Goal: Information Seeking & Learning: Learn about a topic

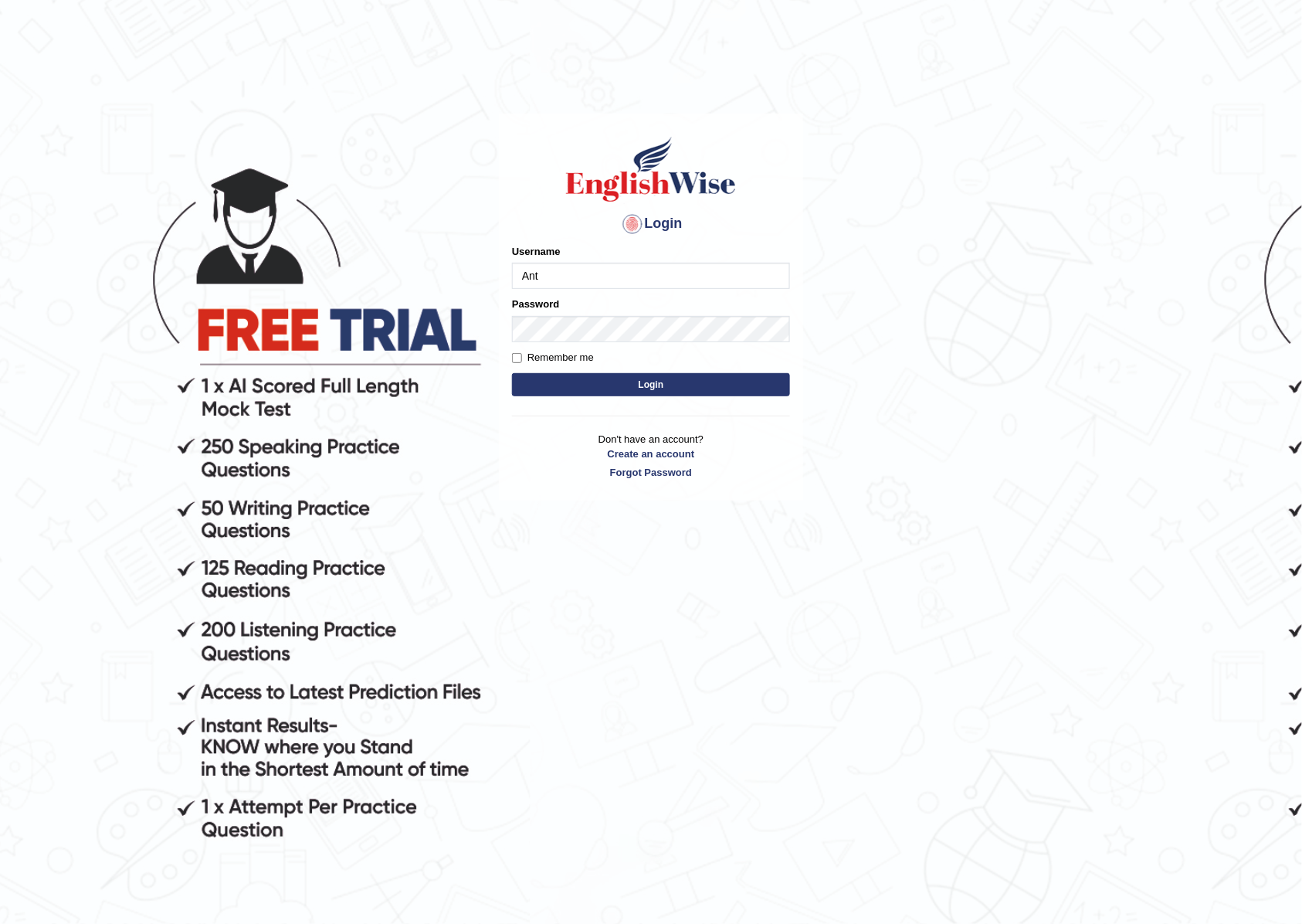
type input "AntoninoL"
click at [625, 375] on button "Login" at bounding box center [651, 385] width 278 height 24
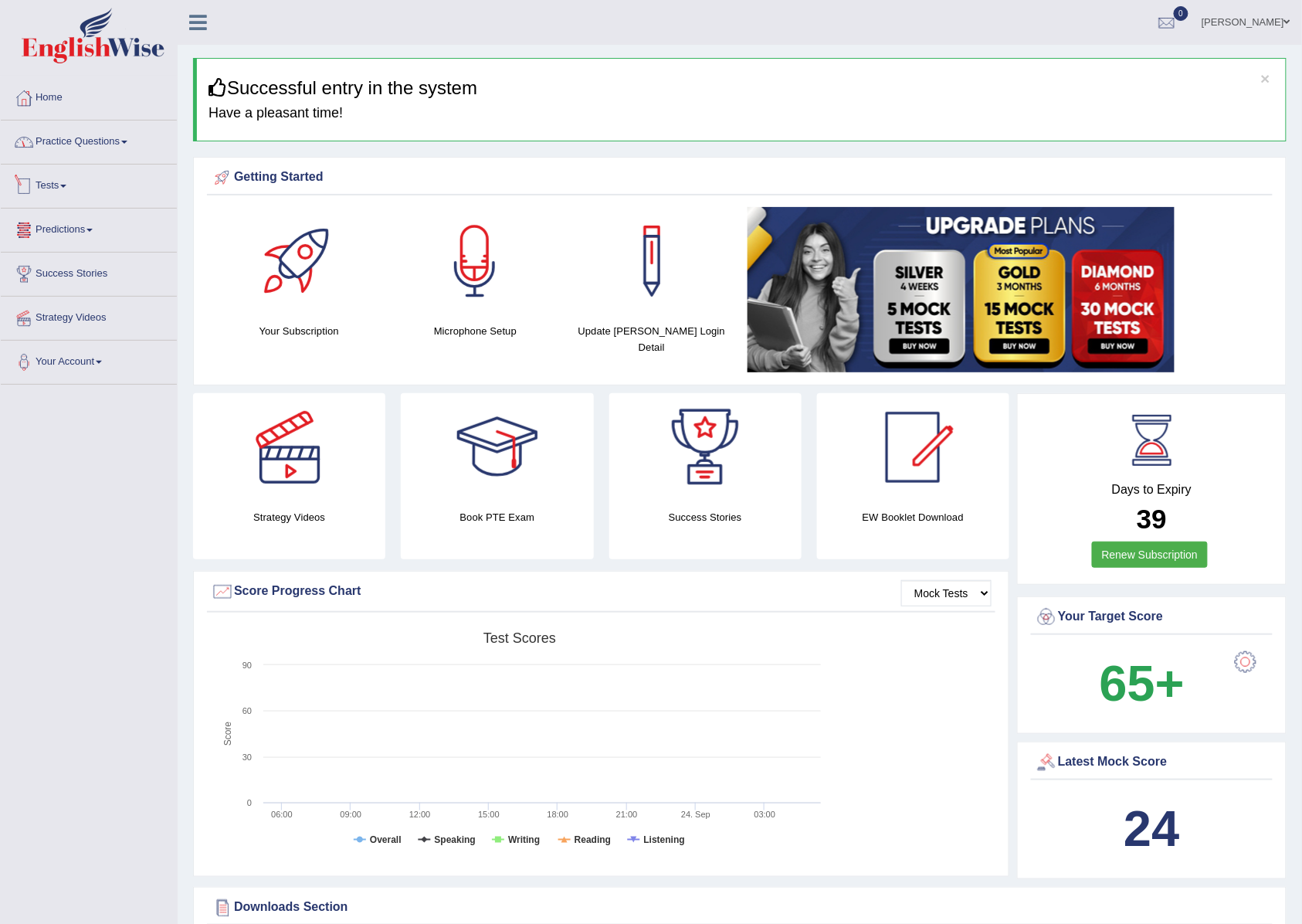
click at [96, 155] on link "Practice Questions" at bounding box center [88, 140] width 176 height 39
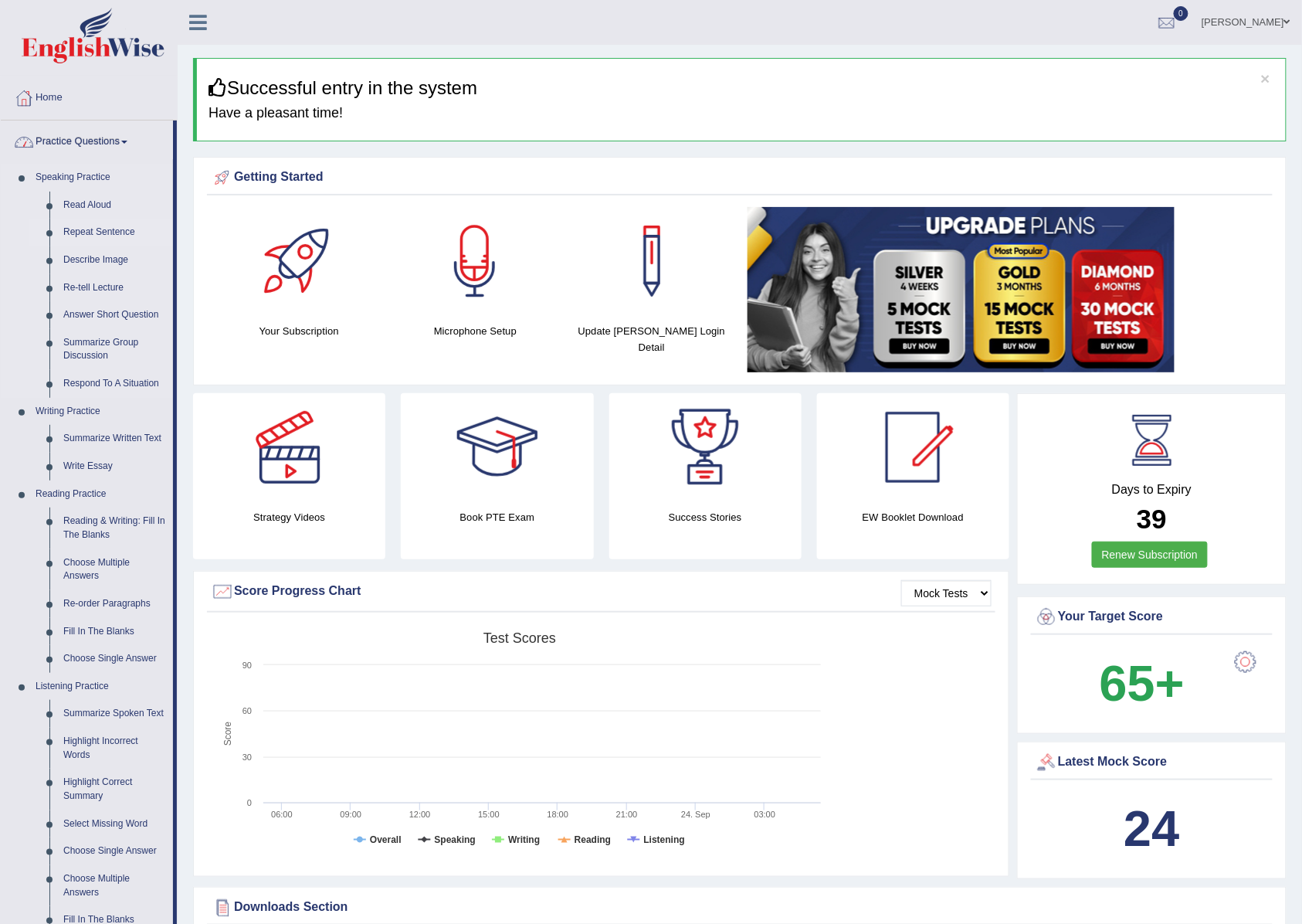
click at [99, 230] on link "Repeat Sentence" at bounding box center [114, 232] width 117 height 28
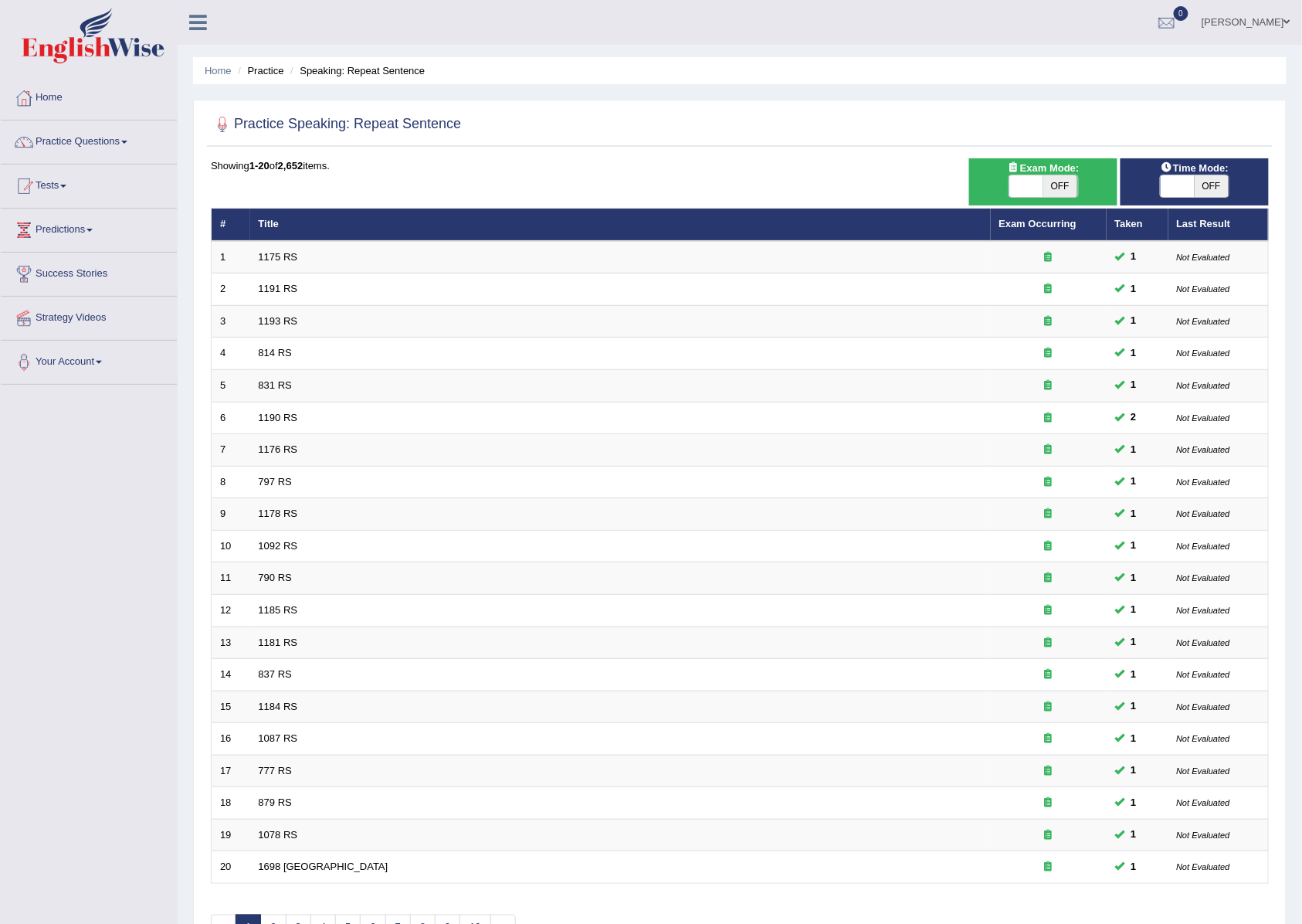
scroll to position [105, 0]
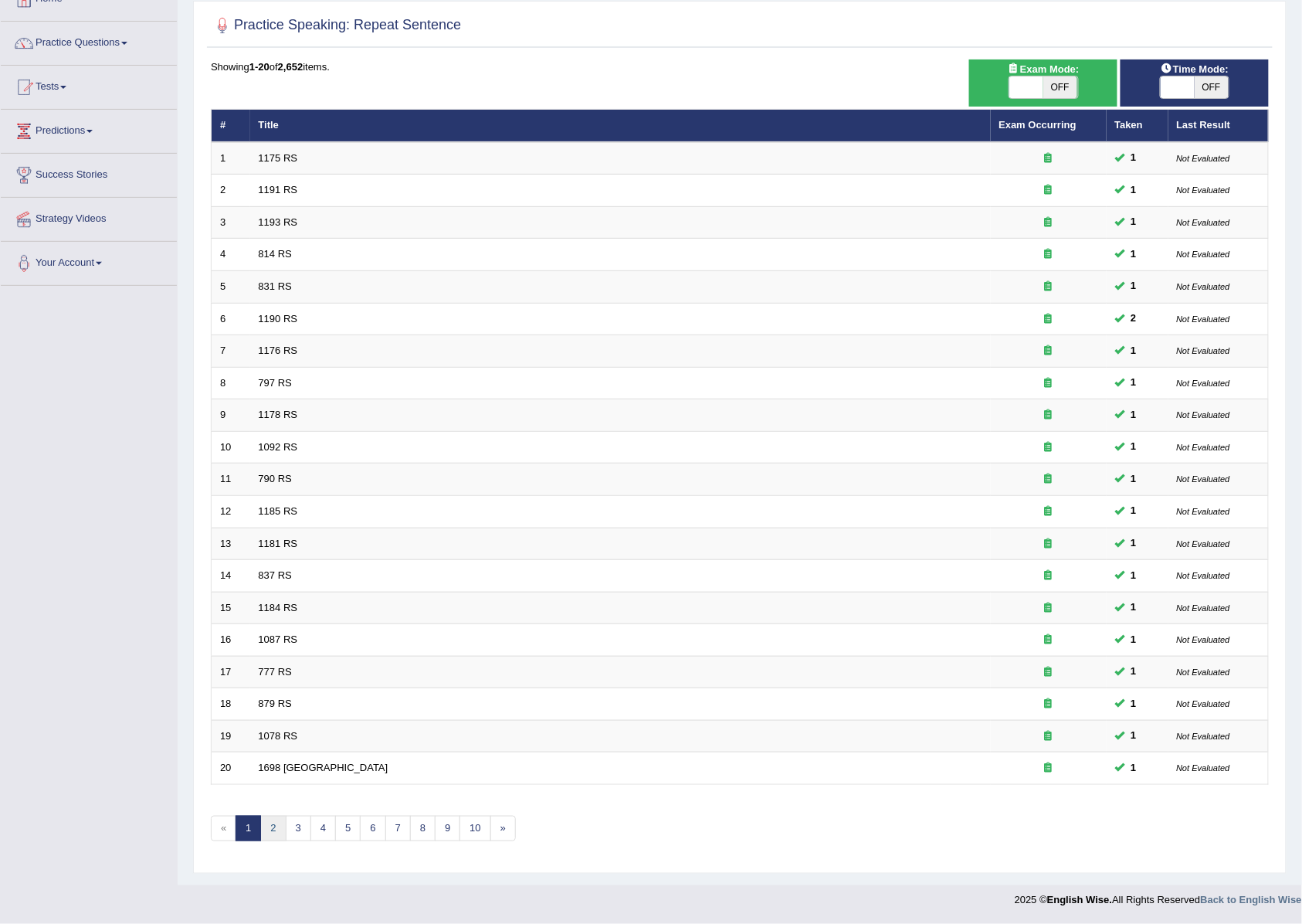
click at [273, 832] on link "2" at bounding box center [273, 827] width 25 height 25
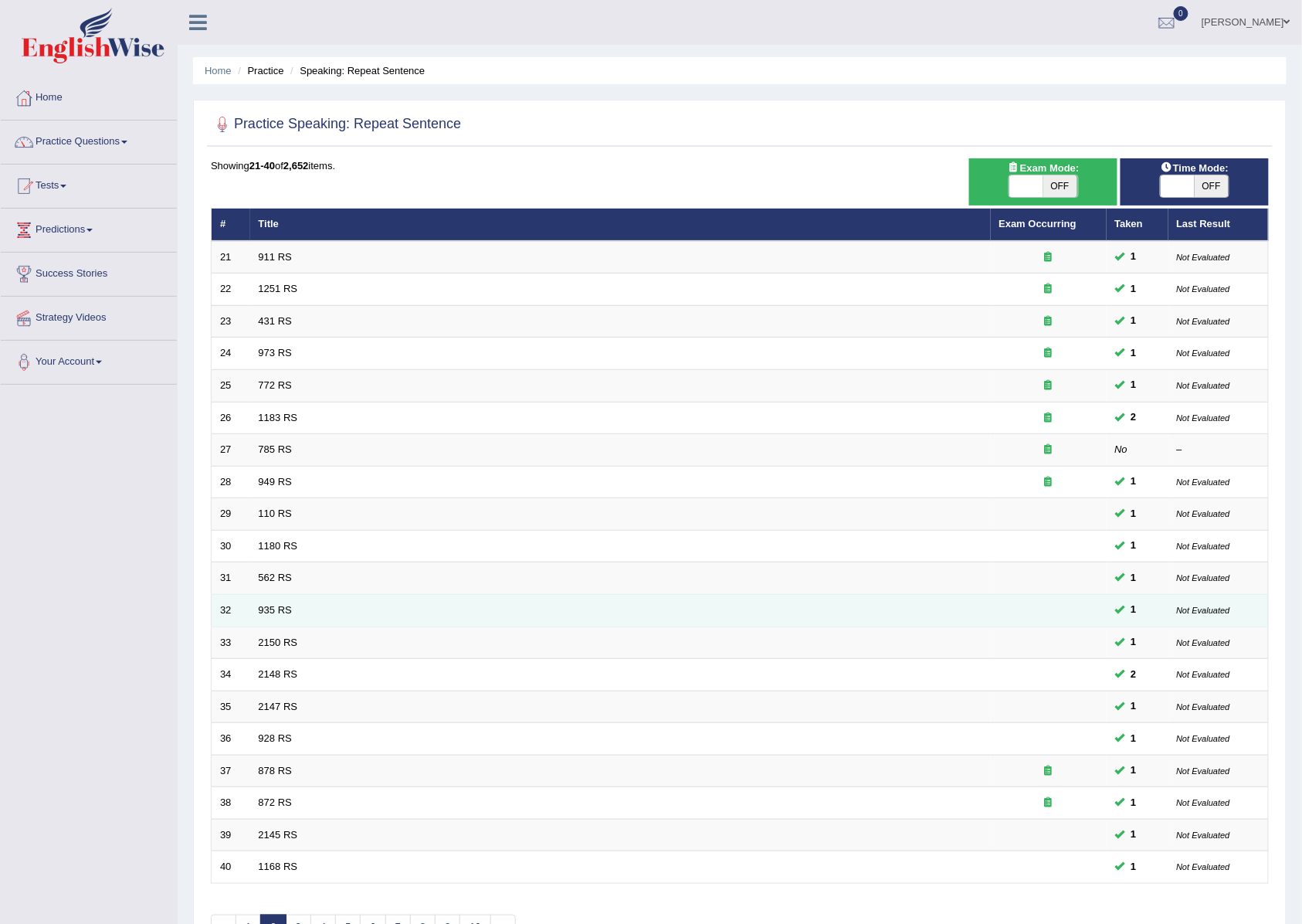
scroll to position [105, 0]
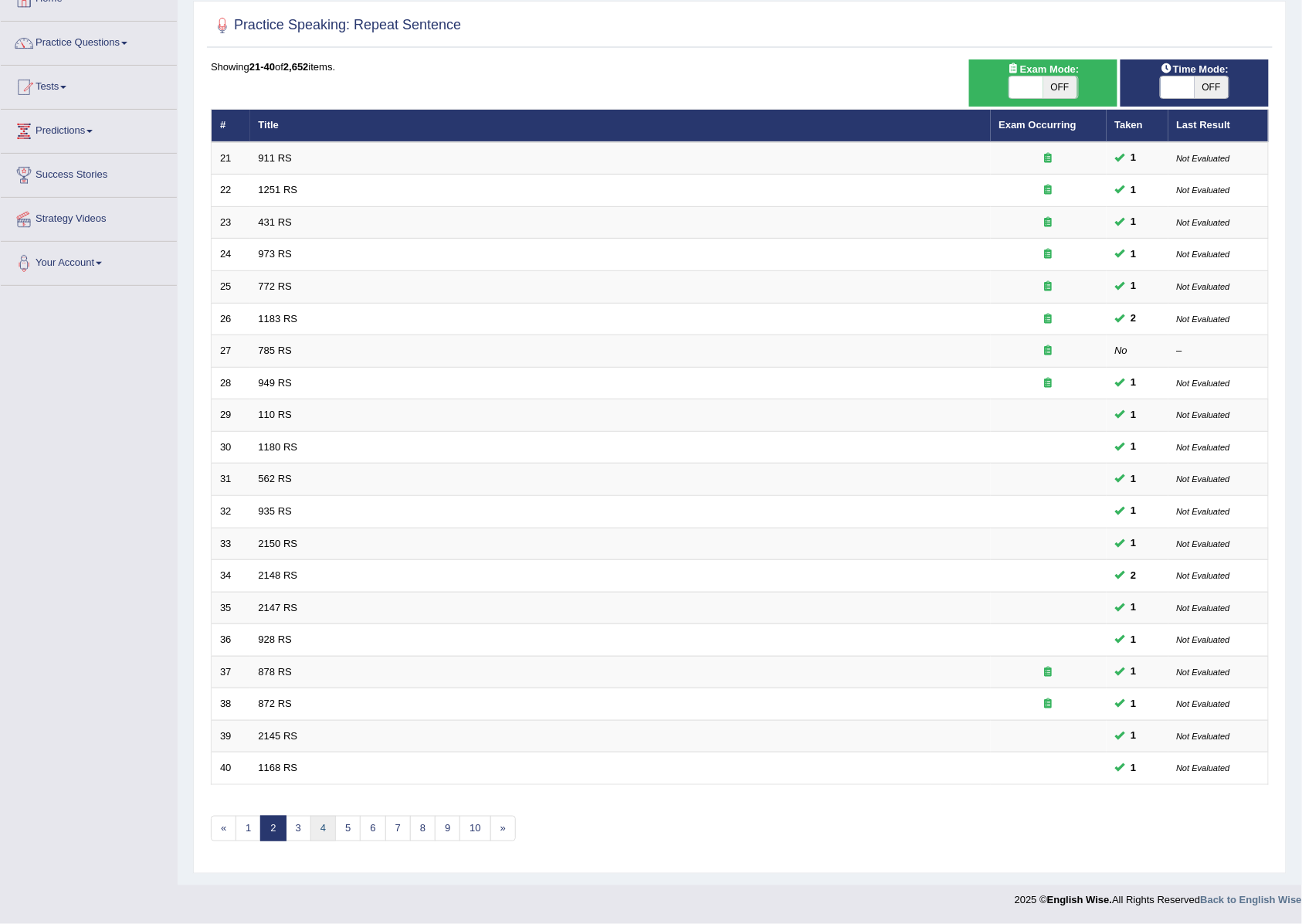
click at [328, 822] on link "4" at bounding box center [323, 827] width 25 height 25
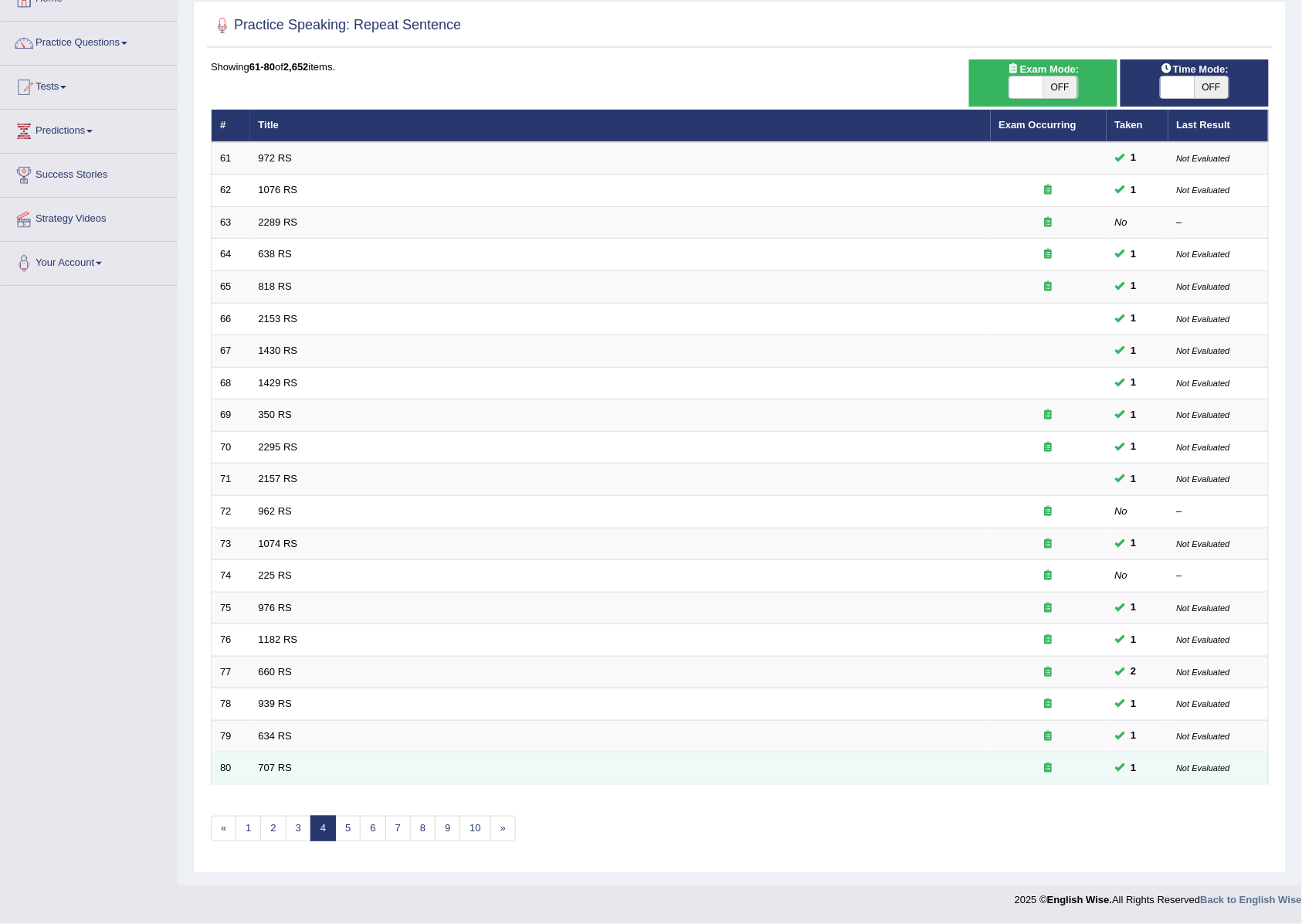
scroll to position [105, 0]
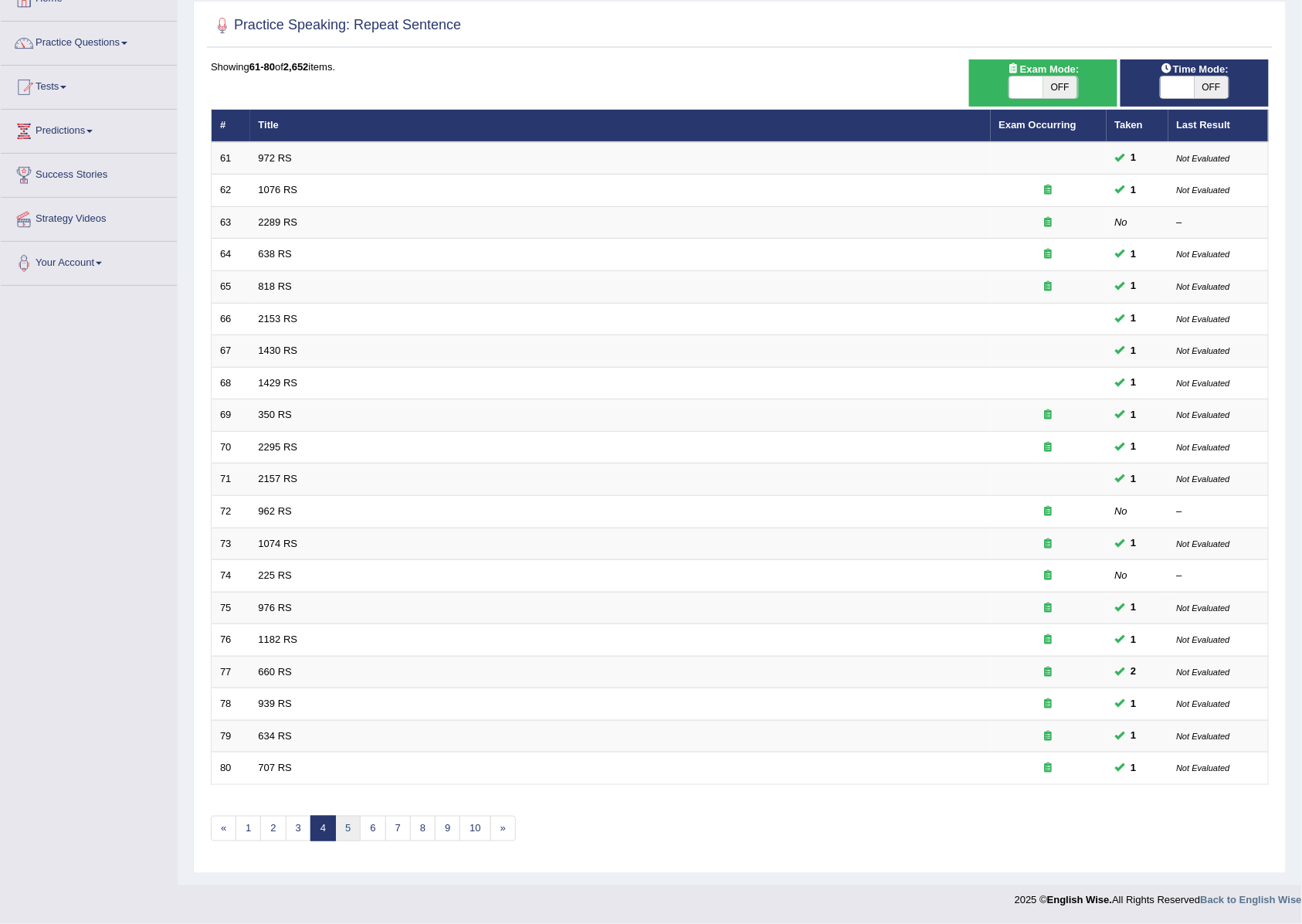
click at [353, 828] on link "5" at bounding box center [347, 827] width 25 height 25
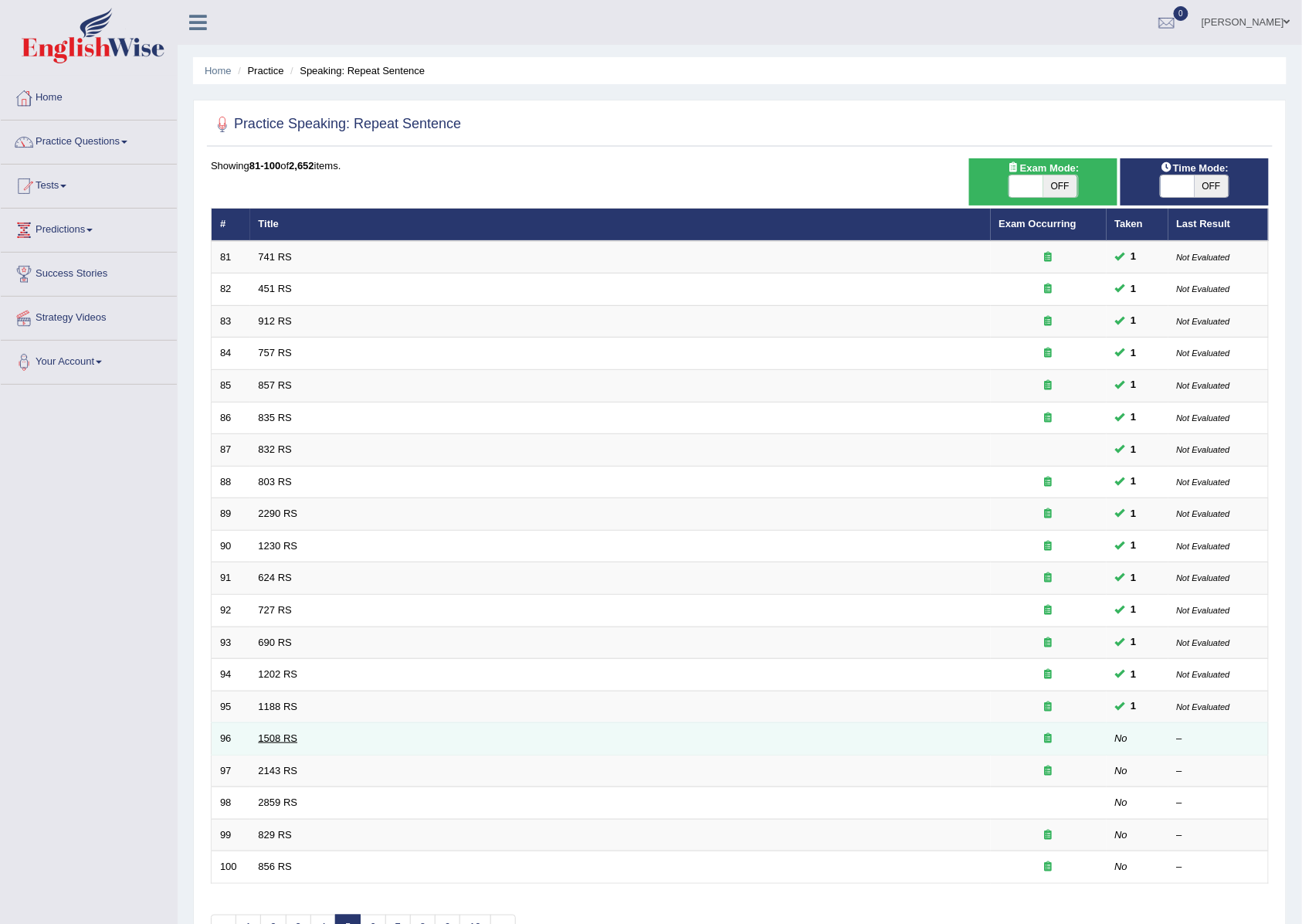
click at [266, 743] on link "1508 RS" at bounding box center [278, 737] width 40 height 11
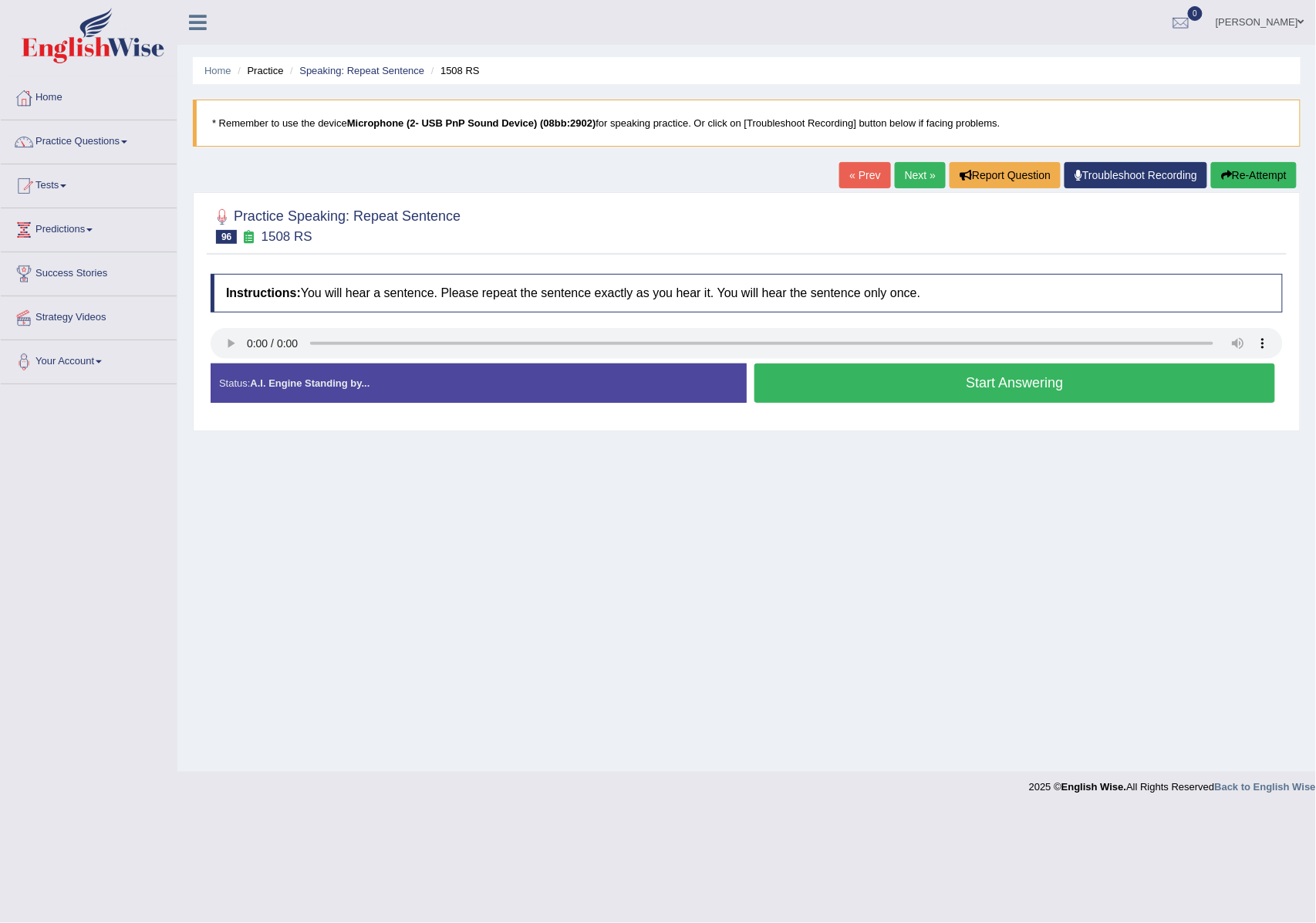
click at [908, 383] on button "Start Answering" at bounding box center [1015, 382] width 521 height 40
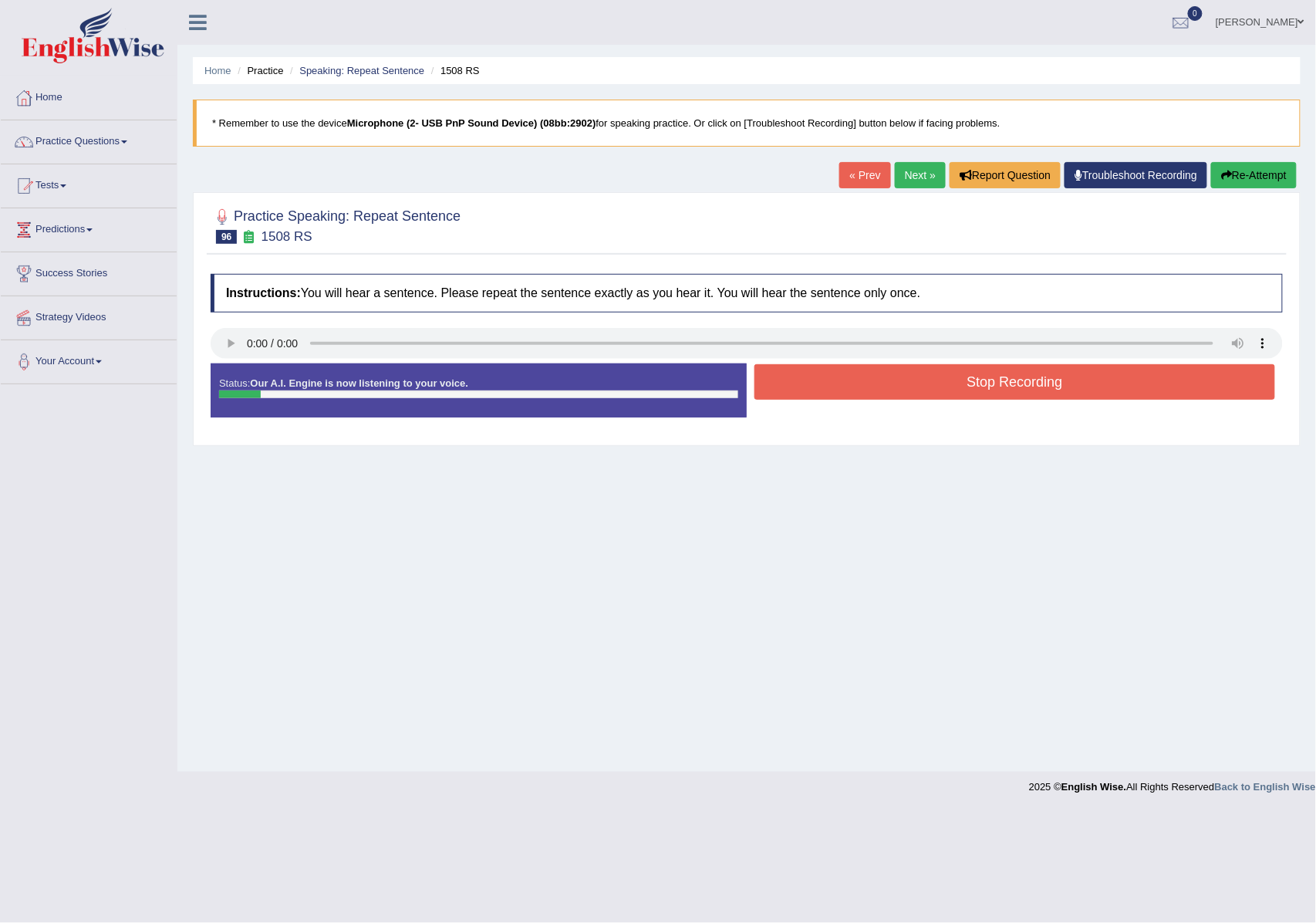
click at [926, 387] on button "Stop Recording" at bounding box center [1015, 382] width 521 height 36
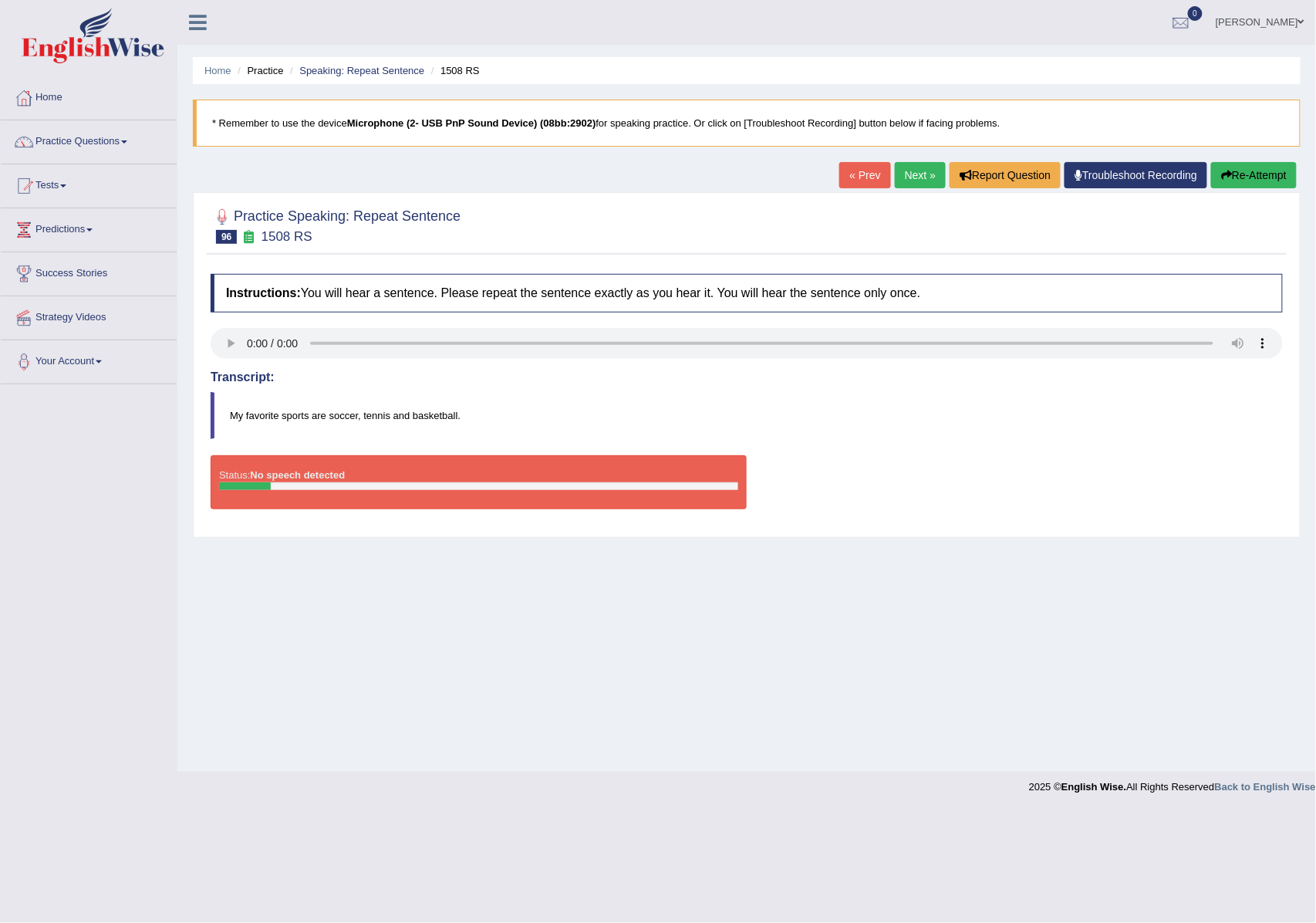
click at [1284, 164] on button "Re-Attempt" at bounding box center [1254, 175] width 86 height 26
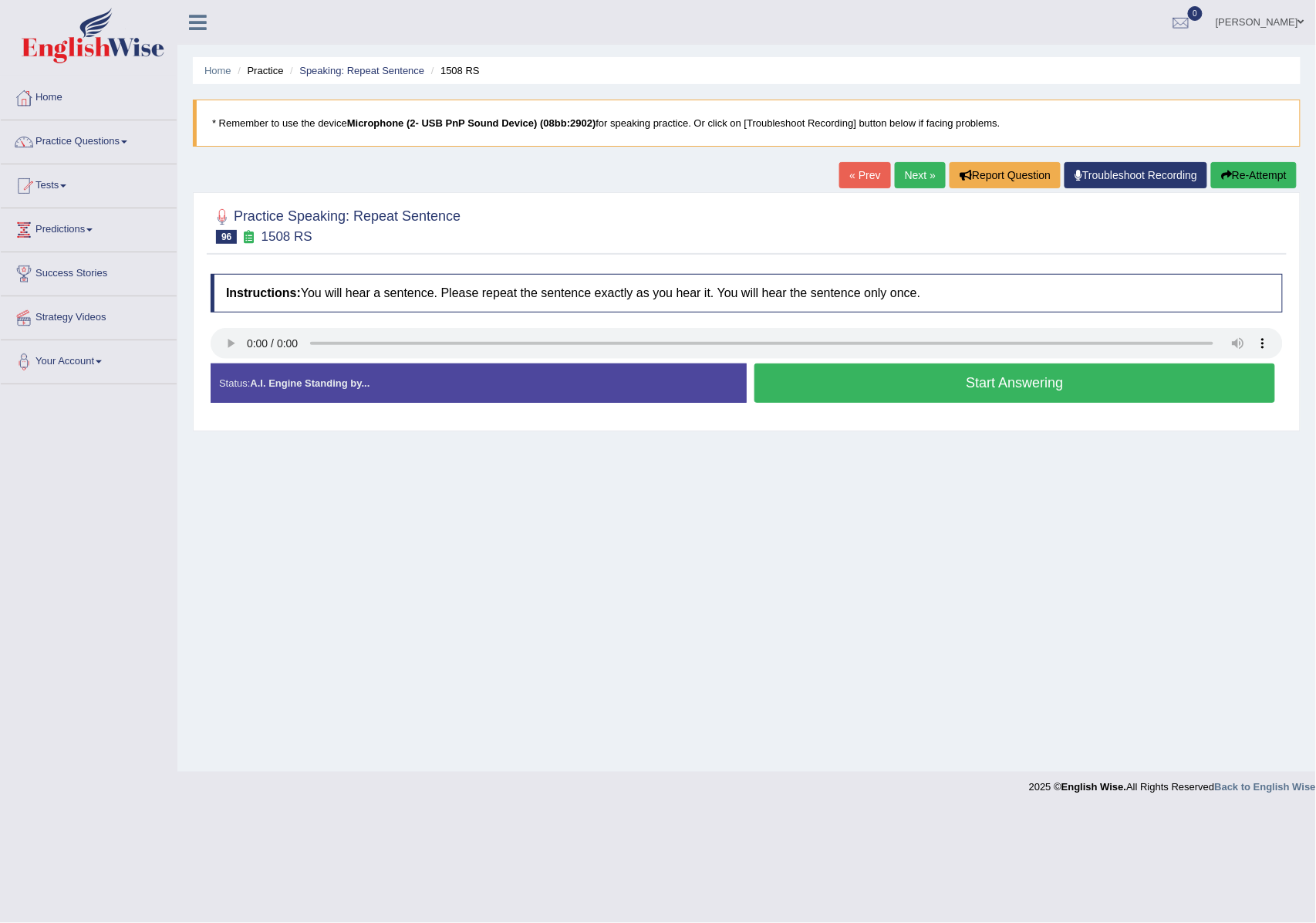
click at [356, 63] on li "Speaking: Repeat Sentence" at bounding box center [355, 71] width 138 height 15
click at [359, 68] on link "Speaking: Repeat Sentence" at bounding box center [361, 71] width 125 height 11
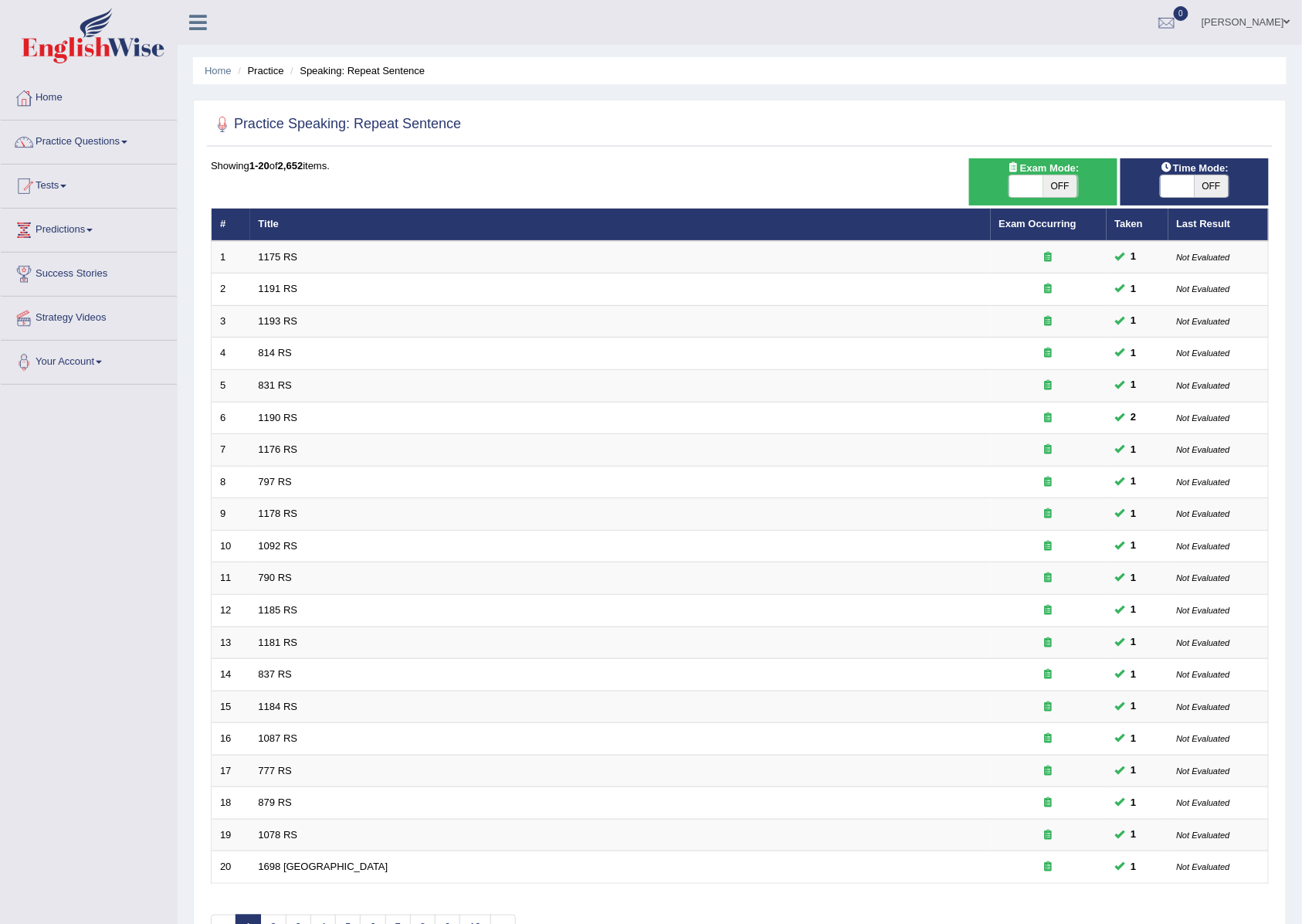
click at [1199, 179] on span "OFF" at bounding box center [1212, 186] width 34 height 22
checkbox input "true"
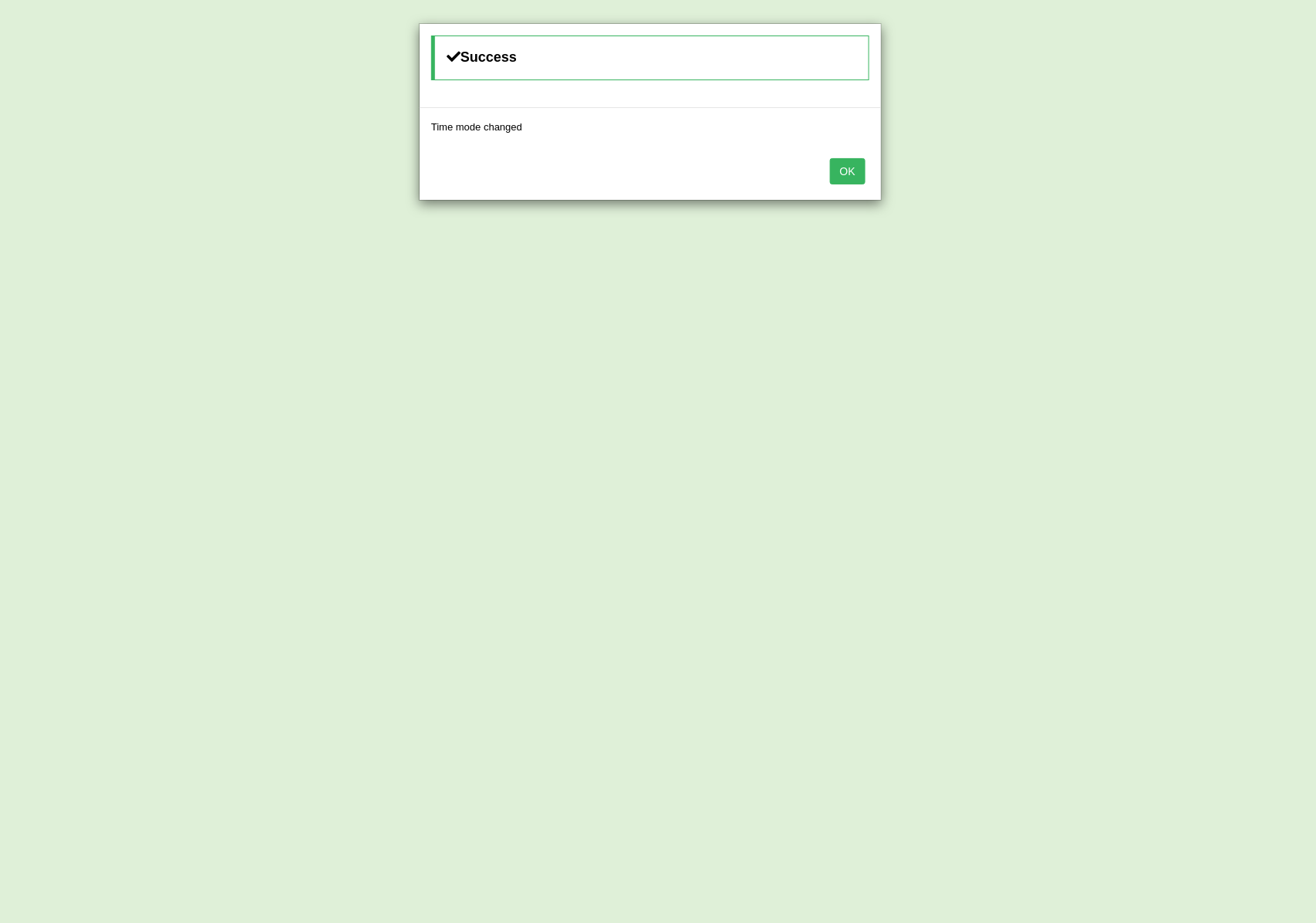
click at [850, 177] on button "OK" at bounding box center [848, 171] width 36 height 26
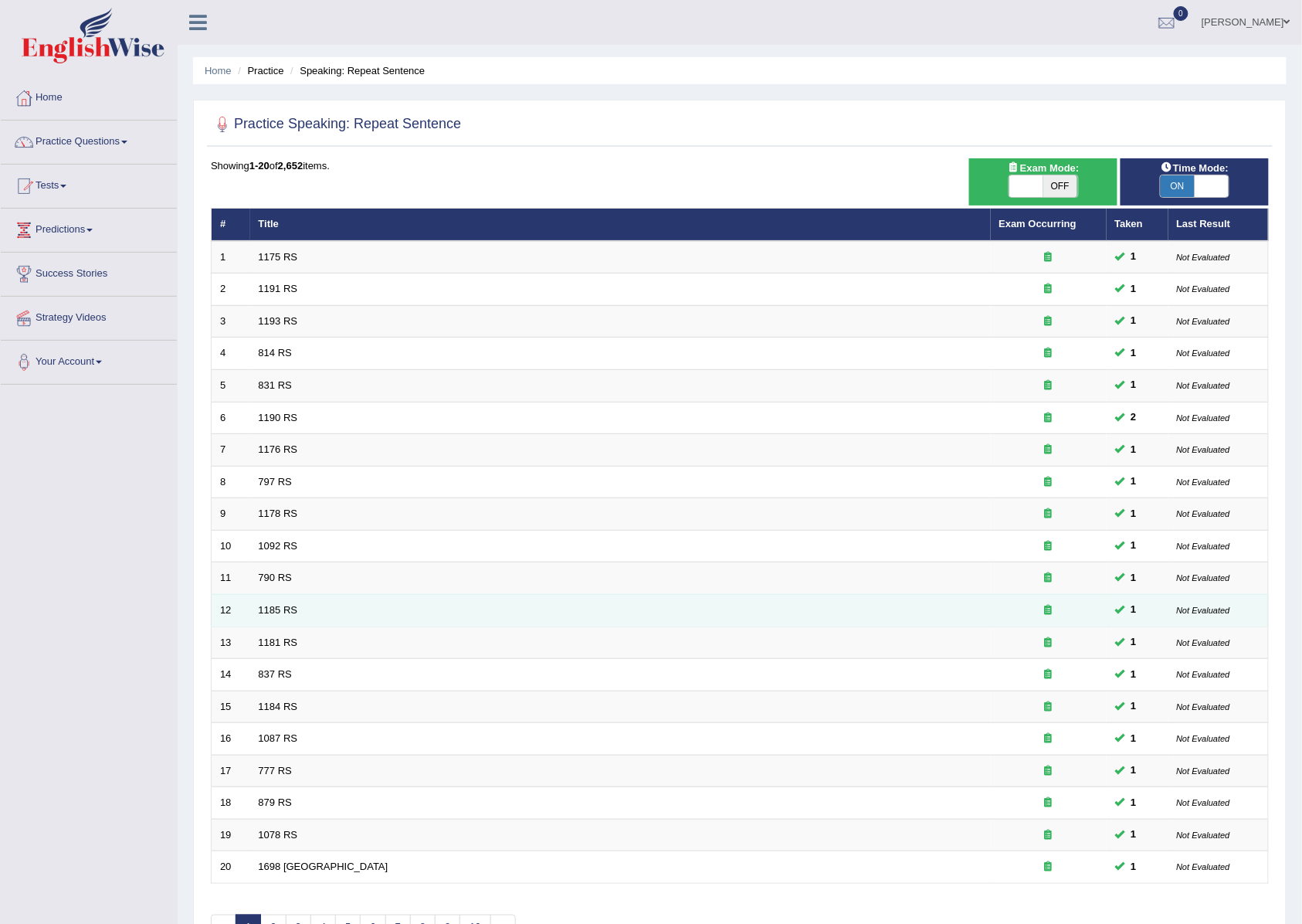
scroll to position [105, 0]
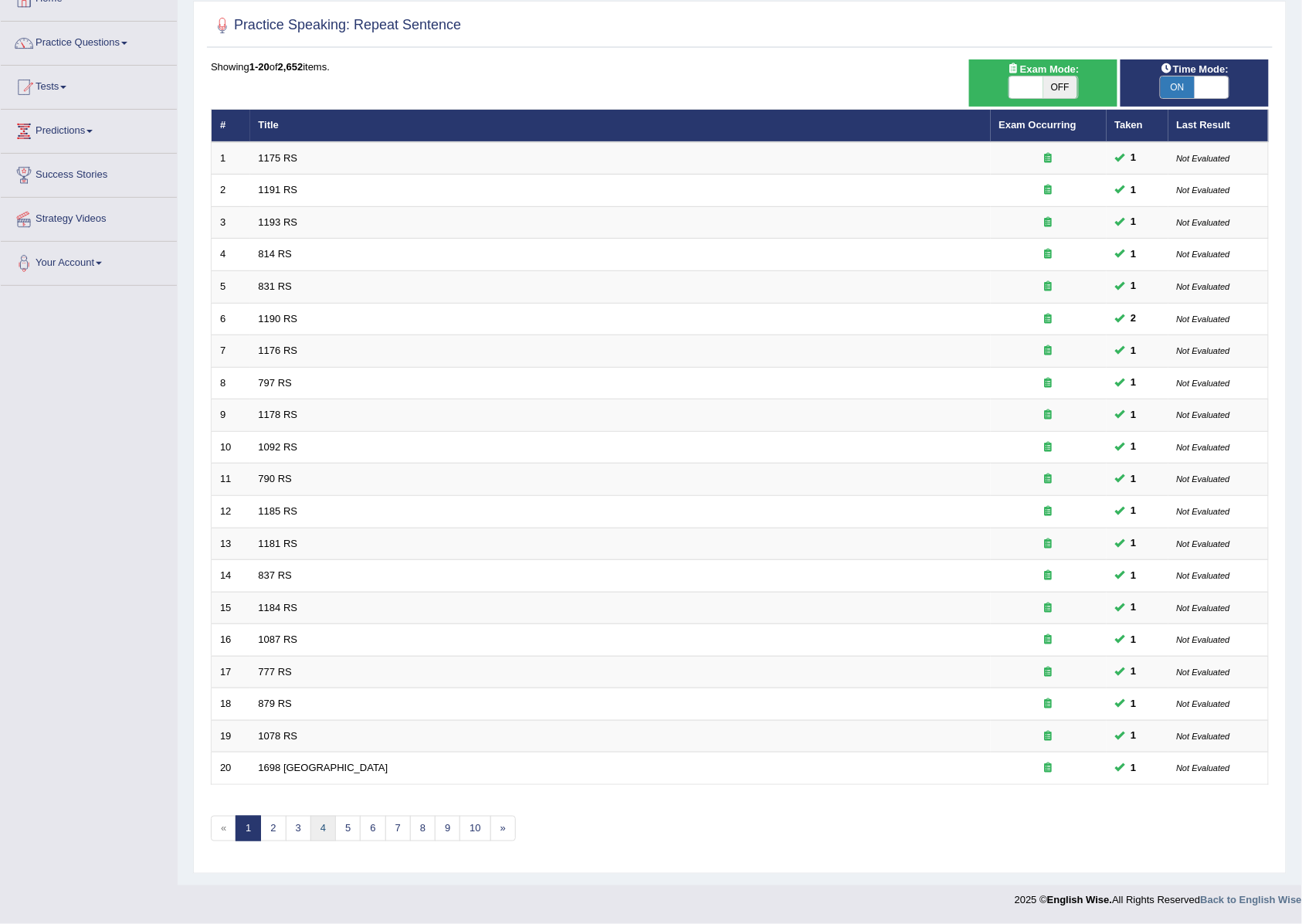
click at [330, 816] on link "4" at bounding box center [323, 827] width 25 height 25
click at [347, 828] on link "5" at bounding box center [347, 827] width 25 height 25
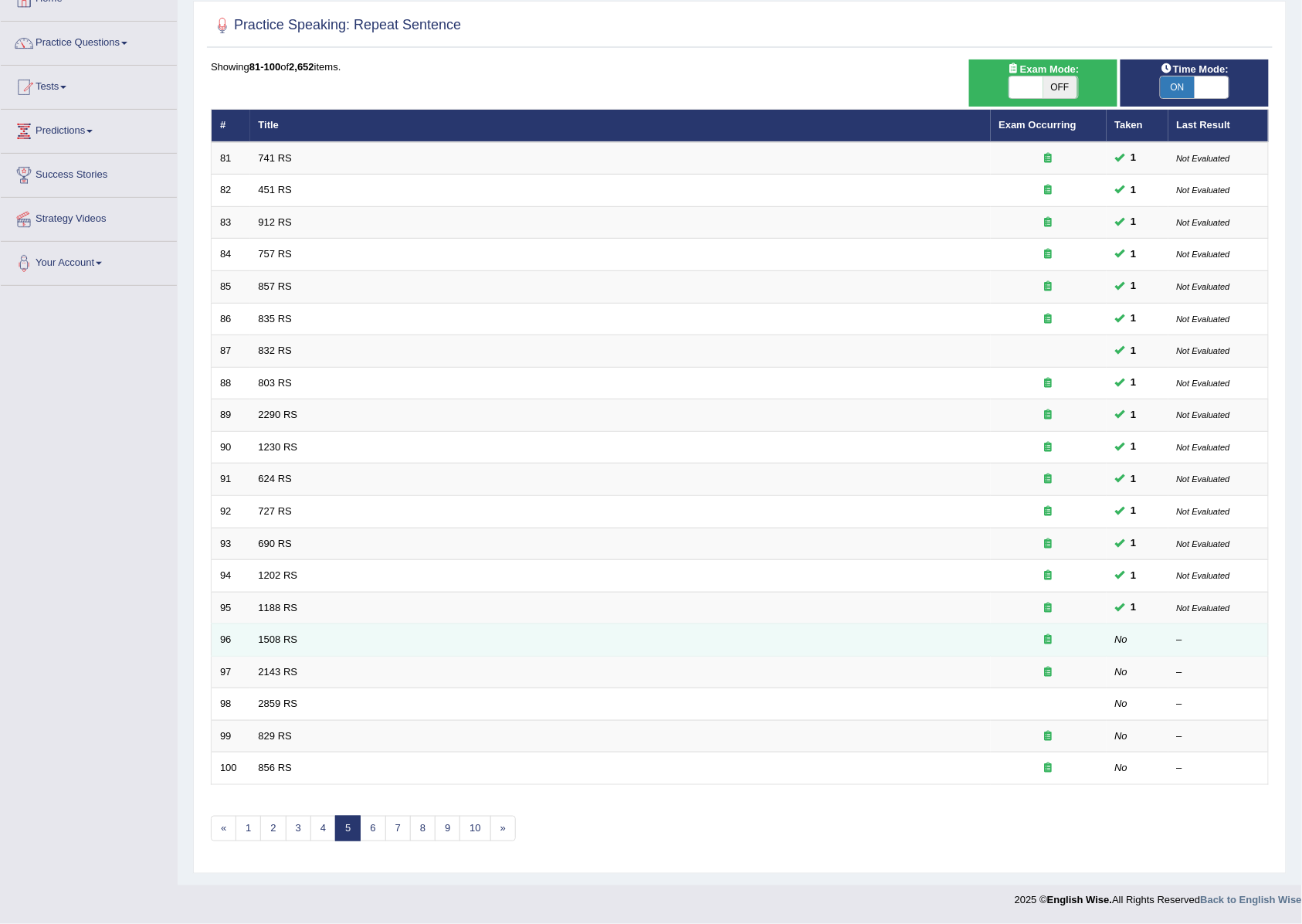
scroll to position [105, 0]
click at [284, 637] on link "1508 RS" at bounding box center [278, 639] width 40 height 11
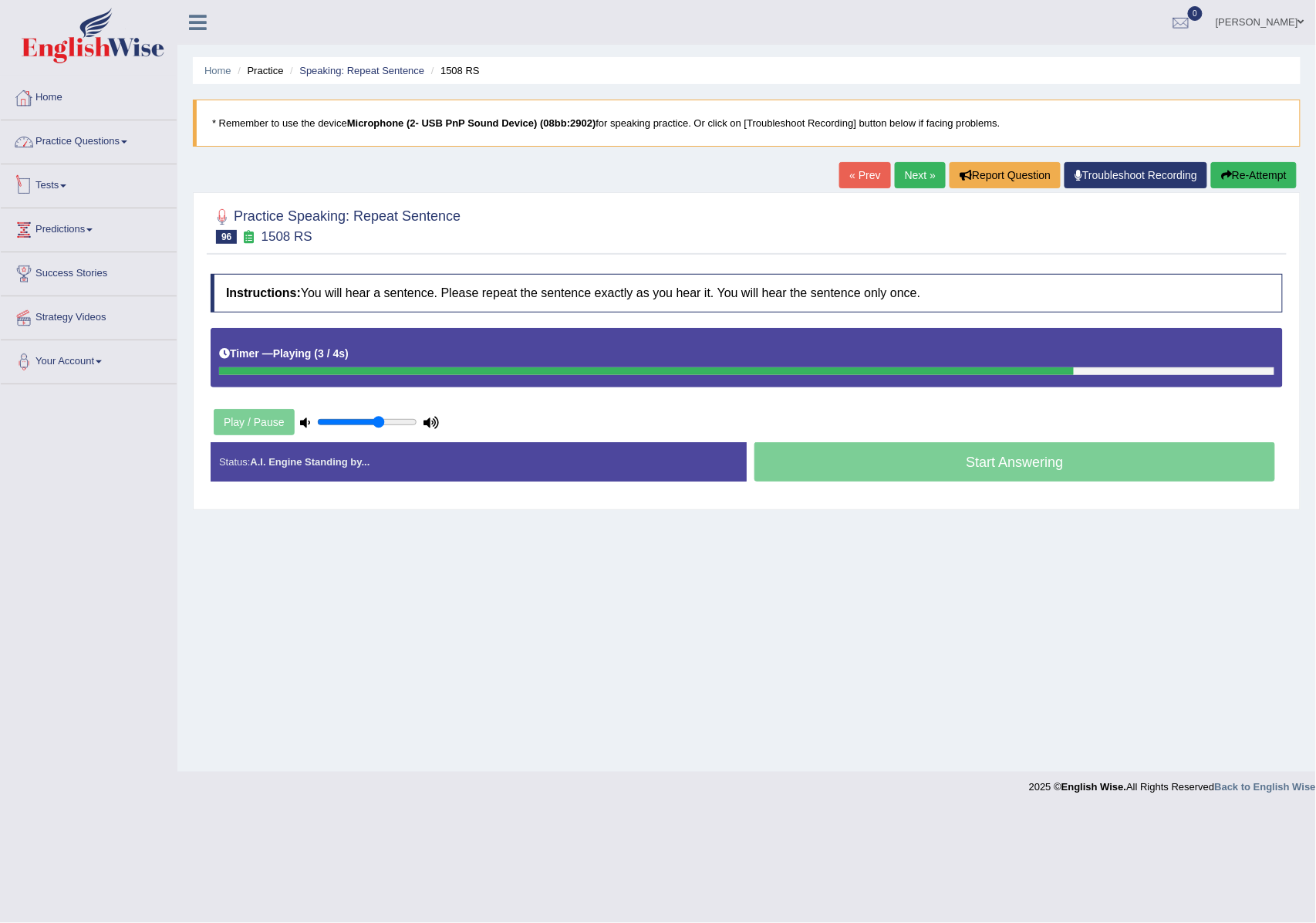
click at [60, 102] on link "Home" at bounding box center [88, 96] width 176 height 39
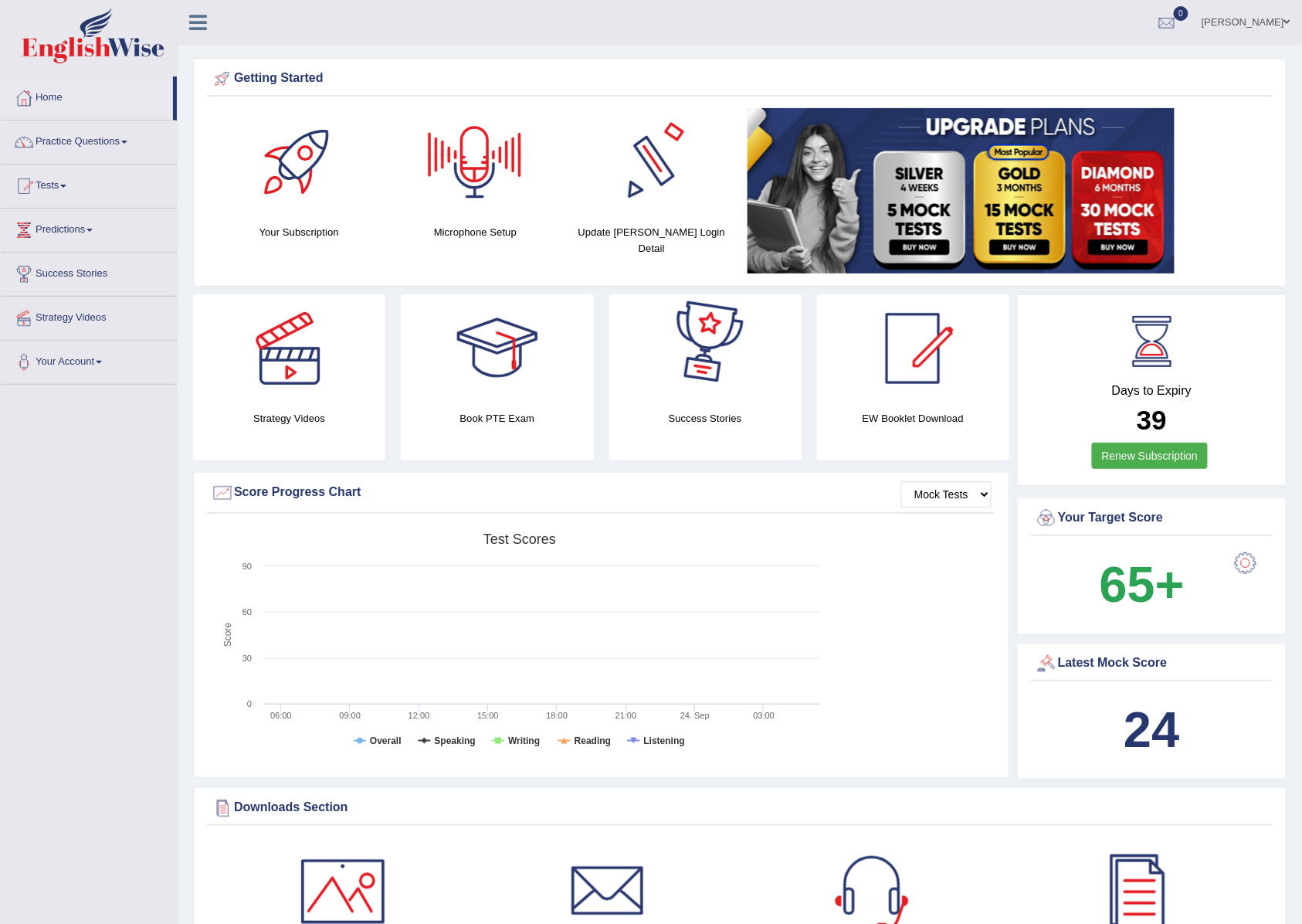
click at [492, 155] on div at bounding box center [475, 161] width 108 height 108
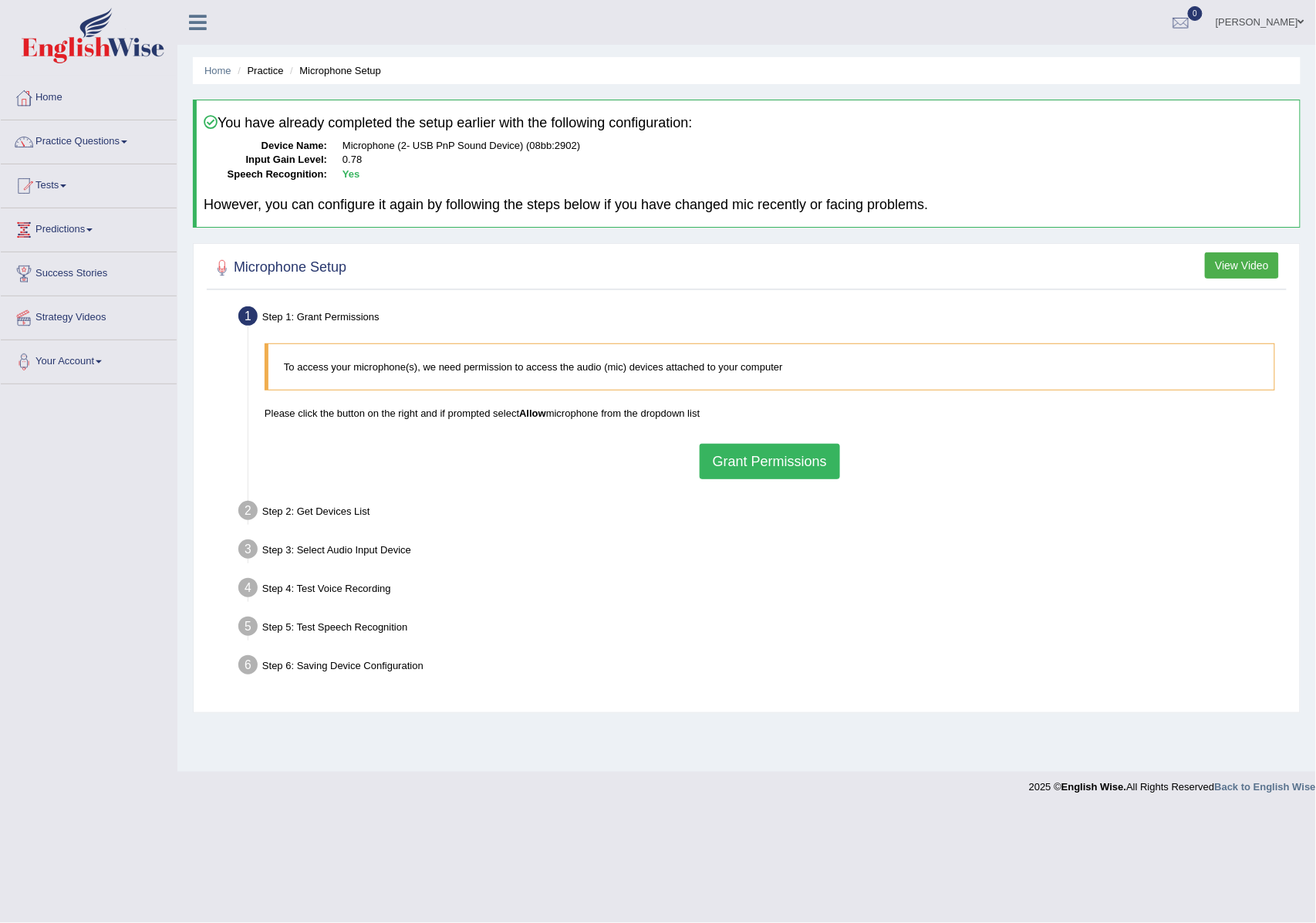
click at [720, 452] on button "Grant Permissions" at bounding box center [769, 461] width 140 height 36
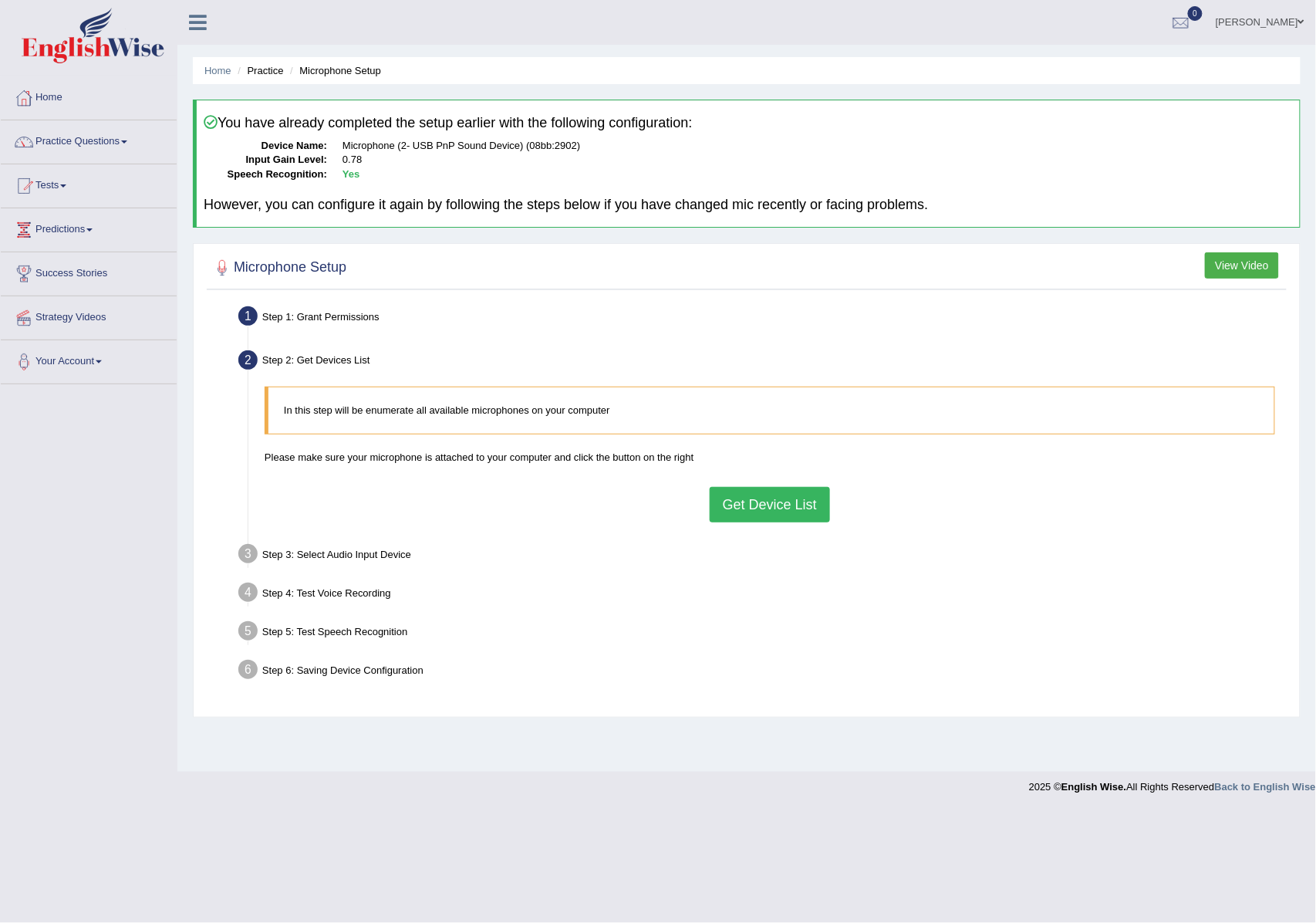
click at [730, 495] on button "Get Device List" at bounding box center [770, 505] width 121 height 36
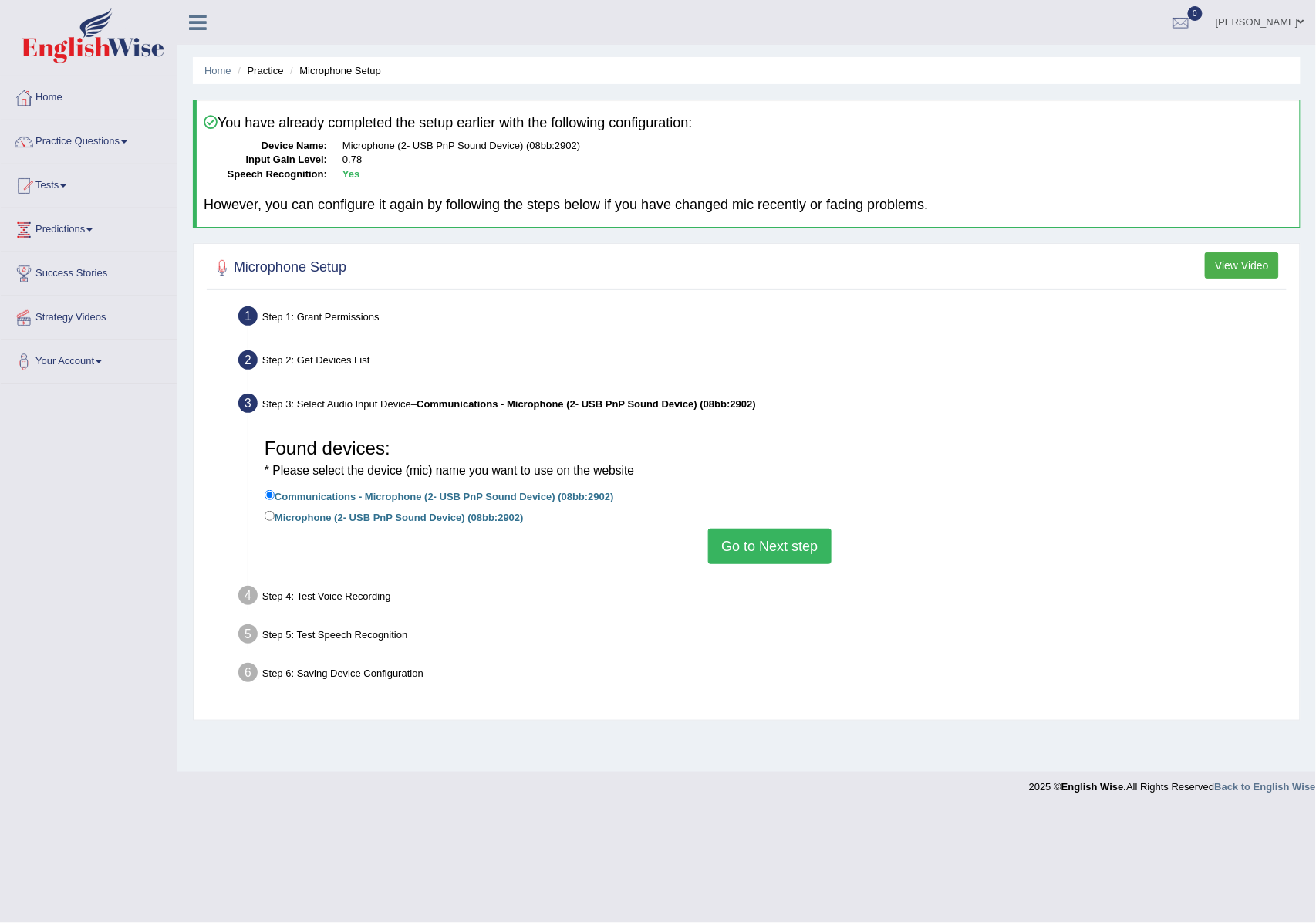
click at [301, 515] on label "Microphone (2- USB PnP Sound Device) (08bb:2902)" at bounding box center [395, 515] width 259 height 17
click at [275, 515] on input "Microphone (2- USB PnP Sound Device) (08bb:2902)" at bounding box center [270, 515] width 10 height 10
radio input "true"
click at [741, 551] on button "Go to Next step" at bounding box center [769, 546] width 122 height 36
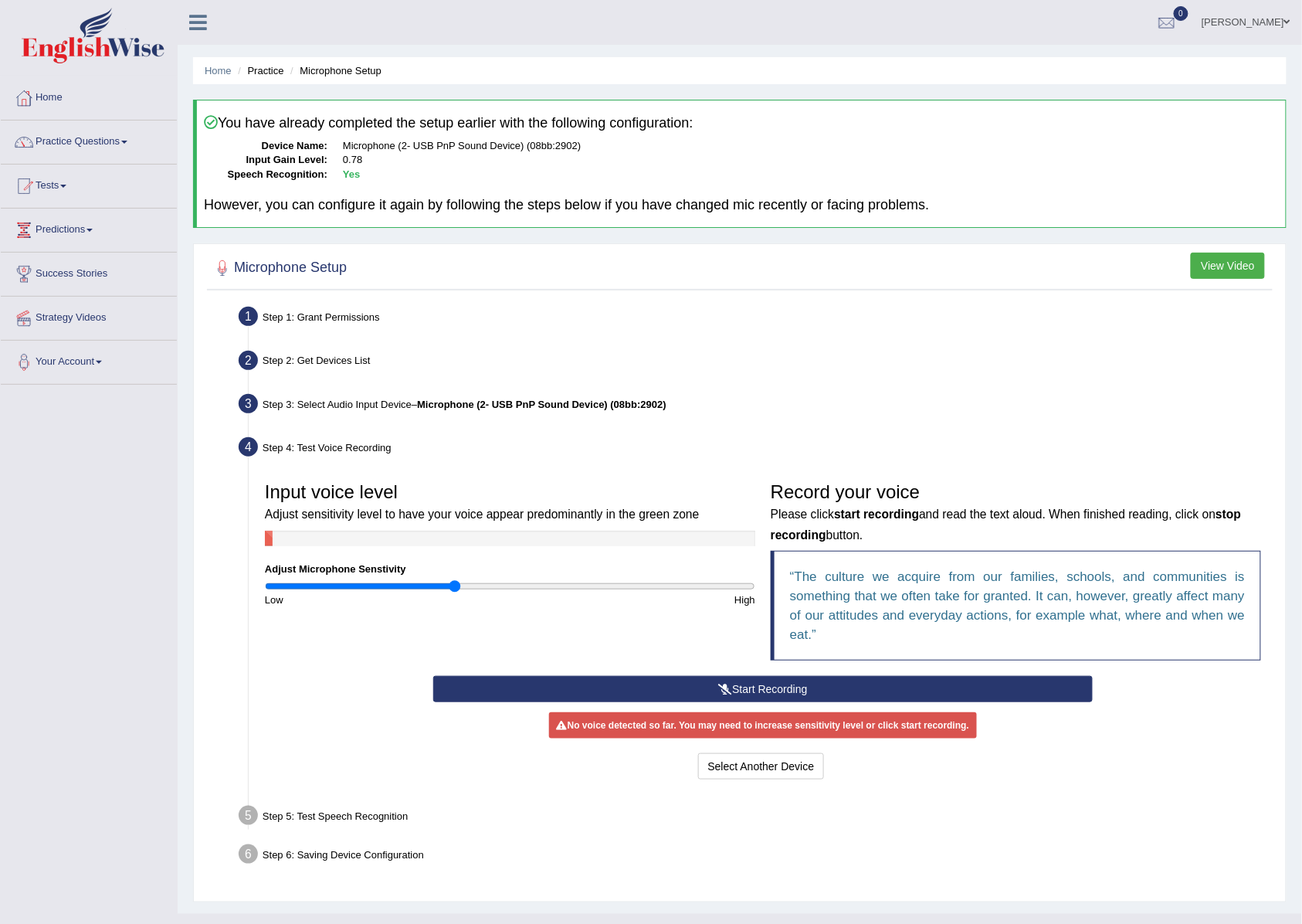
click at [729, 689] on icon at bounding box center [724, 689] width 14 height 11
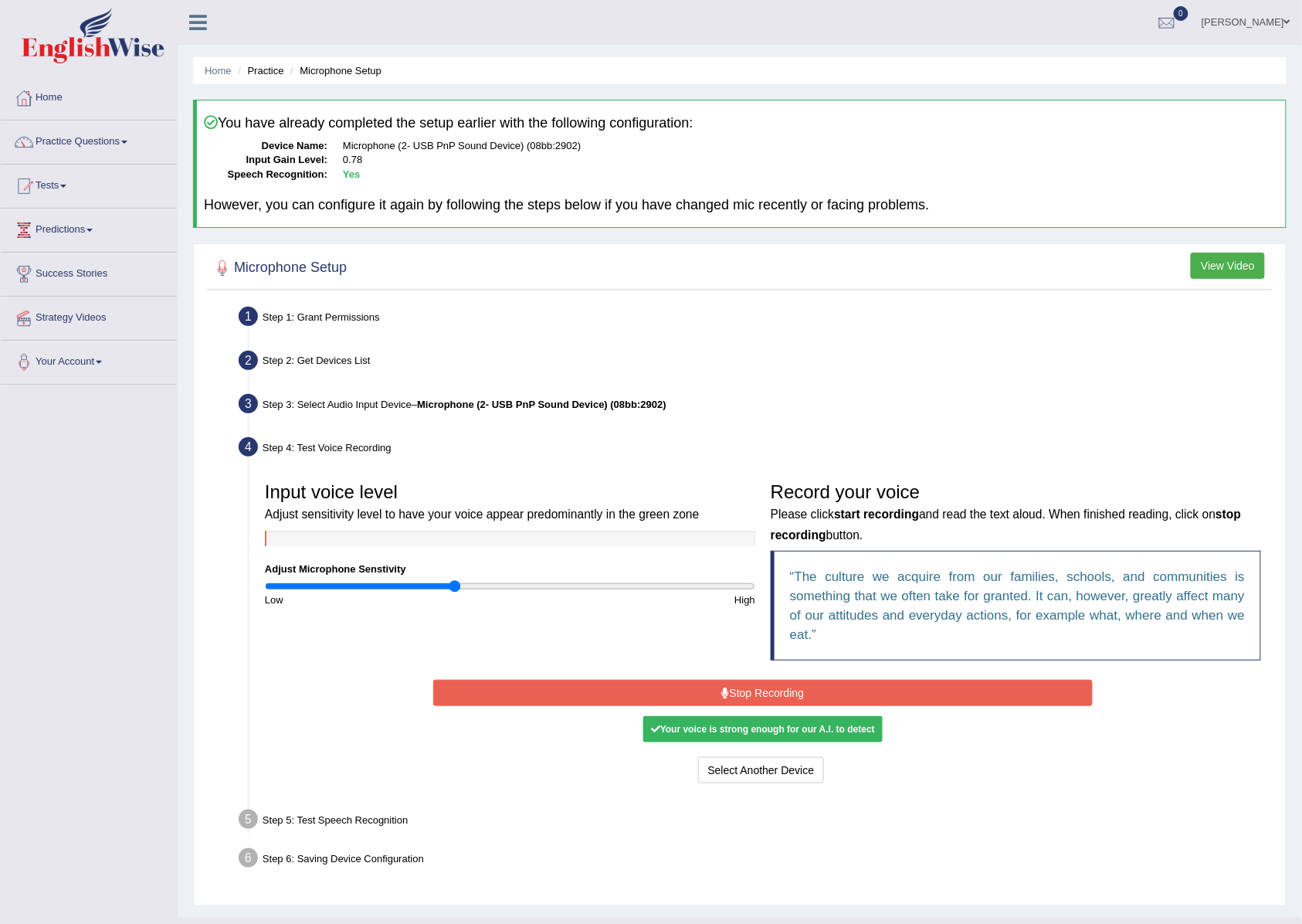
click at [727, 694] on icon at bounding box center [726, 692] width 8 height 11
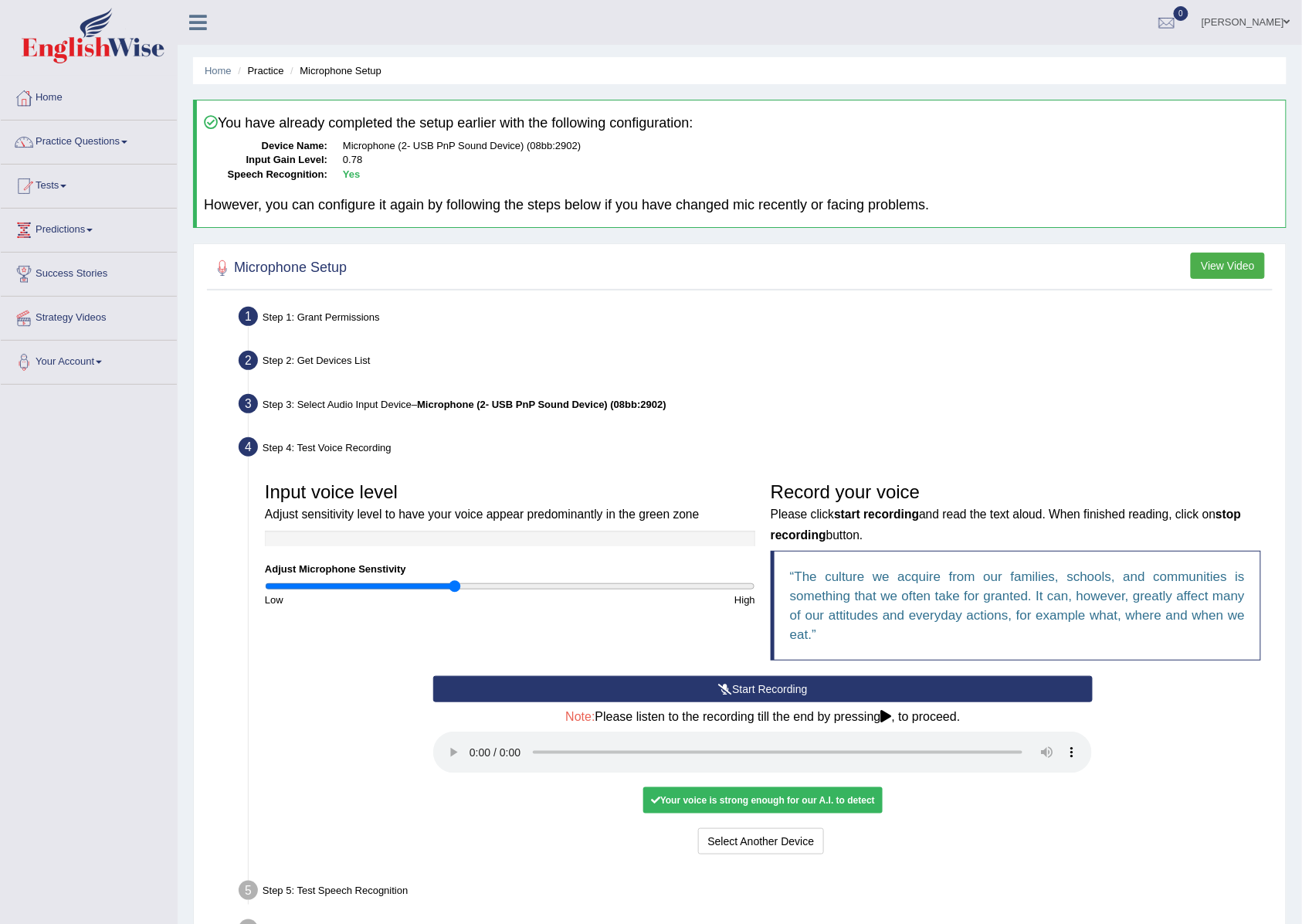
scroll to position [105, 0]
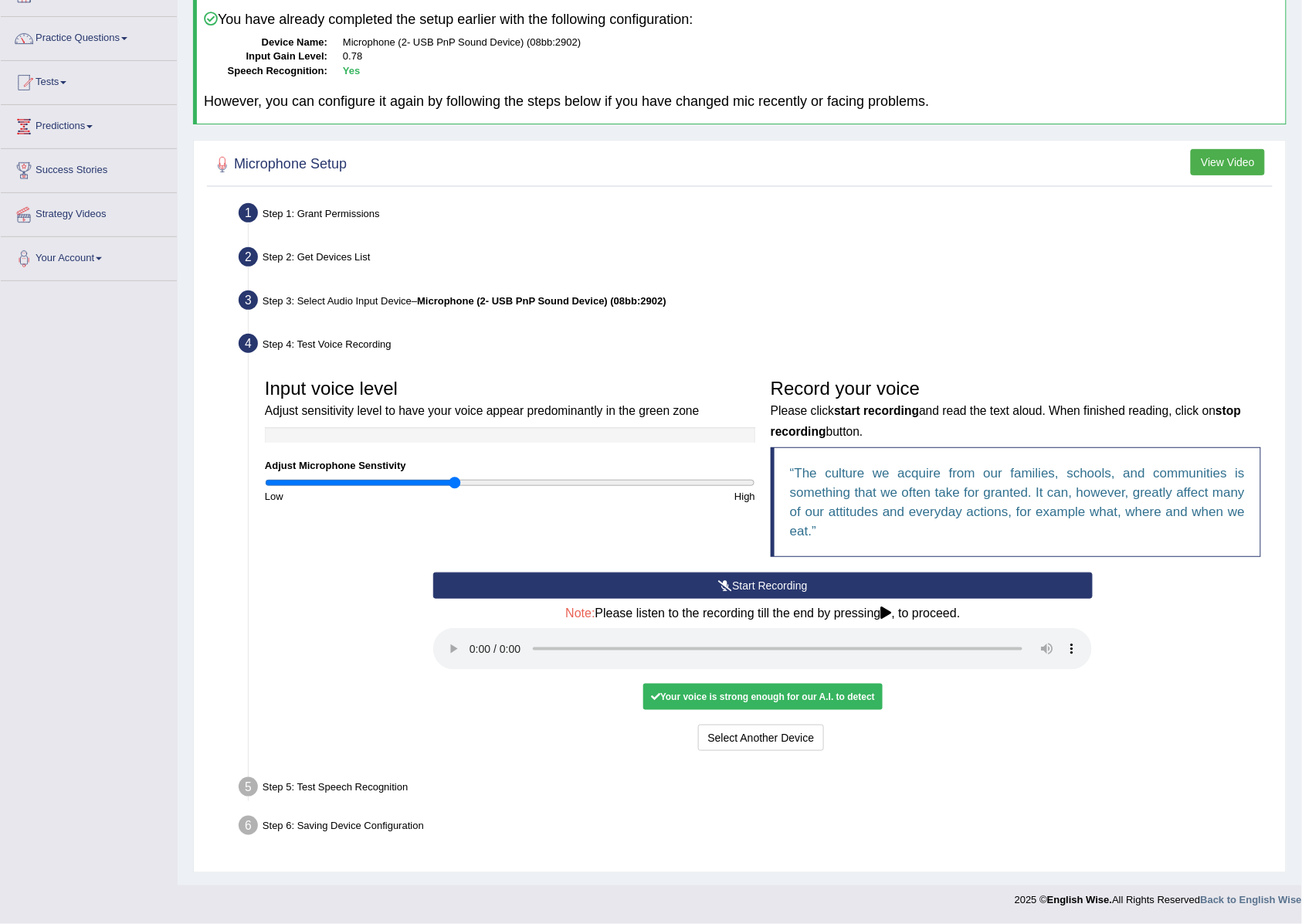
drag, startPoint x: 411, startPoint y: 653, endPoint x: 390, endPoint y: 675, distance: 30.4
click at [390, 675] on div "Start Recording Stop Recording Note: Please listen to the recording till the en…" at bounding box center [763, 663] width 1012 height 183
click at [819, 740] on button "Voice is ok. Go to Next step" at bounding box center [827, 737] width 153 height 26
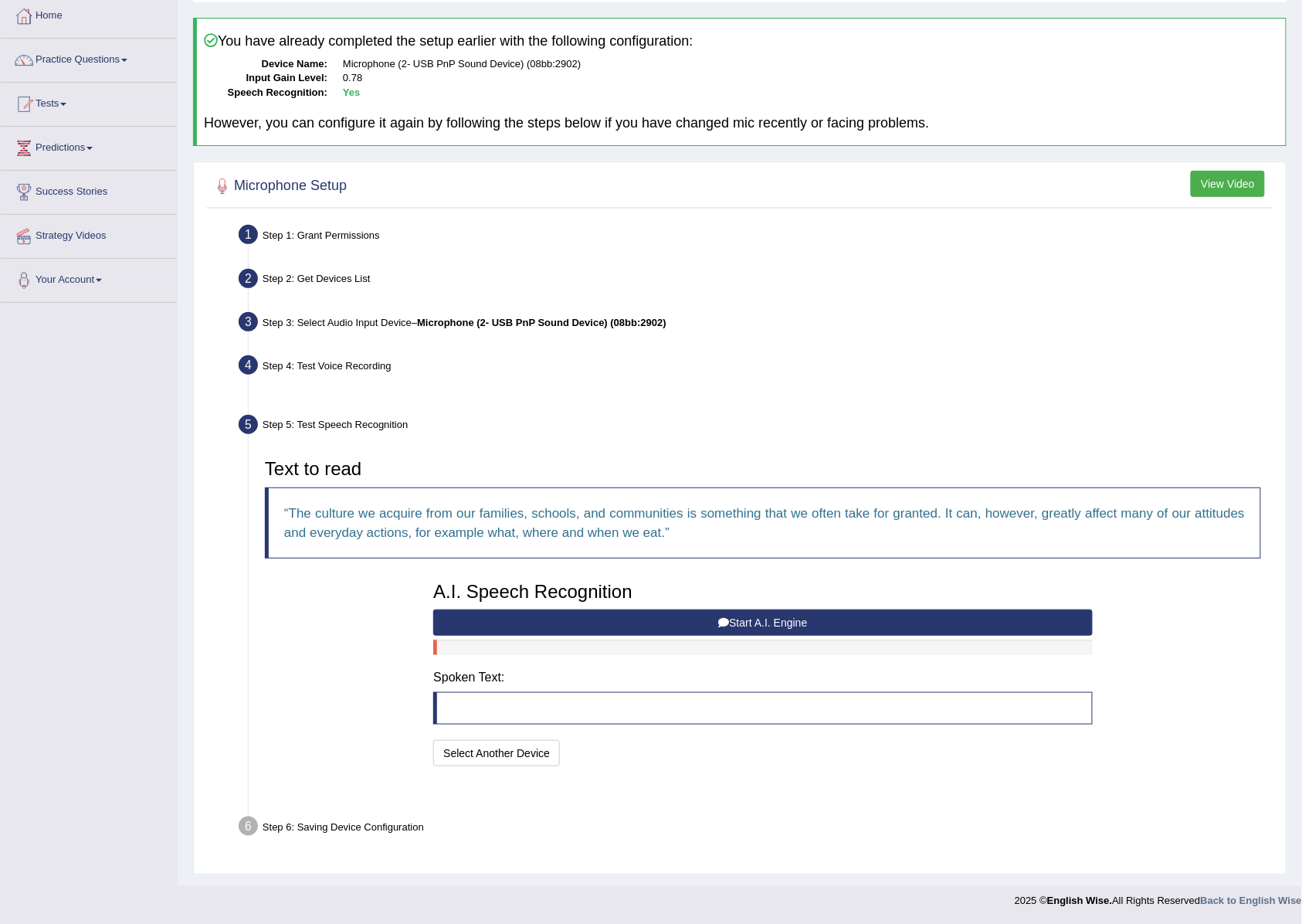
scroll to position [45, 0]
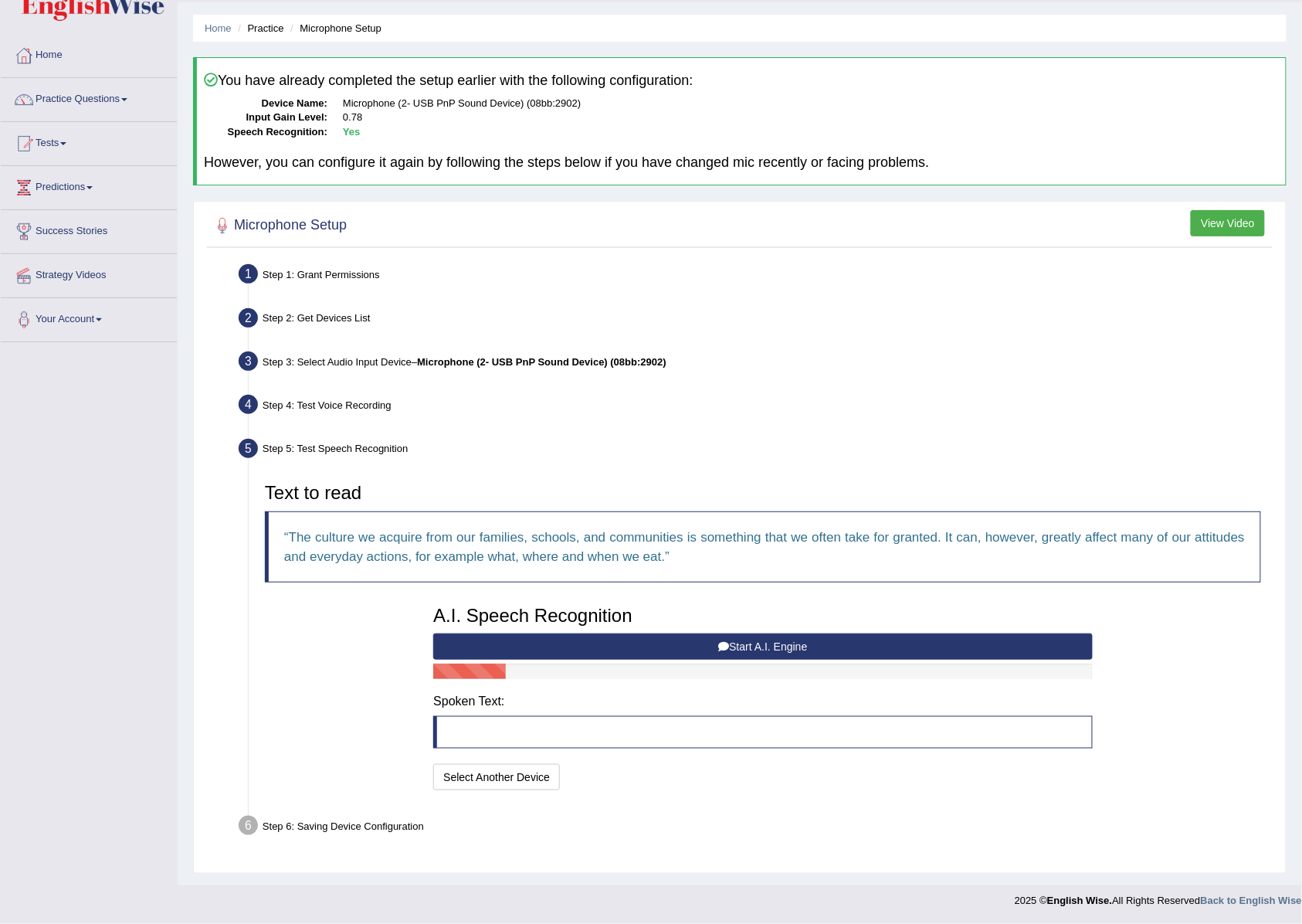
click at [564, 647] on button "Start A.I. Engine" at bounding box center [763, 647] width 659 height 26
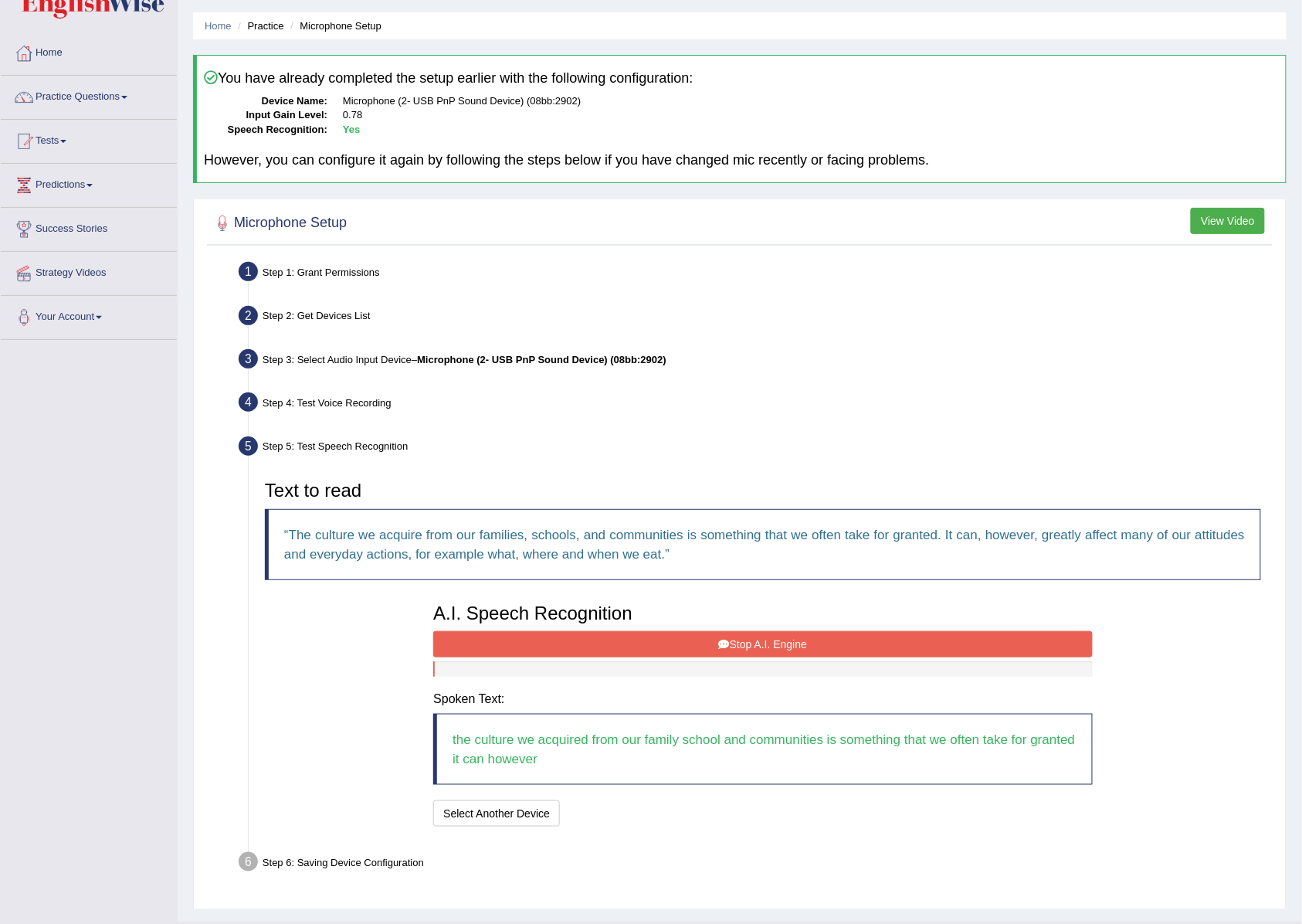
click at [621, 639] on button "Stop A.I. Engine" at bounding box center [763, 644] width 659 height 26
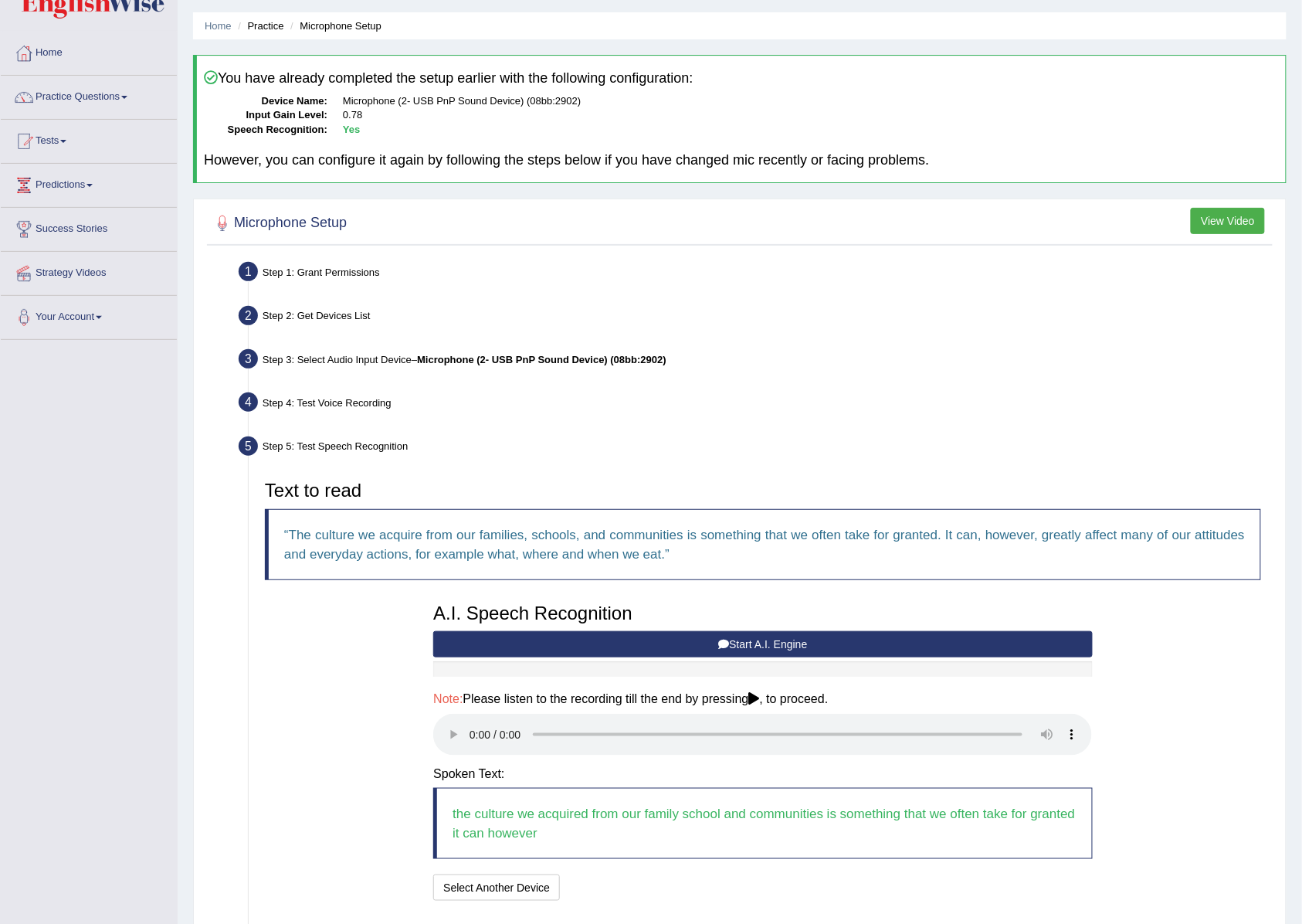
scroll to position [158, 0]
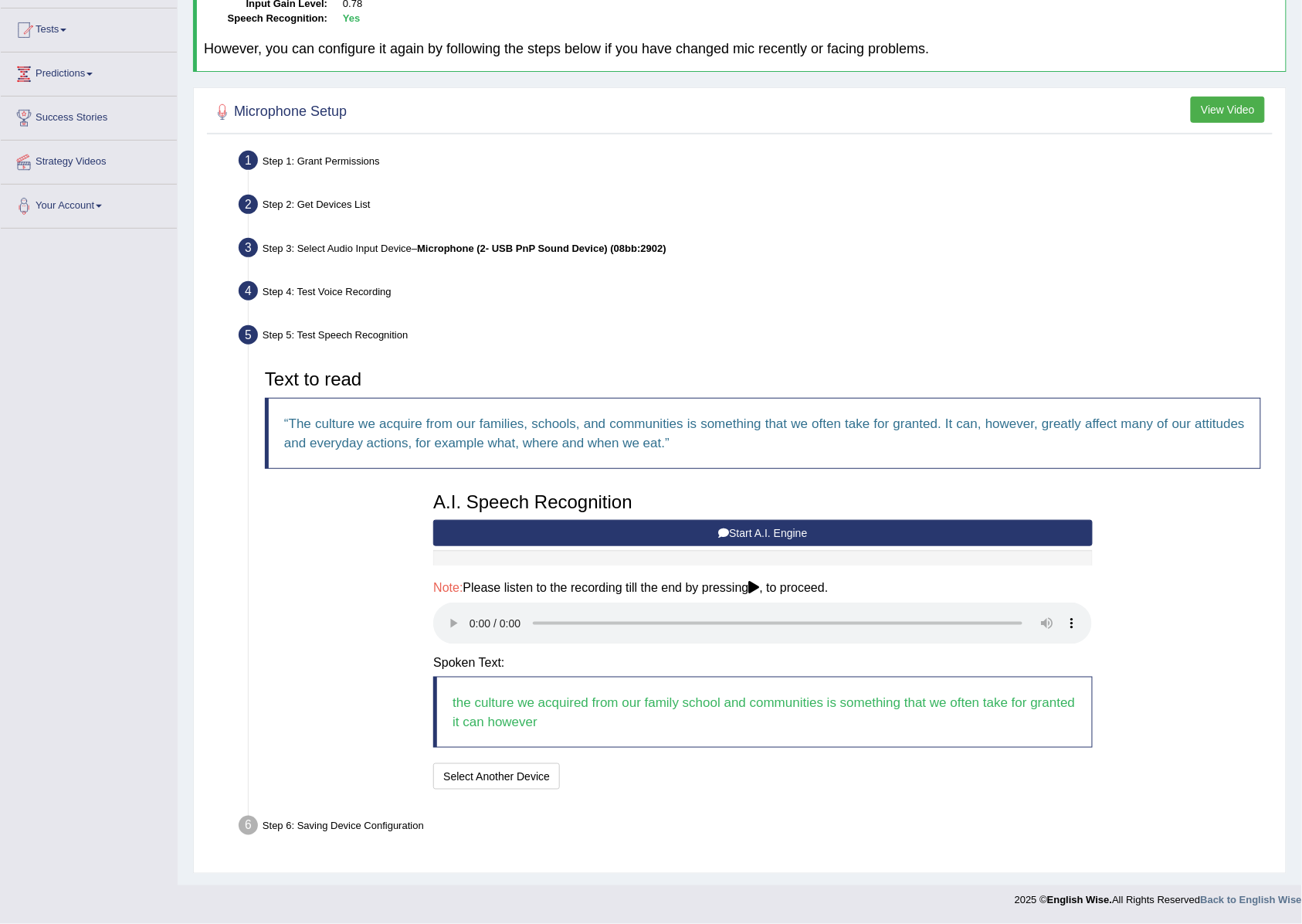
drag, startPoint x: 423, startPoint y: 741, endPoint x: 365, endPoint y: 733, distance: 58.5
click at [365, 733] on div "Text to read The culture we acquire from our families, schools, and communities…" at bounding box center [763, 578] width 1012 height 432
click at [483, 773] on button "Select Another Device" at bounding box center [496, 776] width 127 height 26
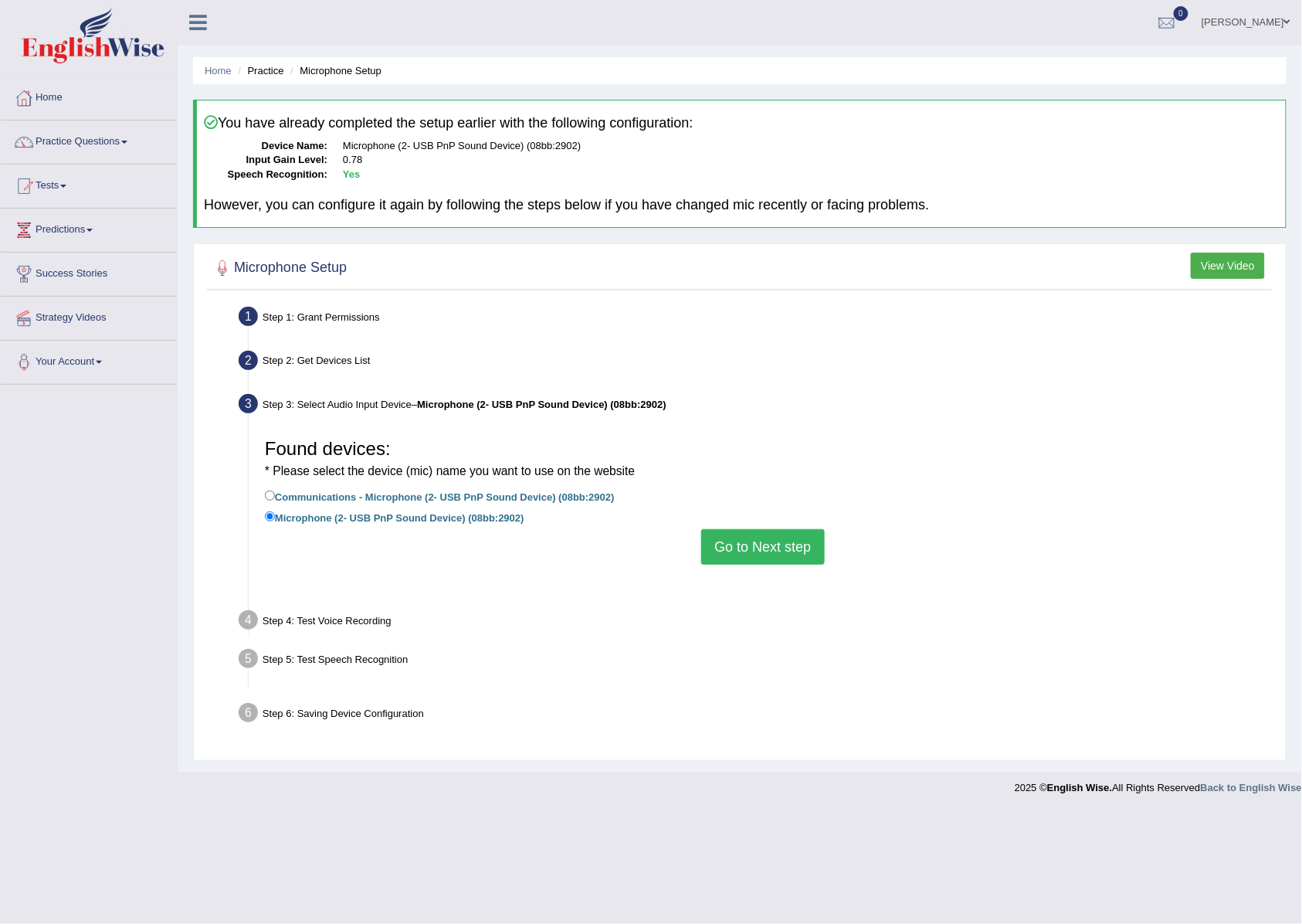
scroll to position [0, 0]
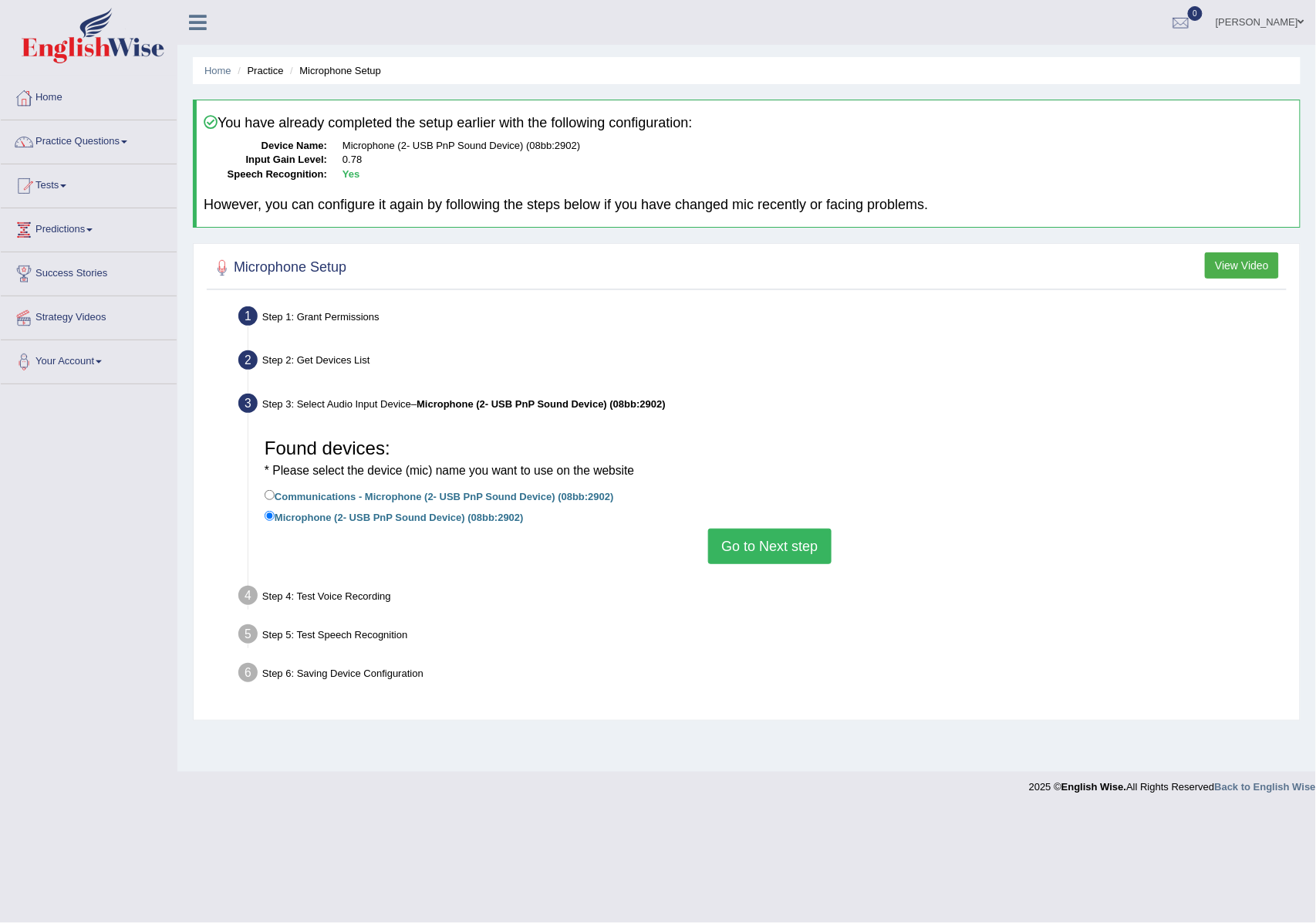
click at [754, 534] on button "Go to Next step" at bounding box center [769, 546] width 122 height 36
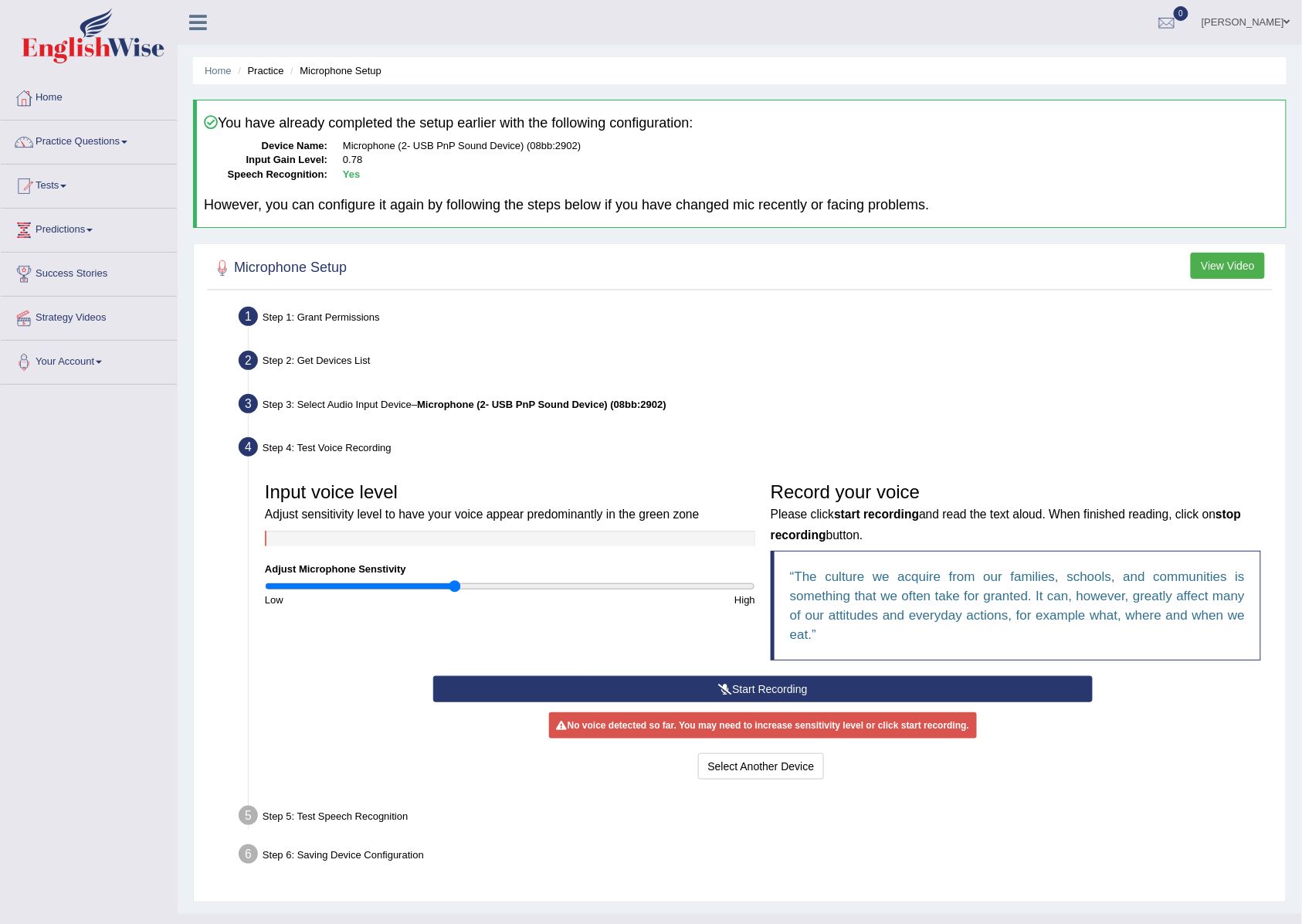
click at [675, 681] on button "Start Recording" at bounding box center [763, 689] width 659 height 26
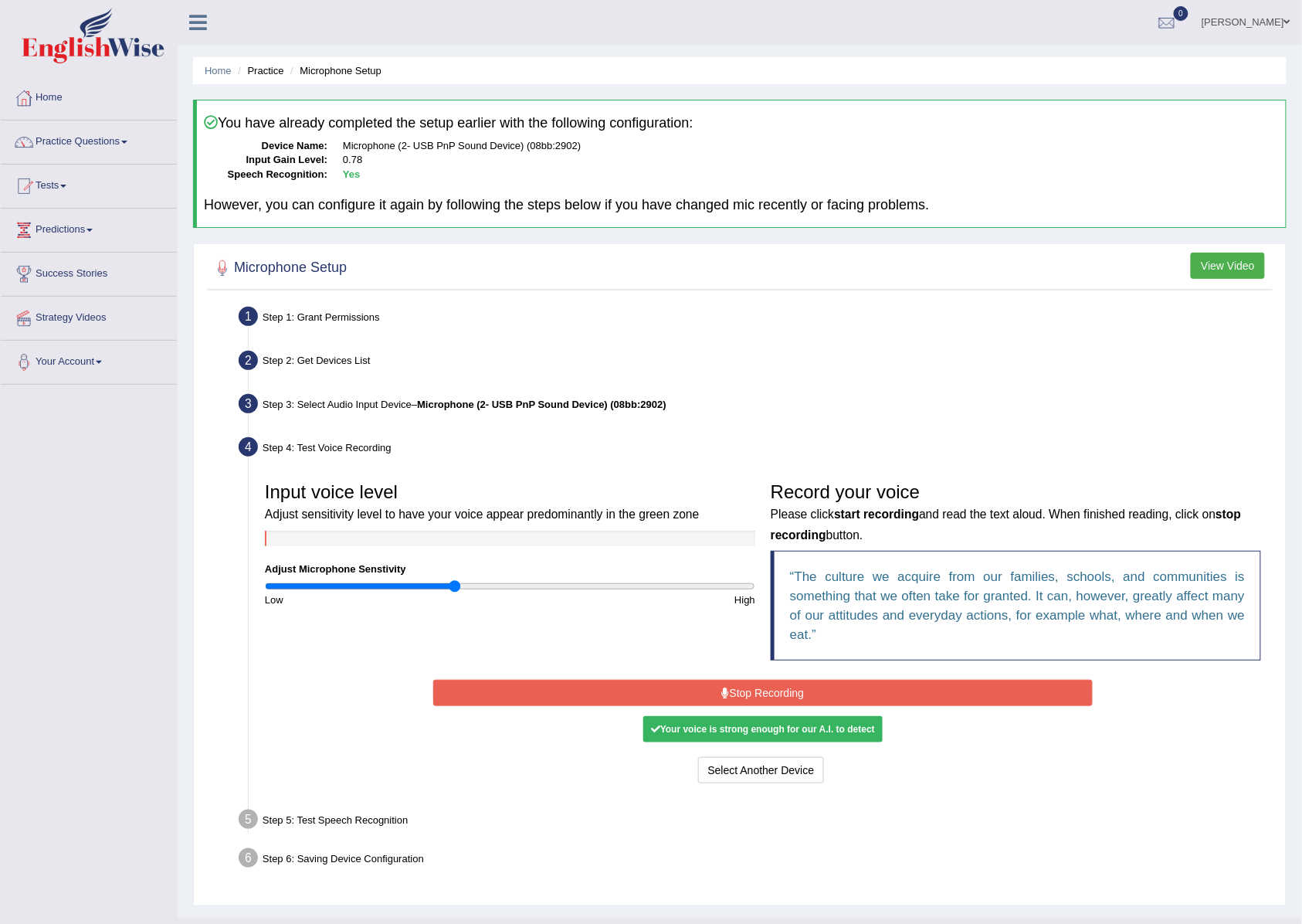
click at [726, 698] on icon at bounding box center [726, 692] width 8 height 11
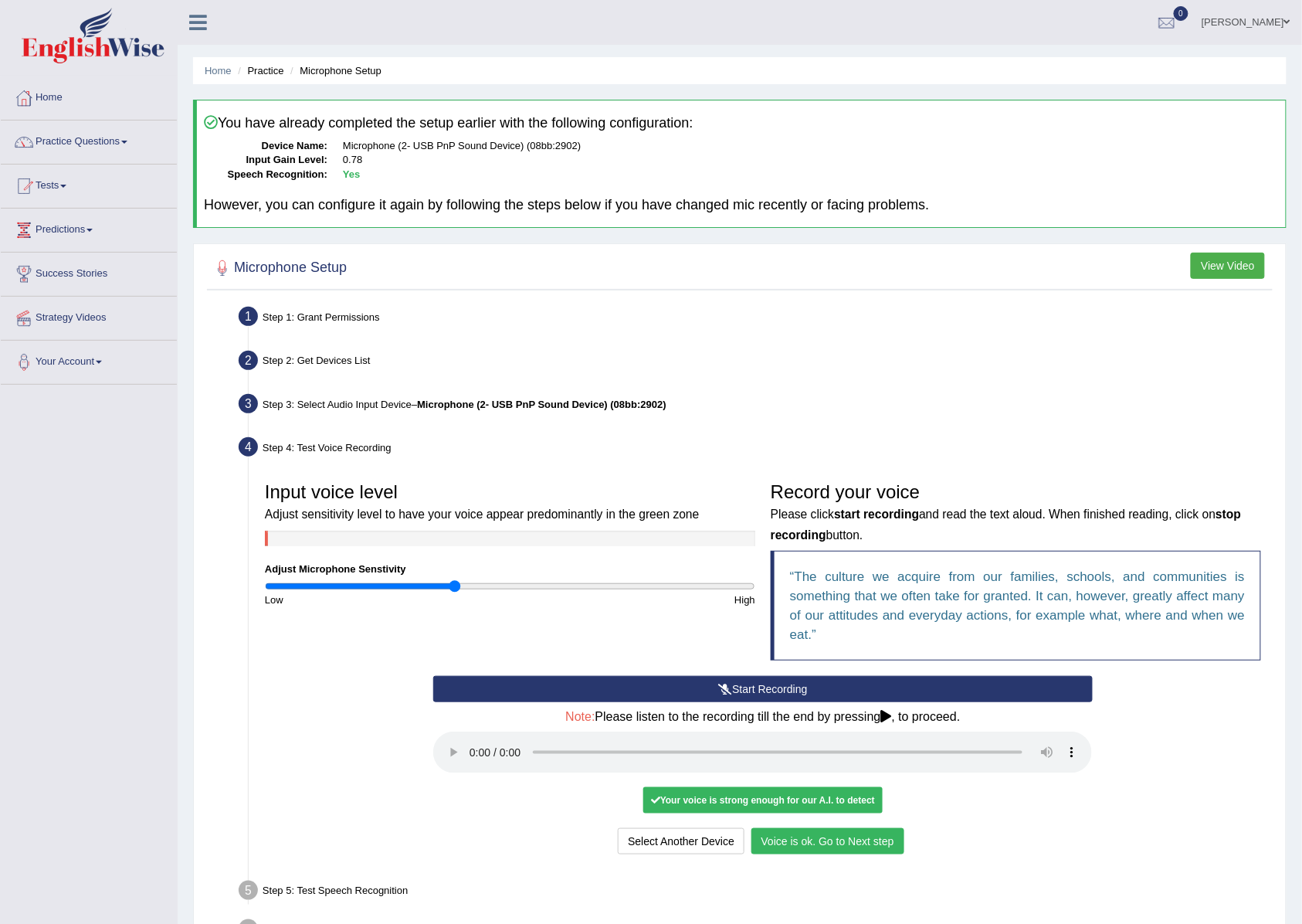
click at [797, 847] on button "Voice is ok. Go to Next step" at bounding box center [827, 841] width 153 height 26
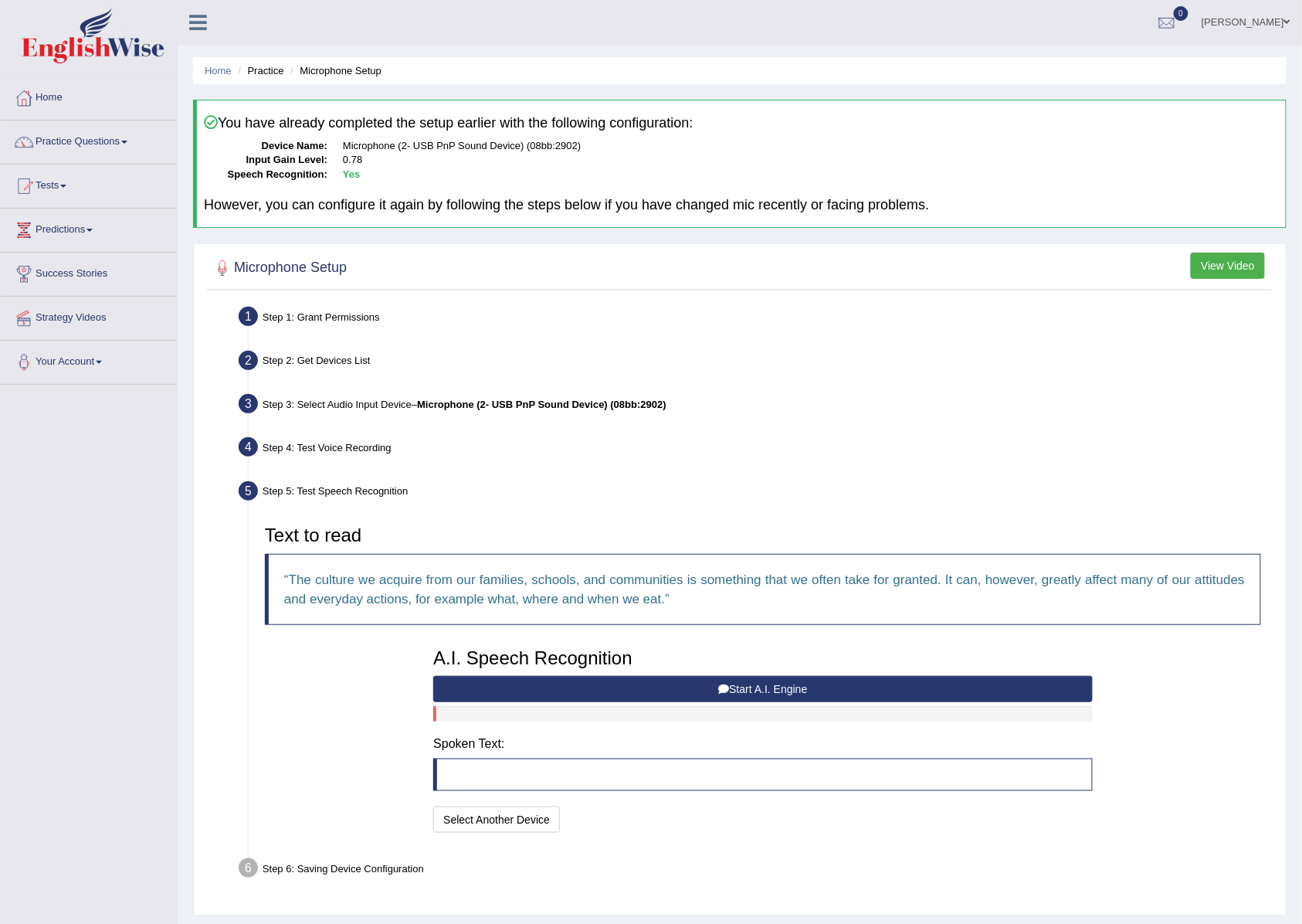
click at [665, 692] on button "Start A.I. Engine" at bounding box center [763, 689] width 659 height 26
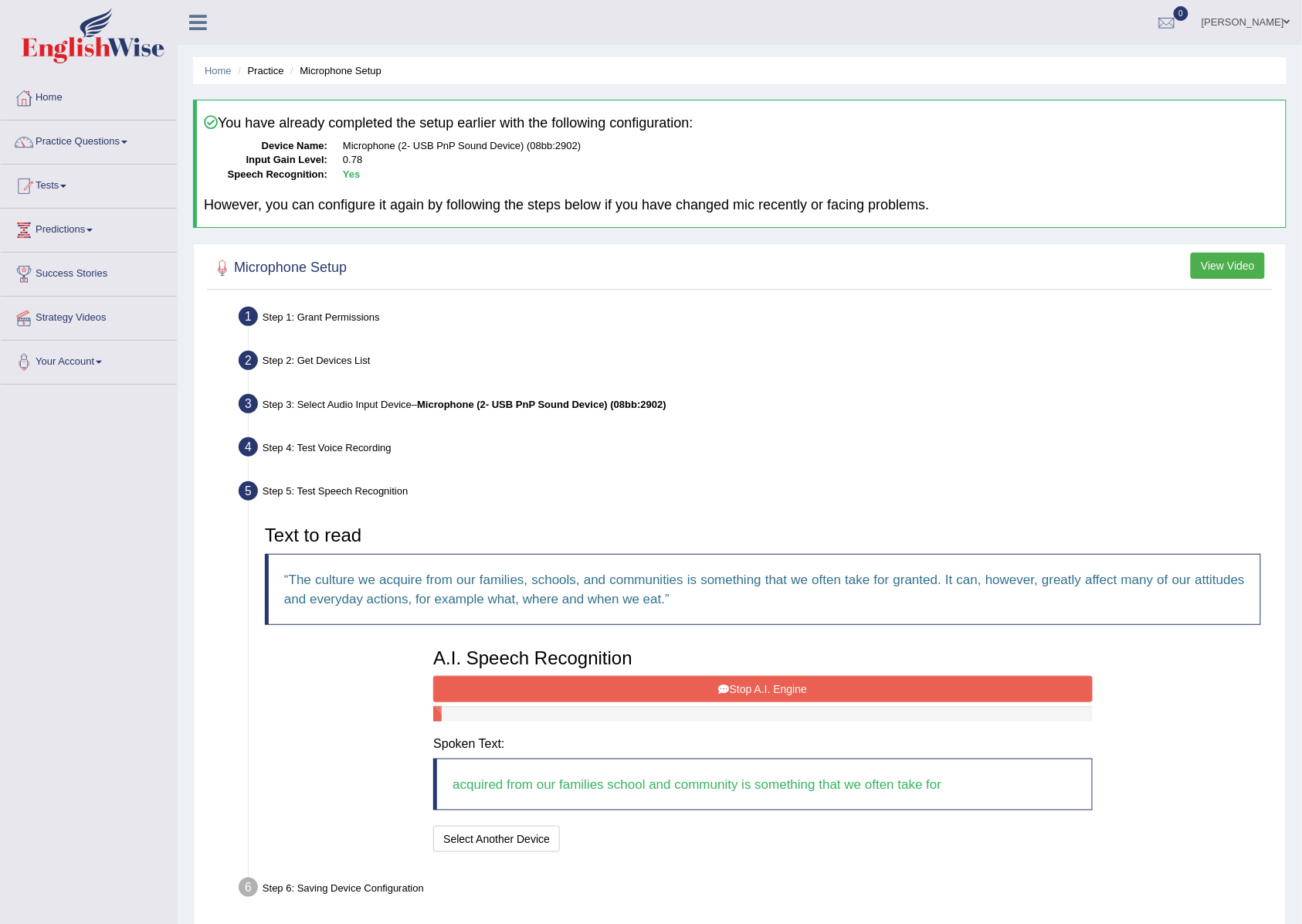
click at [673, 687] on button "Stop A.I. Engine" at bounding box center [763, 689] width 659 height 26
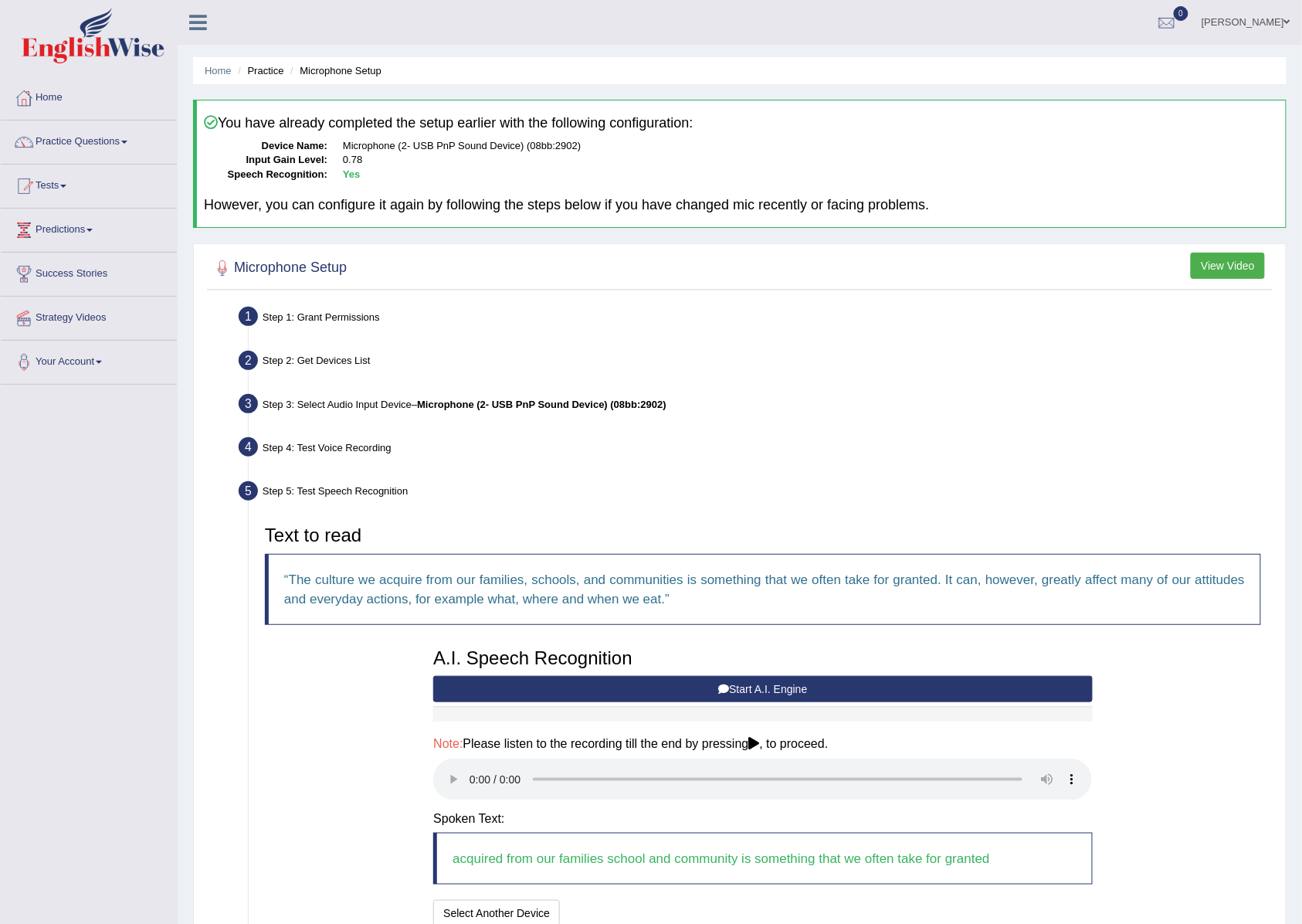
scroll to position [139, 0]
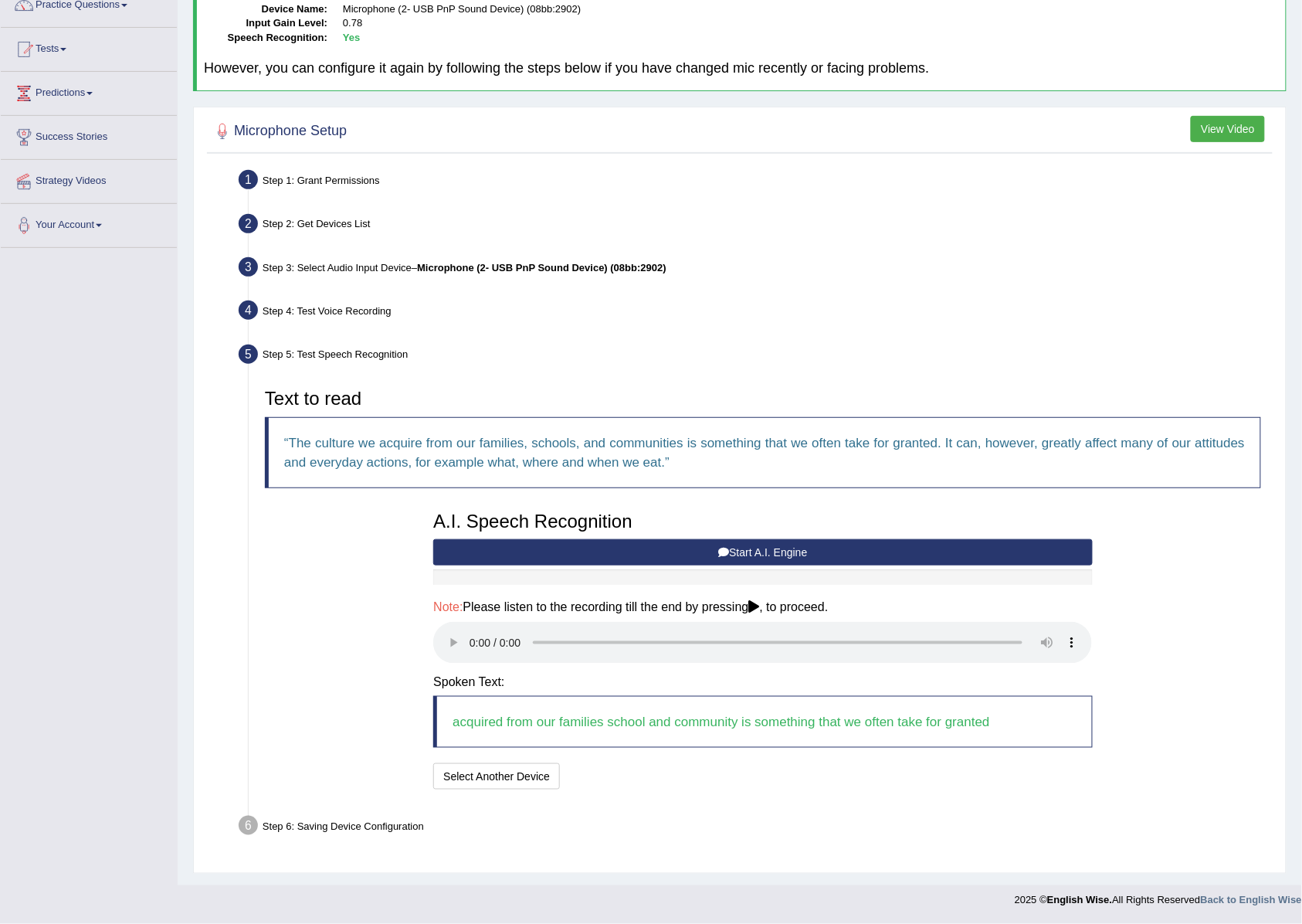
drag, startPoint x: 328, startPoint y: 769, endPoint x: 270, endPoint y: 697, distance: 92.5
click at [270, 697] on div "Text to read The culture we acquire from our families, schools, and communities…" at bounding box center [763, 587] width 1012 height 412
click at [634, 773] on button "Speech is ok. Go to Last step" at bounding box center [647, 776] width 161 height 26
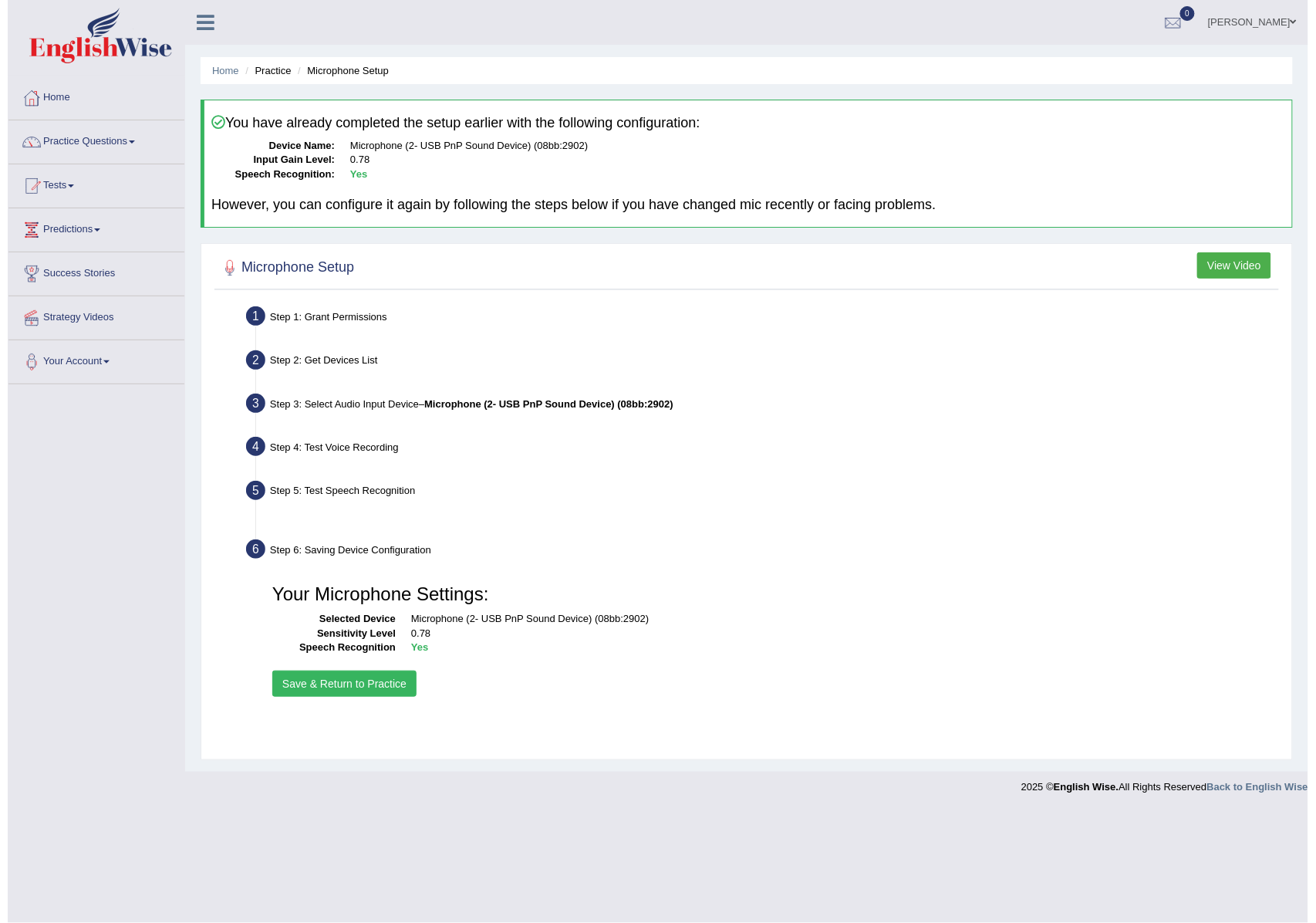
scroll to position [0, 0]
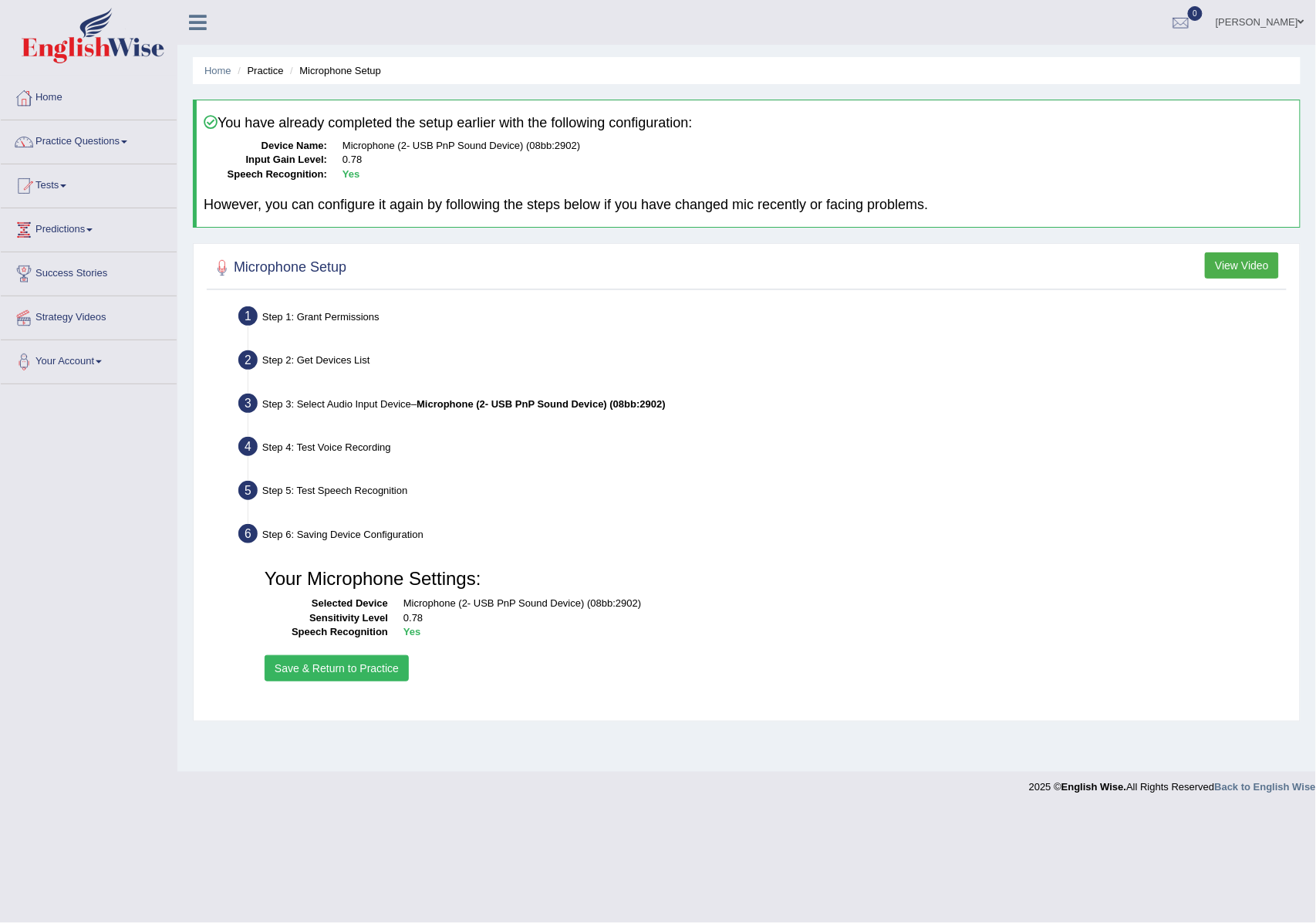
click at [378, 671] on button "Save & Return to Practice" at bounding box center [337, 668] width 144 height 26
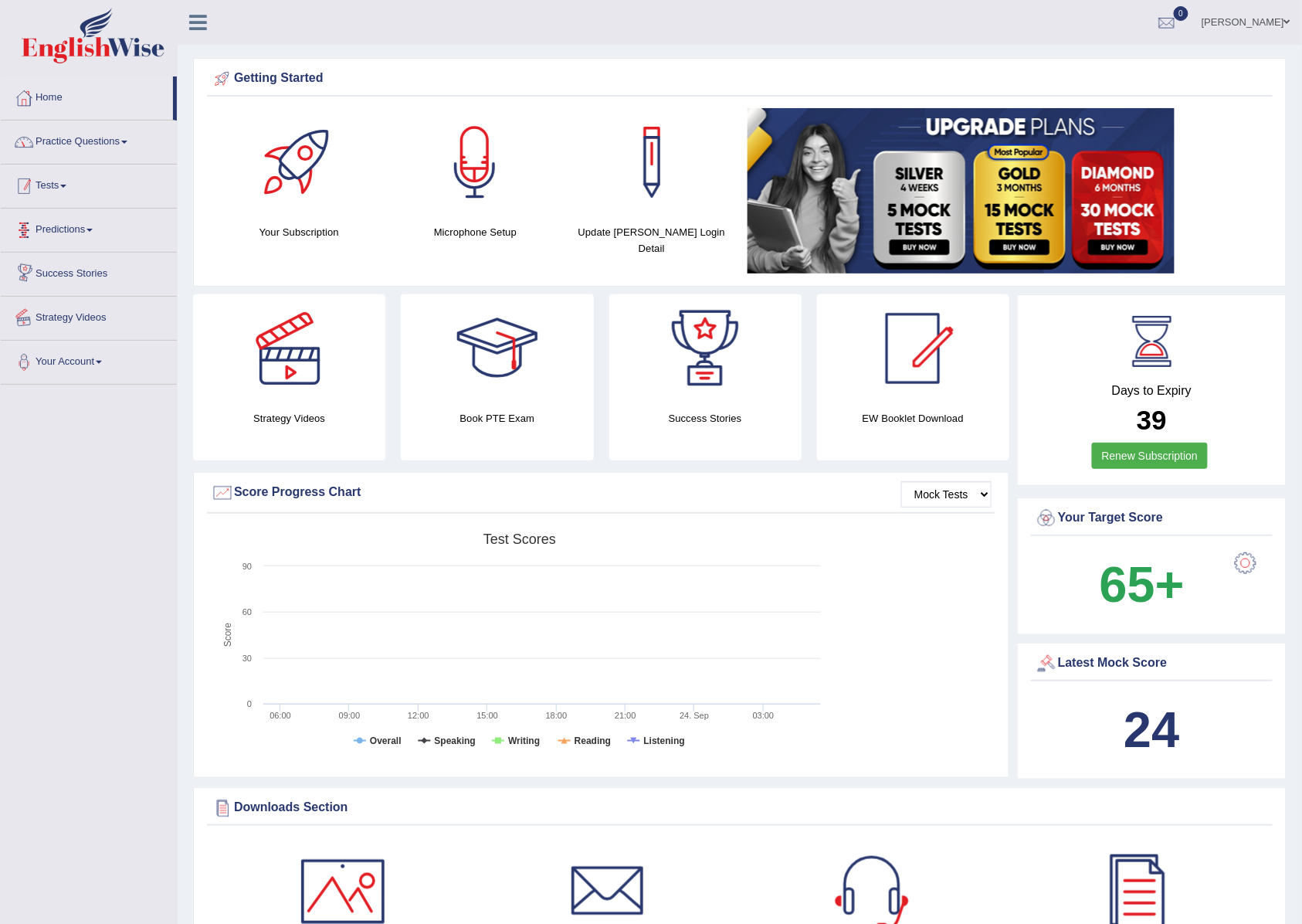
click at [67, 140] on link "Practice Questions" at bounding box center [88, 140] width 176 height 39
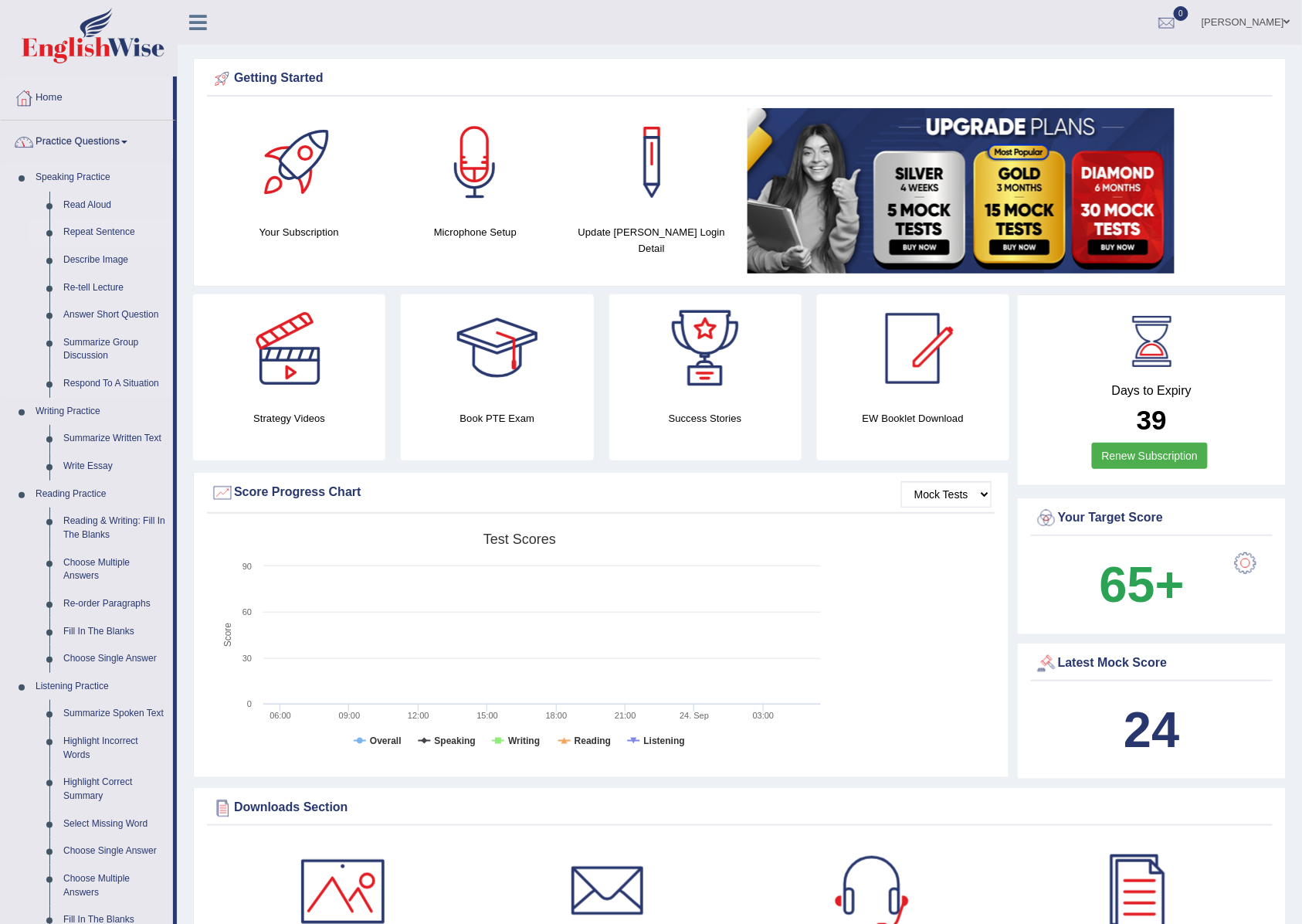
click at [88, 230] on link "Repeat Sentence" at bounding box center [114, 232] width 117 height 28
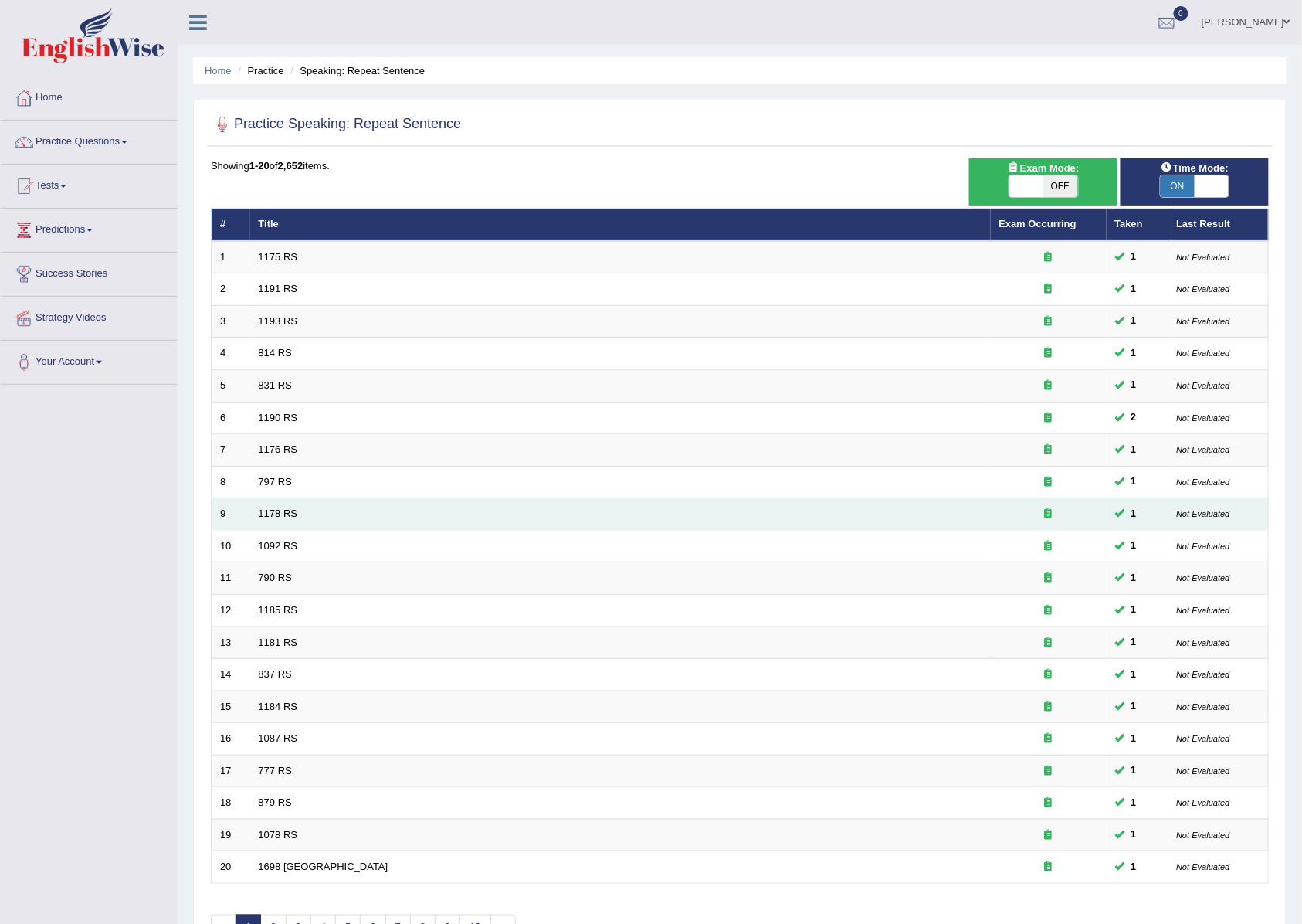
scroll to position [105, 0]
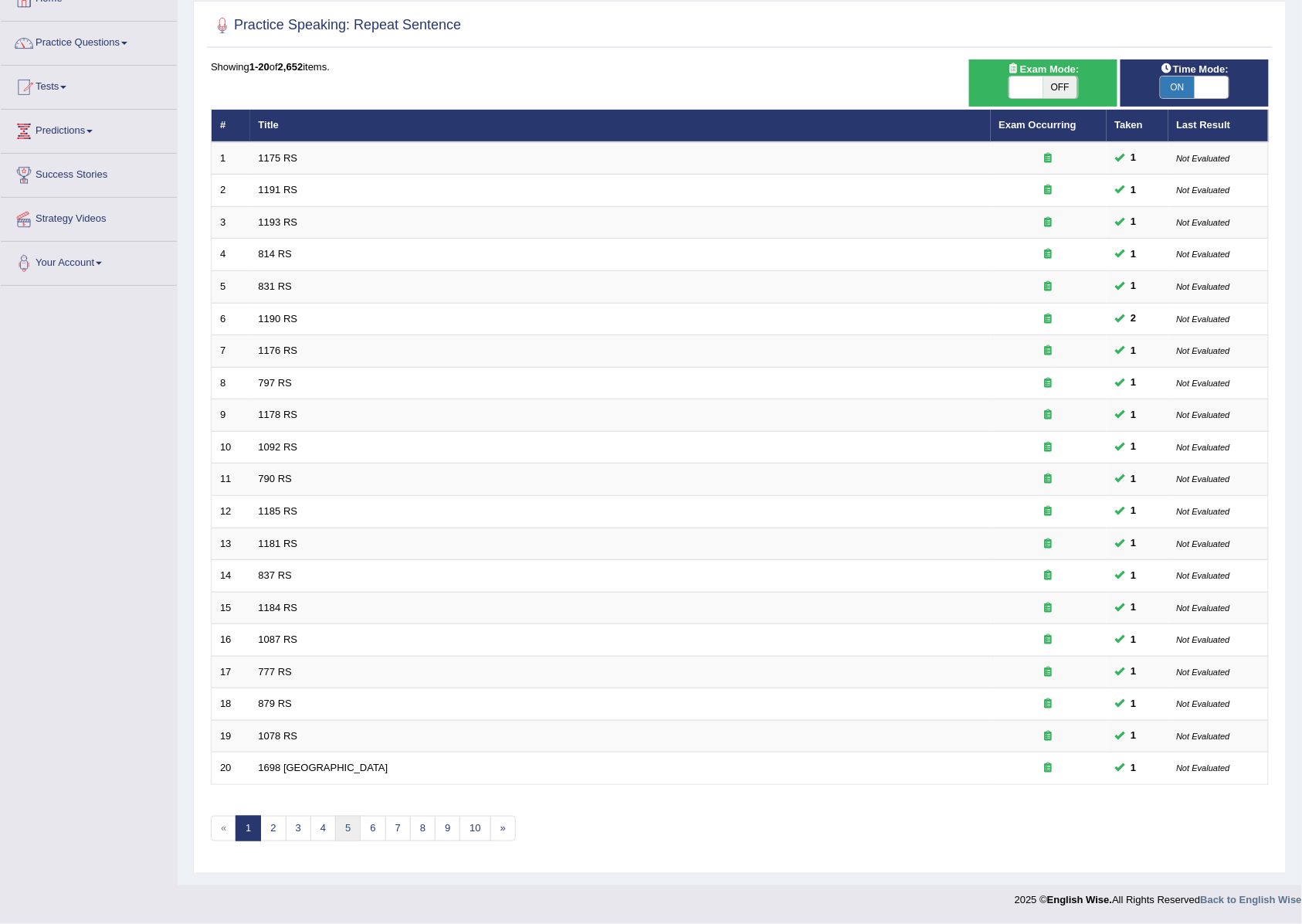
click at [356, 828] on link "5" at bounding box center [347, 827] width 25 height 25
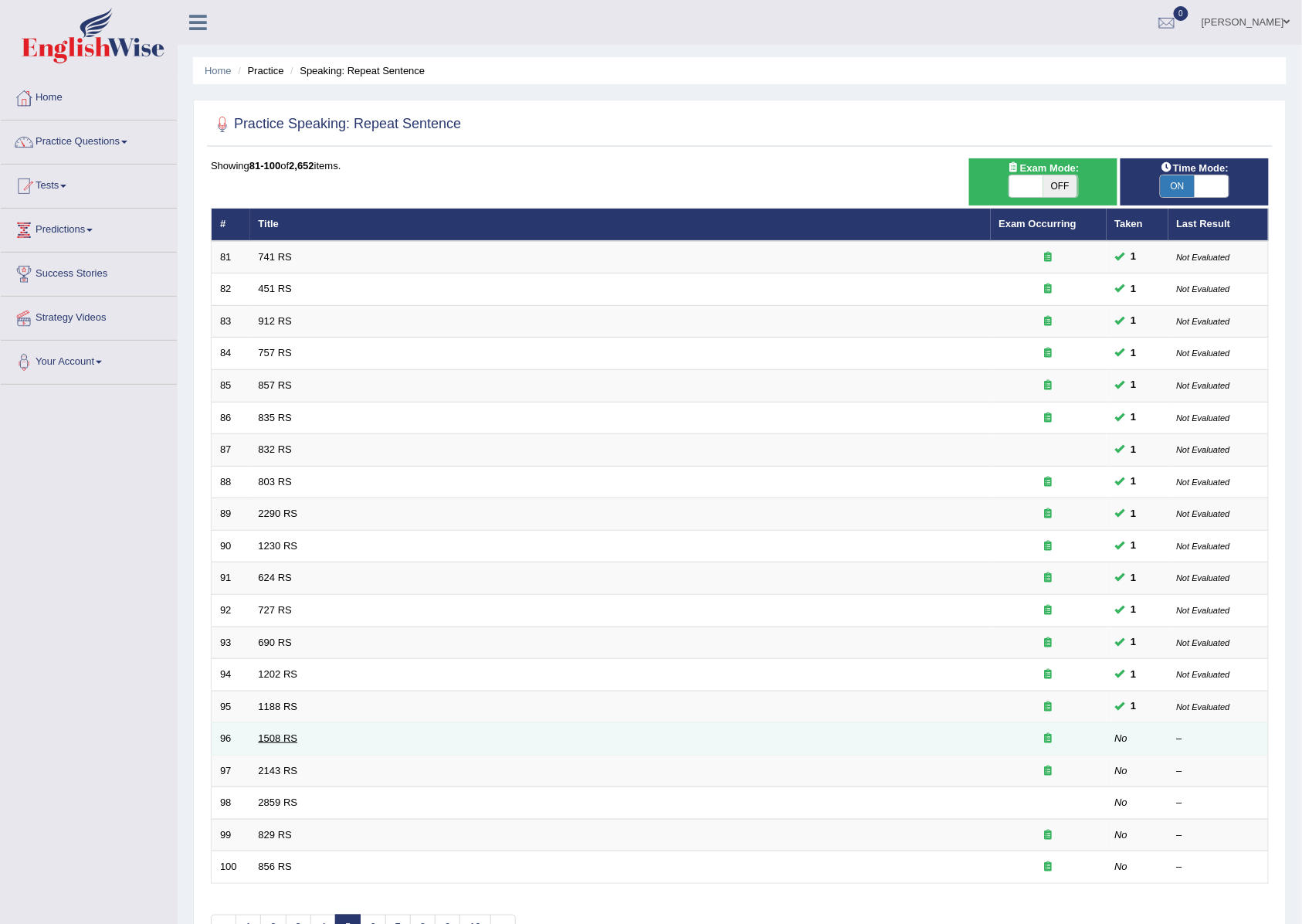
click at [282, 744] on link "1508 RS" at bounding box center [278, 737] width 40 height 11
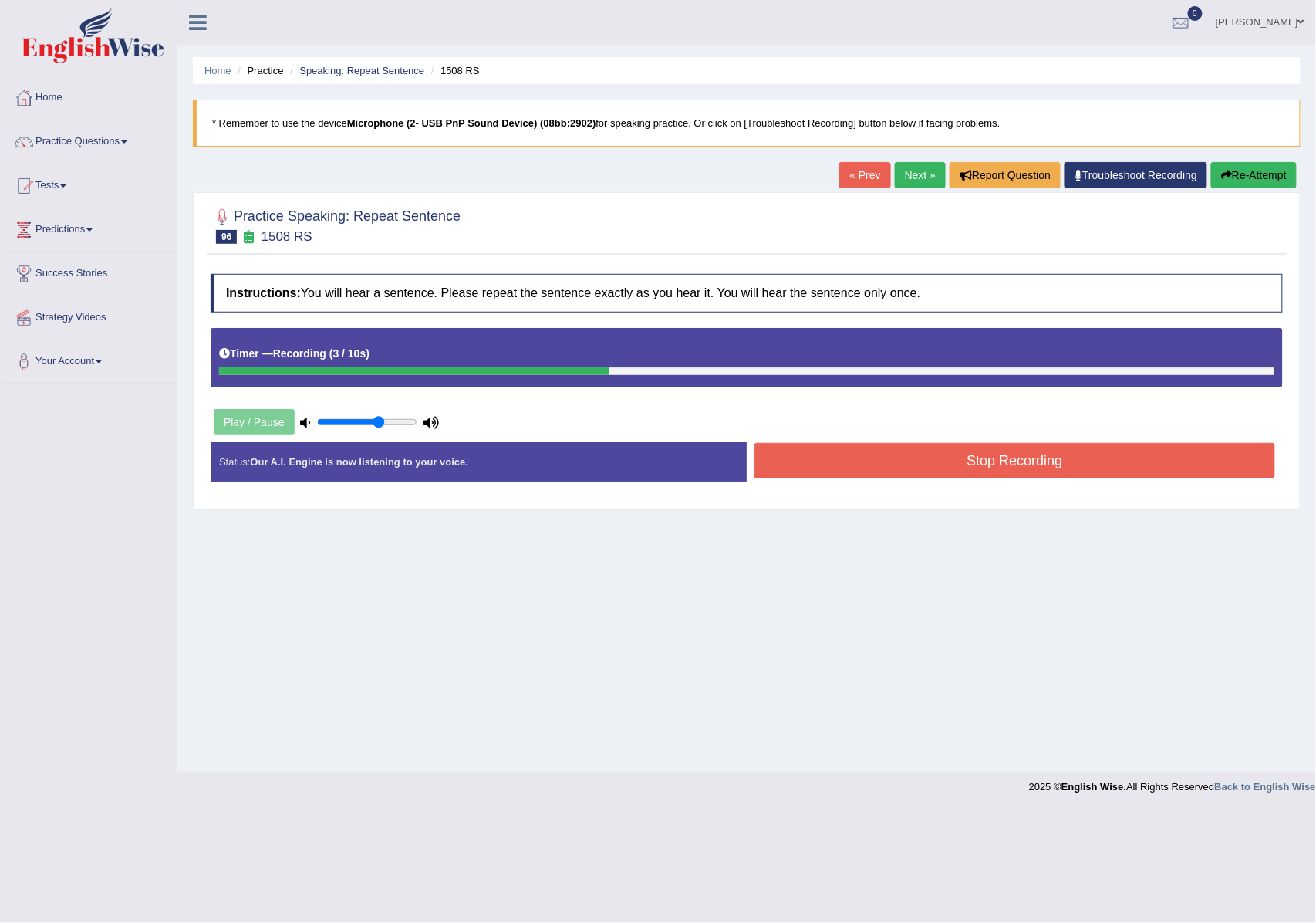
click at [915, 459] on button "Stop Recording" at bounding box center [1015, 460] width 521 height 36
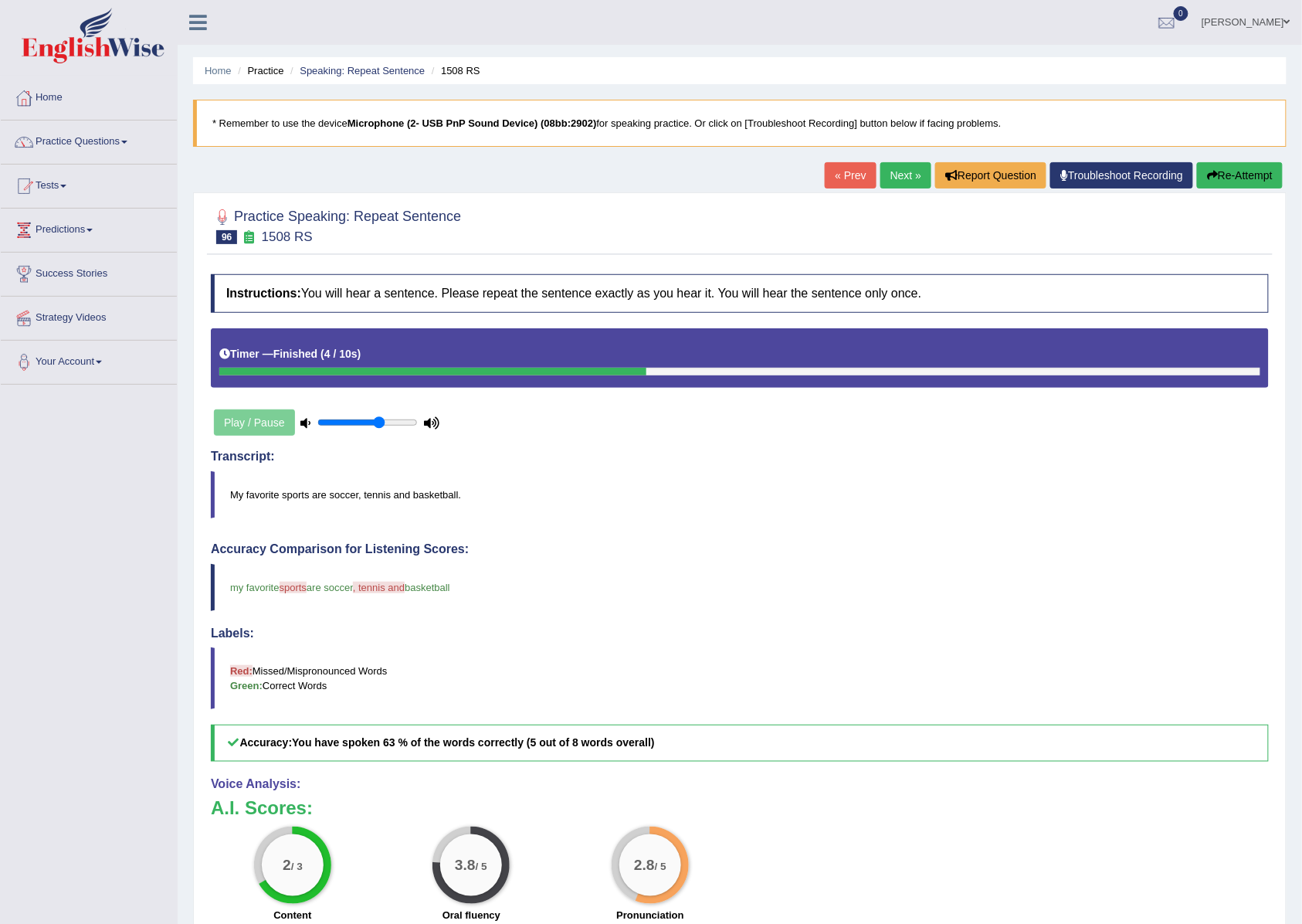
click at [887, 174] on link "Next »" at bounding box center [905, 175] width 51 height 26
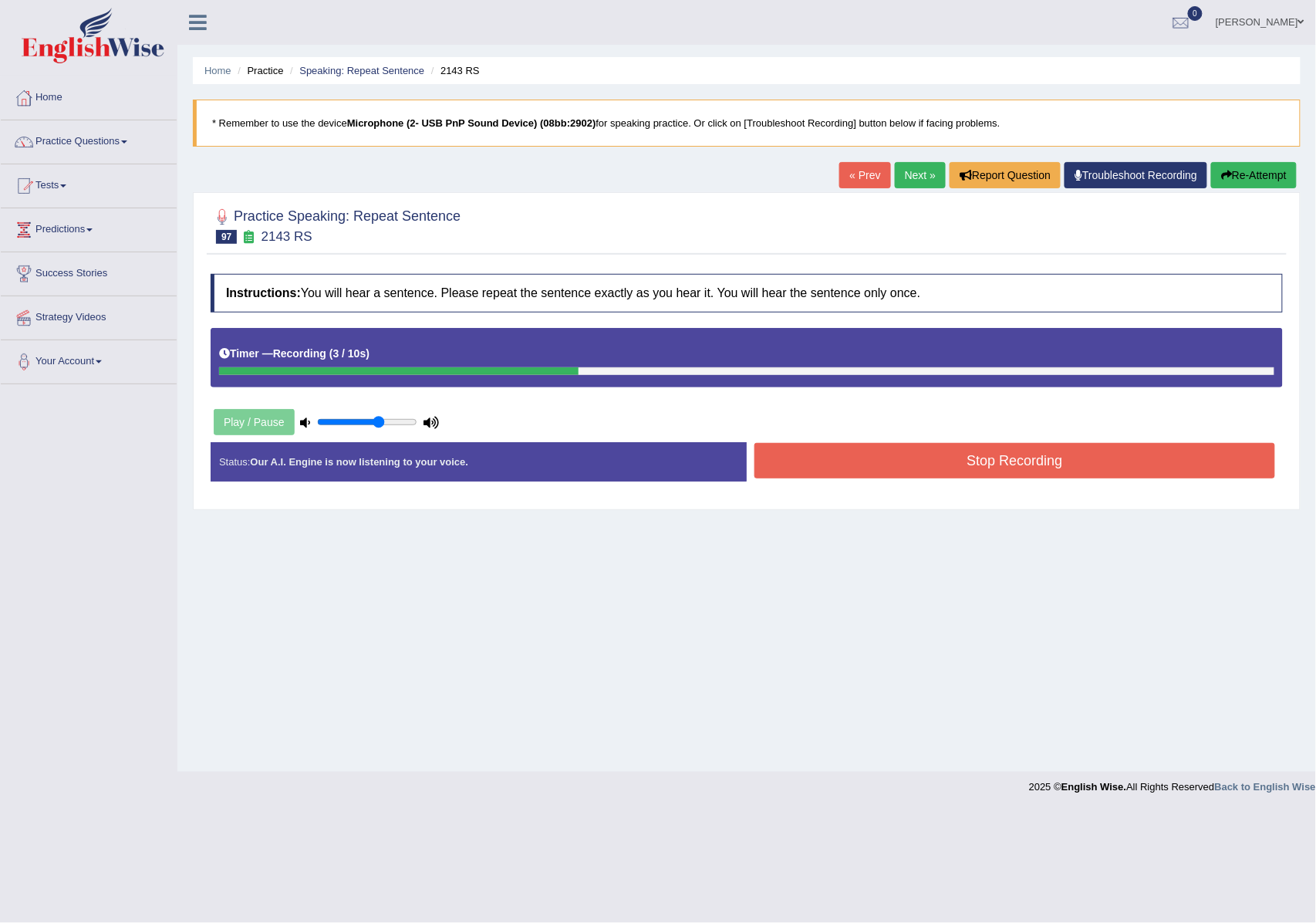
click at [855, 464] on button "Stop Recording" at bounding box center [1015, 460] width 521 height 36
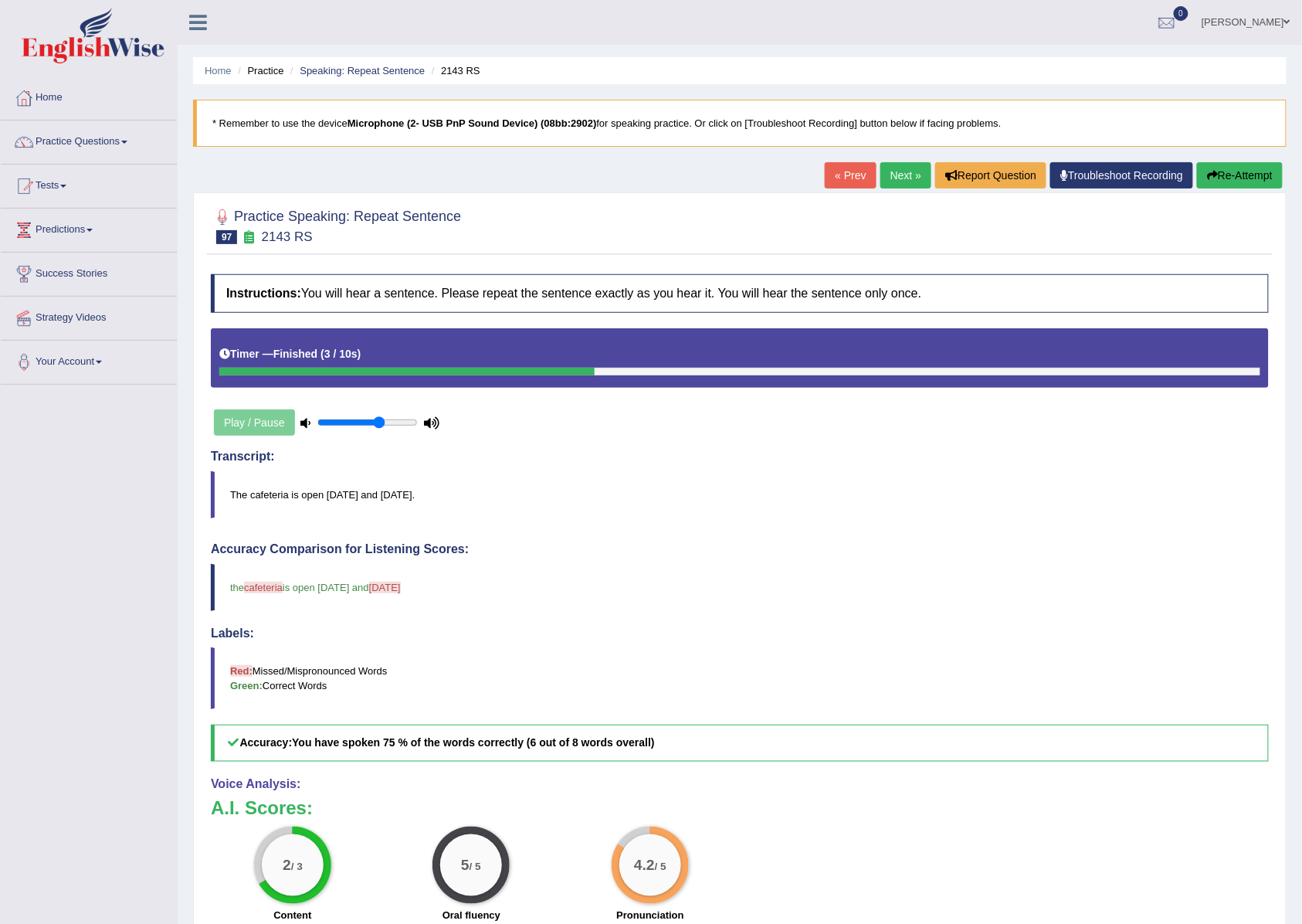
click at [900, 181] on link "Next »" at bounding box center [905, 175] width 51 height 26
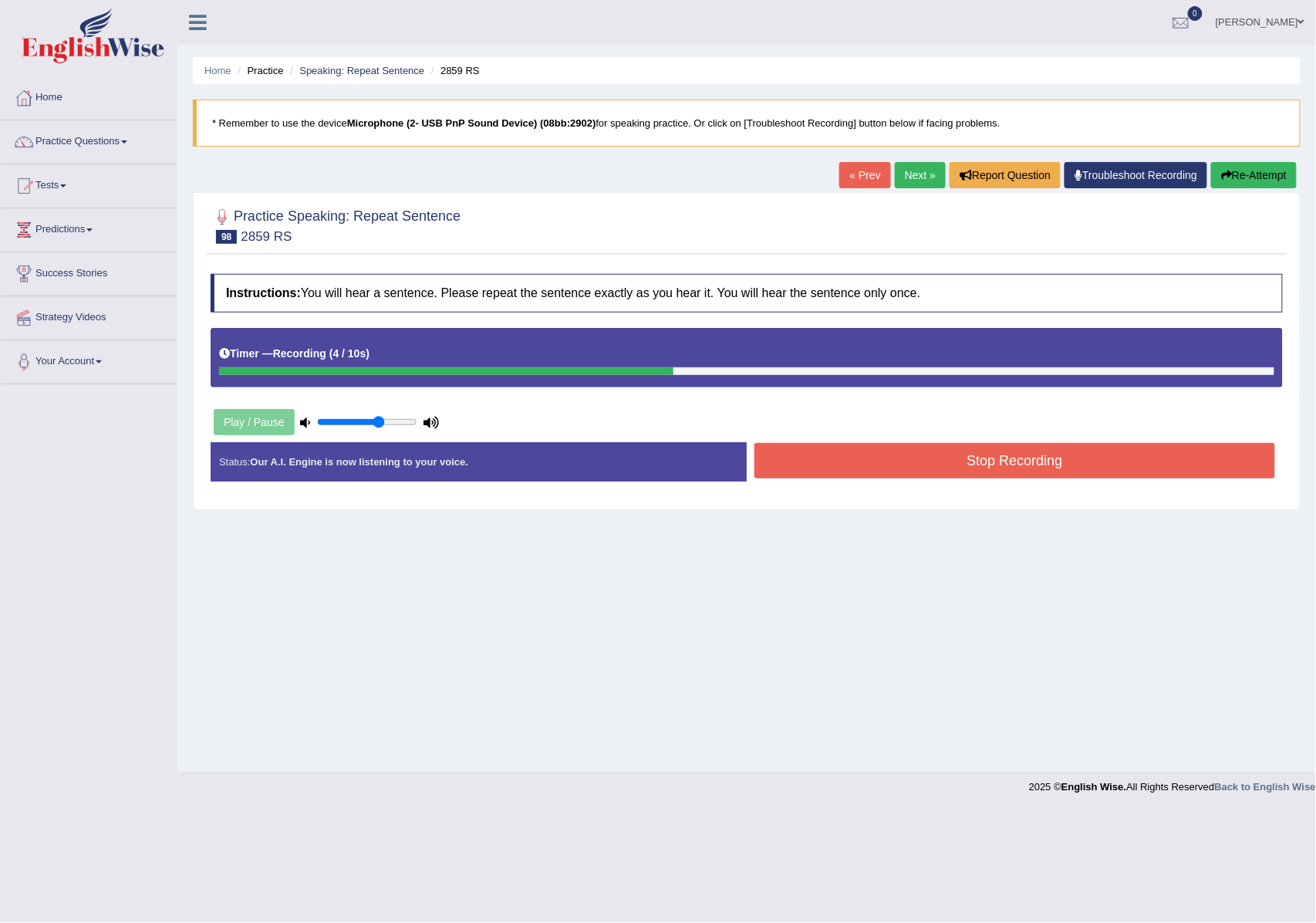
click at [925, 458] on button "Stop Recording" at bounding box center [1015, 460] width 521 height 36
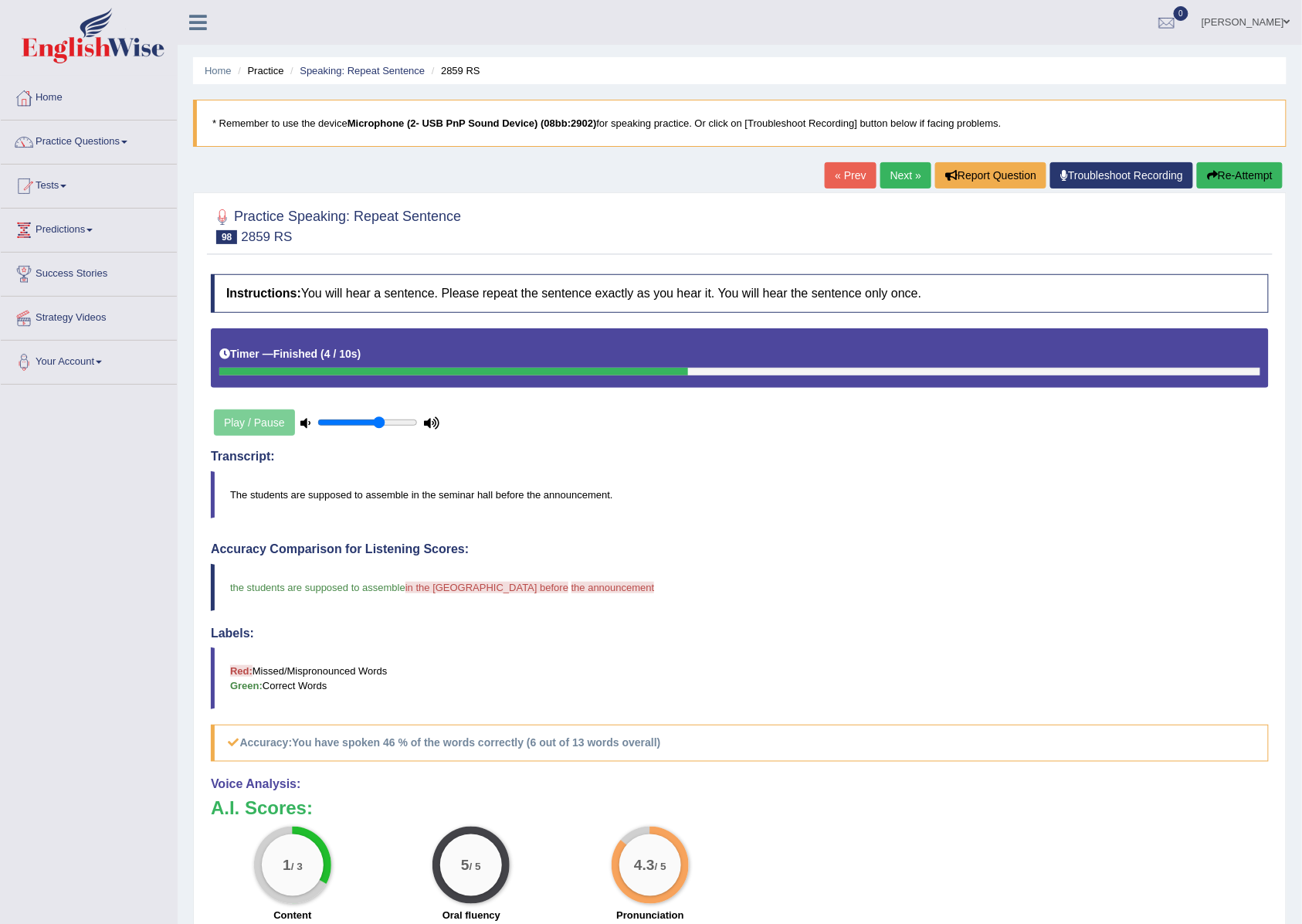
click at [892, 171] on link "Next »" at bounding box center [905, 175] width 51 height 26
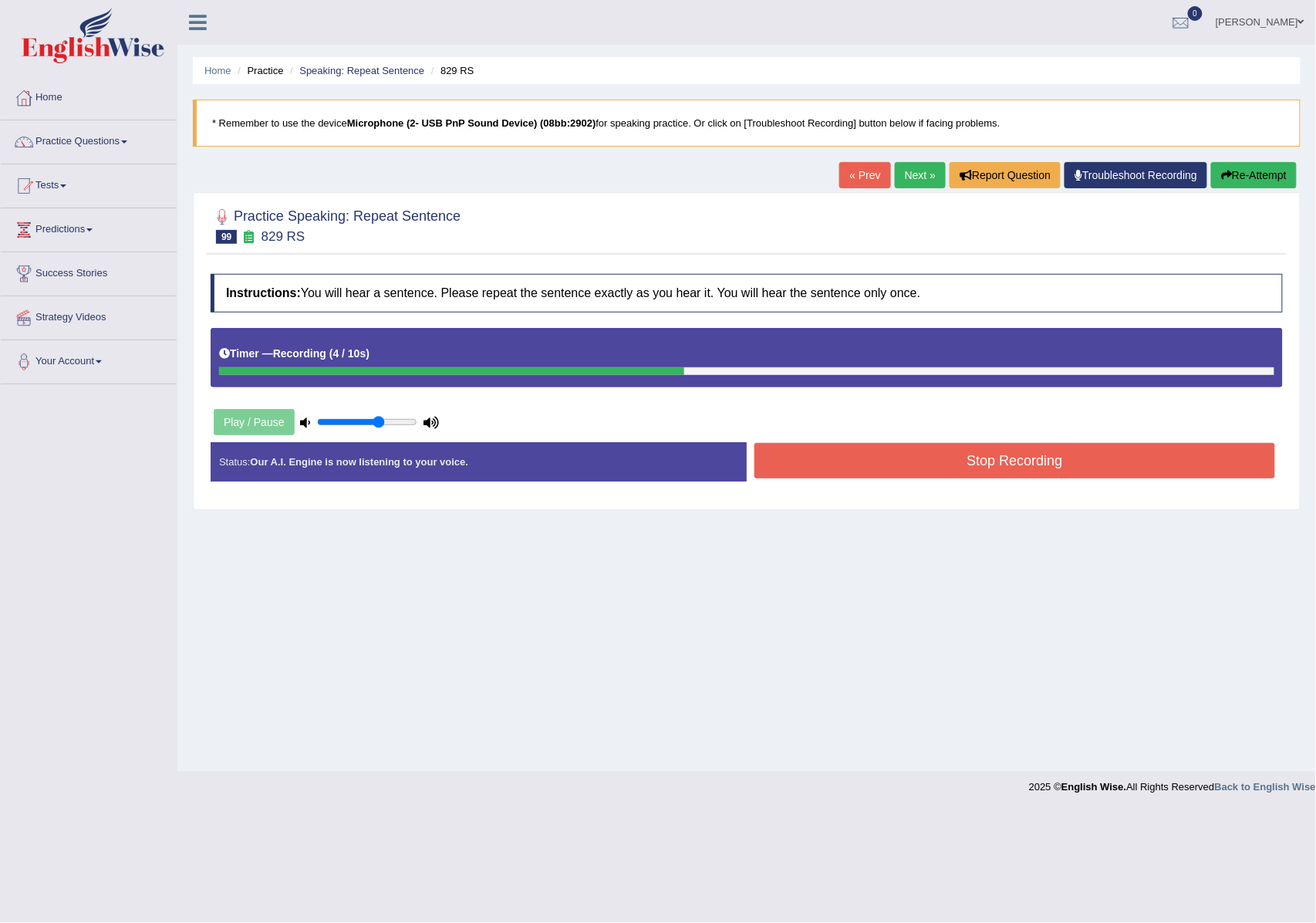
click at [899, 455] on button "Stop Recording" at bounding box center [1015, 460] width 521 height 36
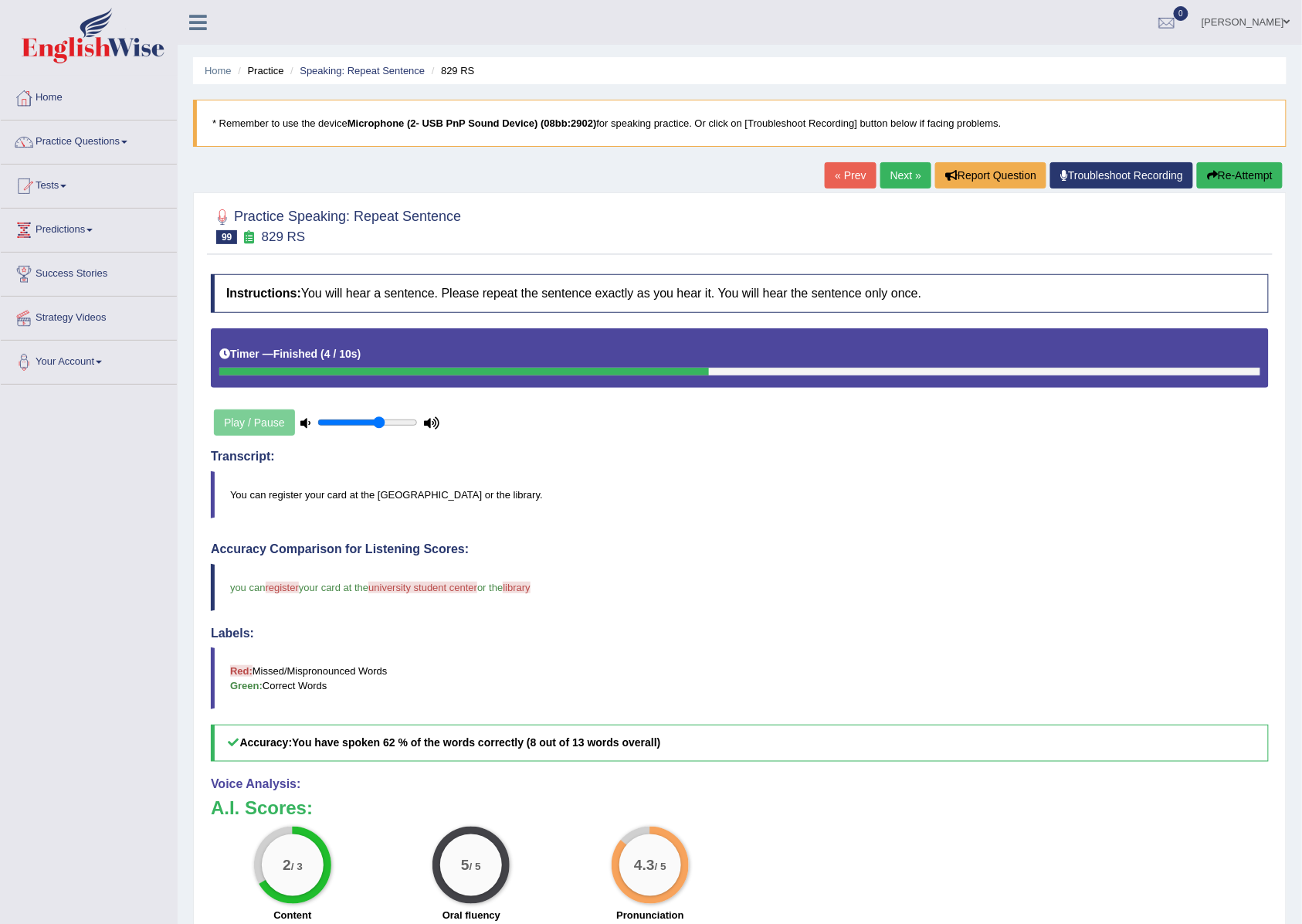
click at [902, 171] on link "Next »" at bounding box center [905, 175] width 51 height 26
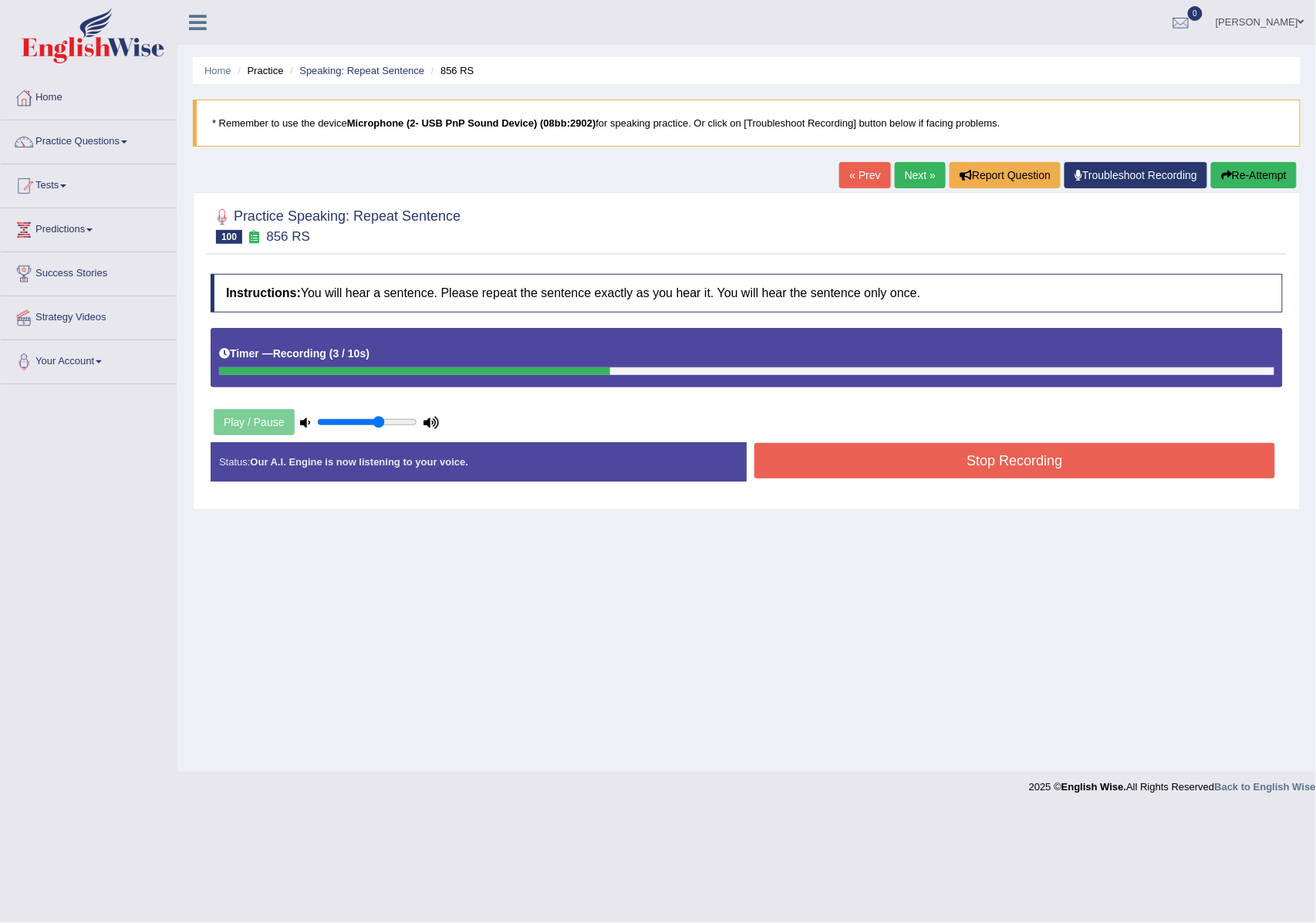
click at [921, 463] on button "Stop Recording" at bounding box center [1015, 460] width 521 height 36
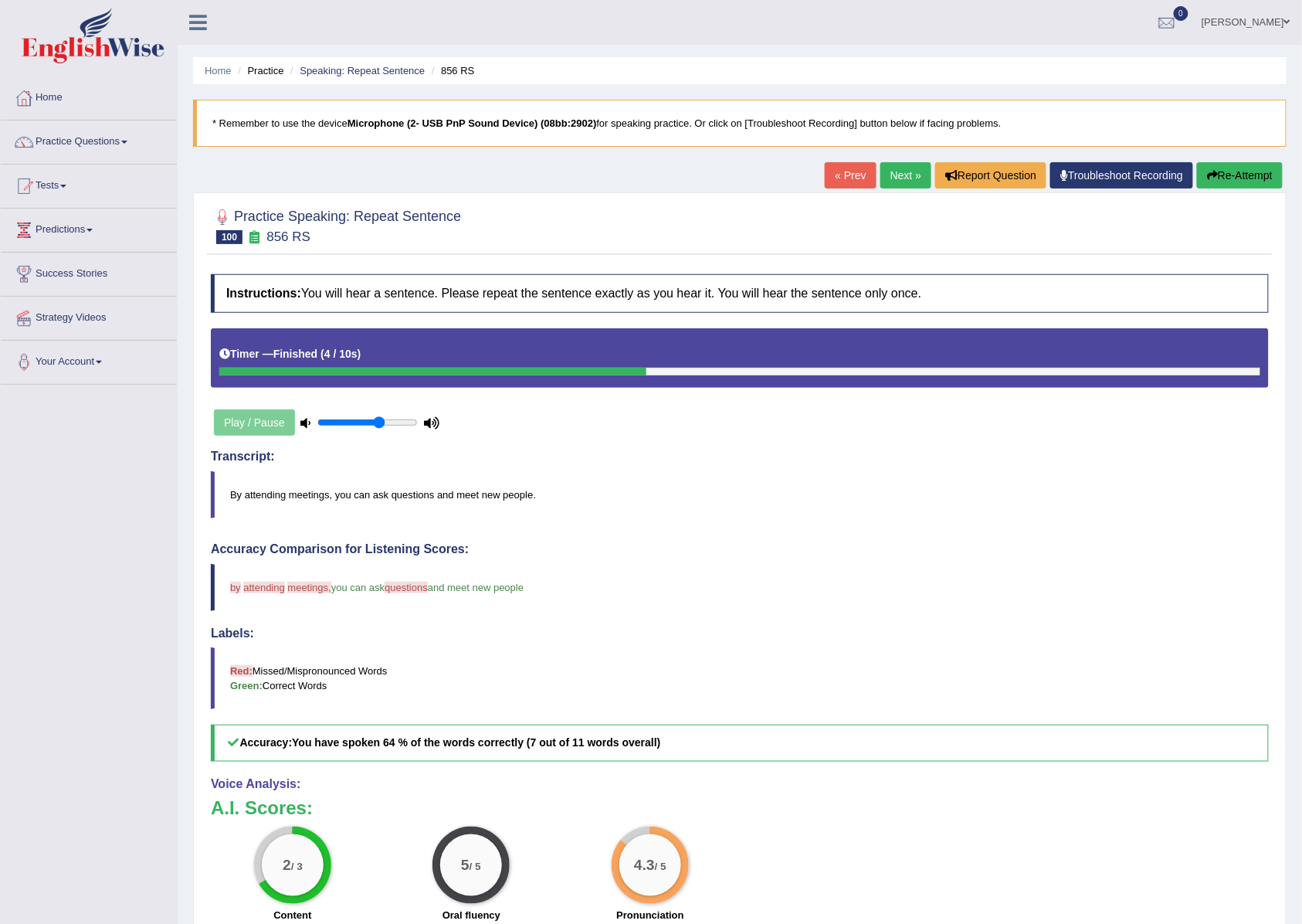
click at [902, 174] on link "Next »" at bounding box center [905, 175] width 51 height 26
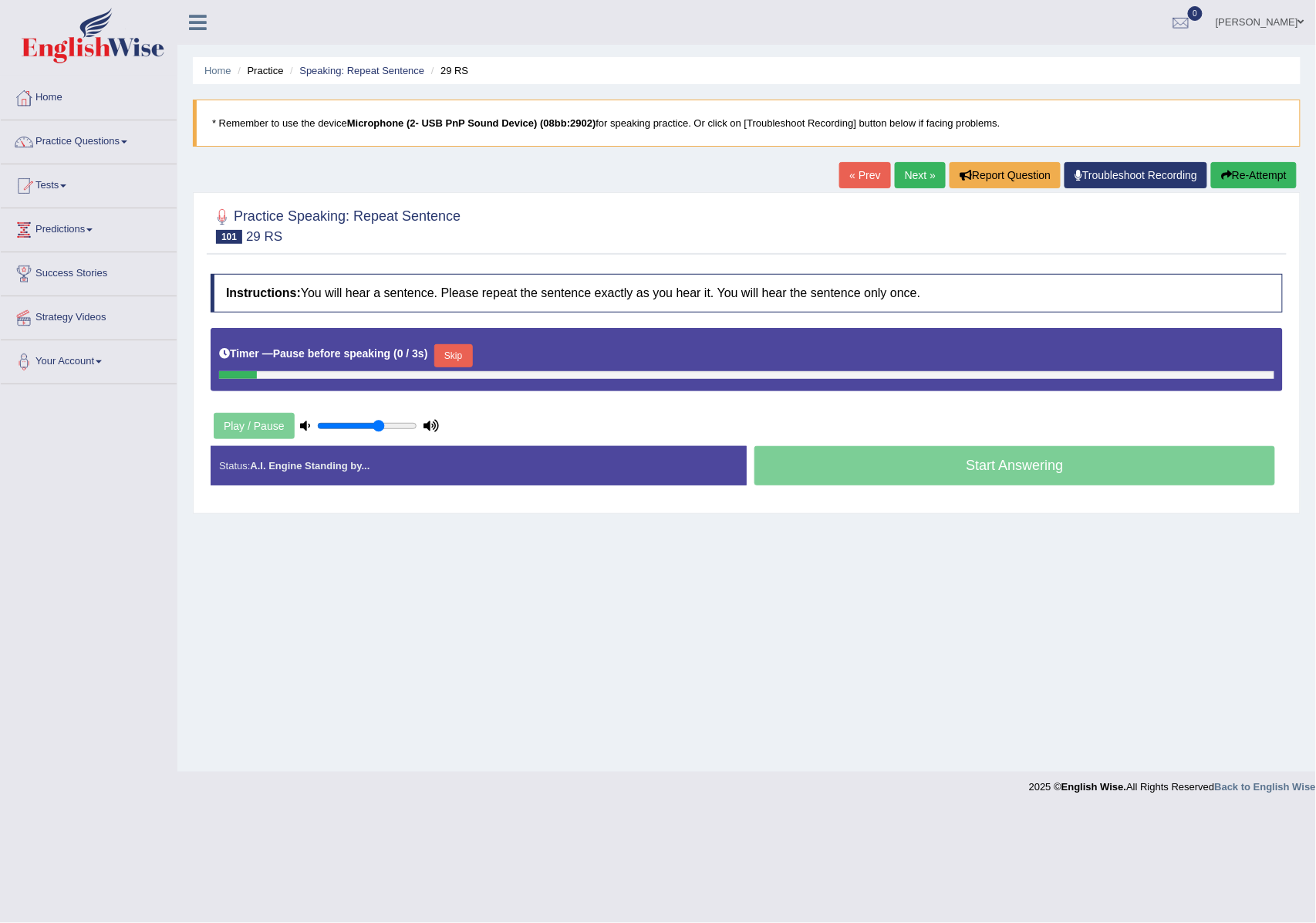
click at [634, 455] on div "Status: A.I. Engine Standing by..." at bounding box center [479, 465] width 536 height 40
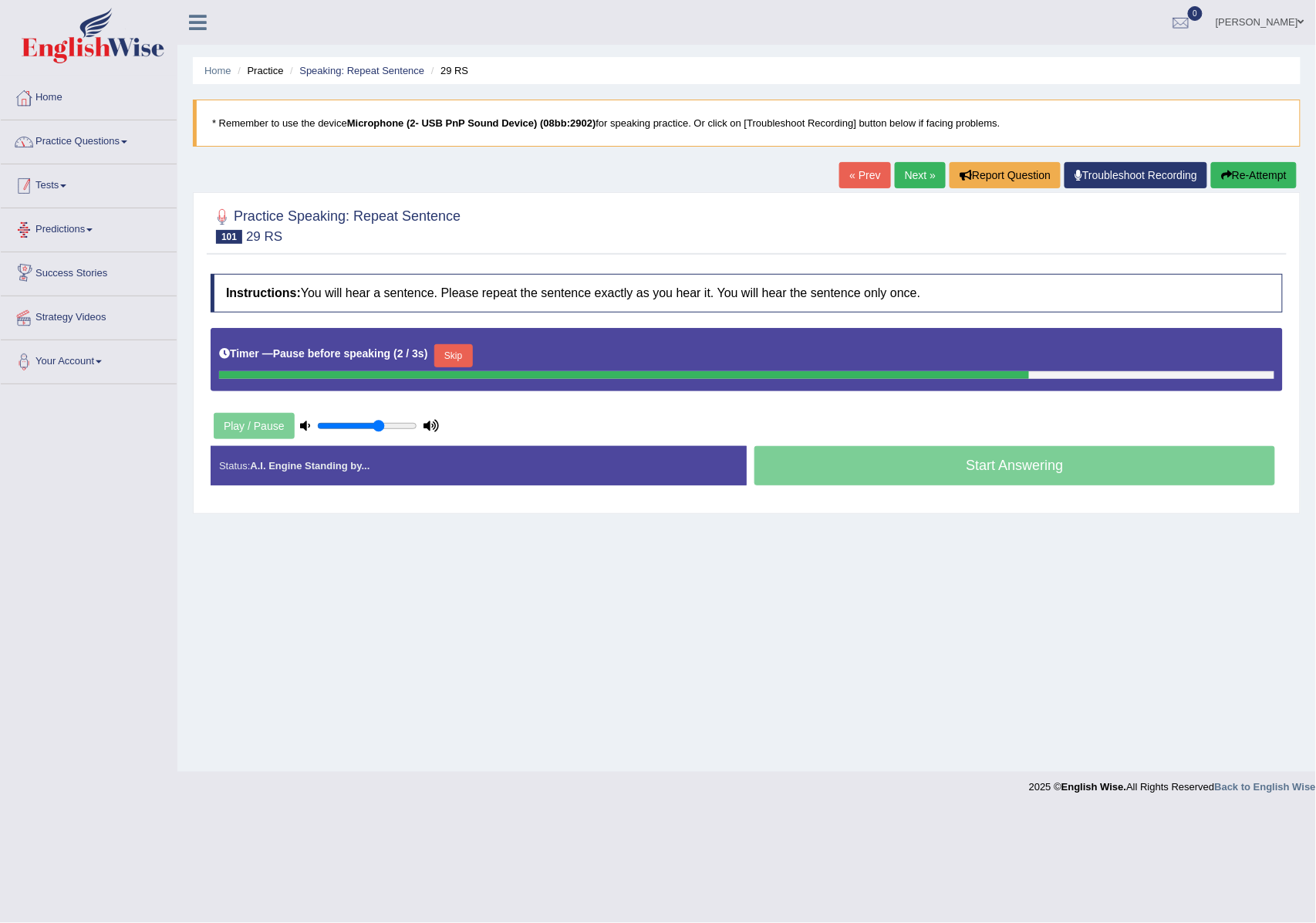
click at [71, 157] on link "Practice Questions" at bounding box center [88, 140] width 176 height 39
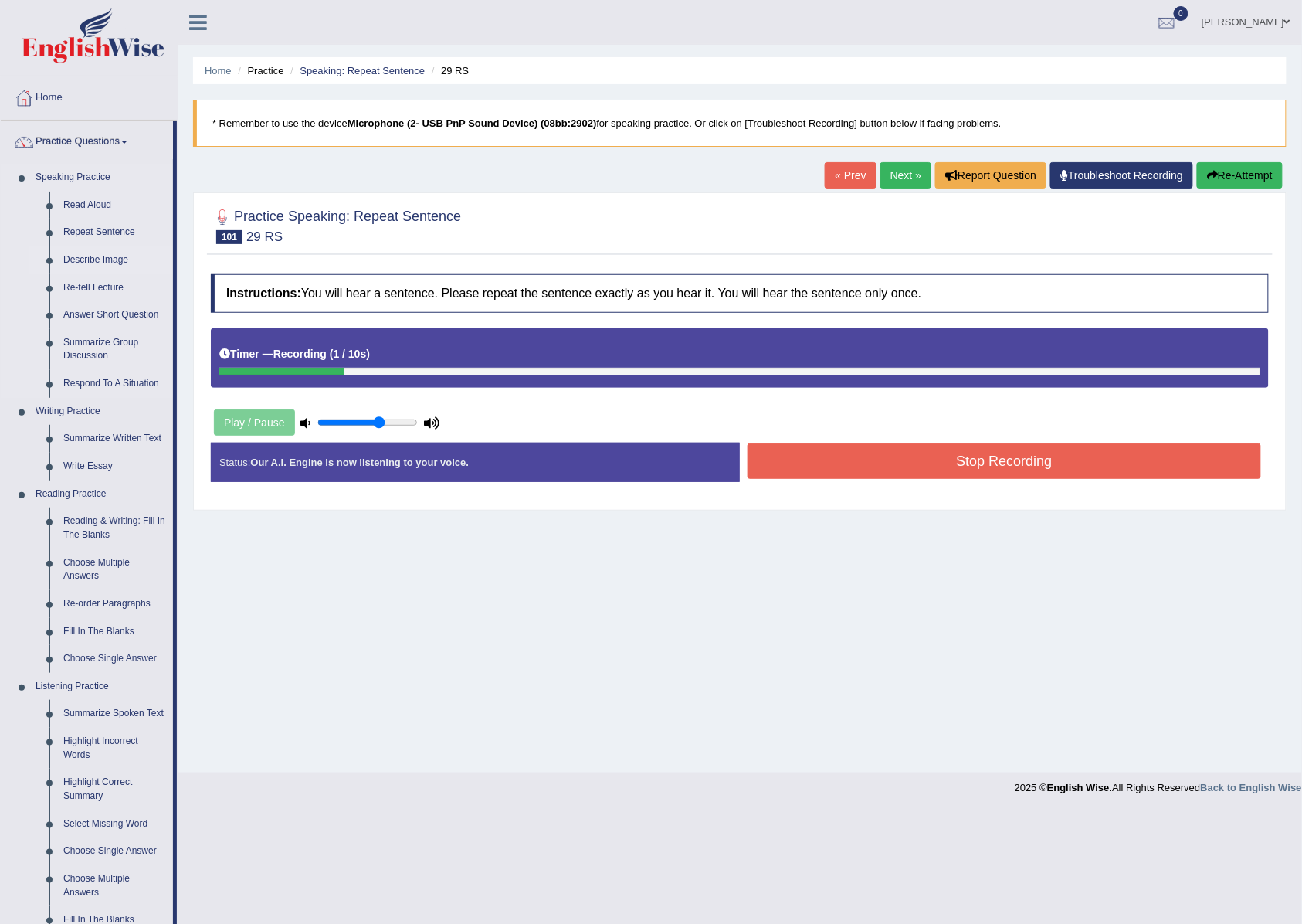
click at [88, 265] on link "Describe Image" at bounding box center [114, 260] width 117 height 28
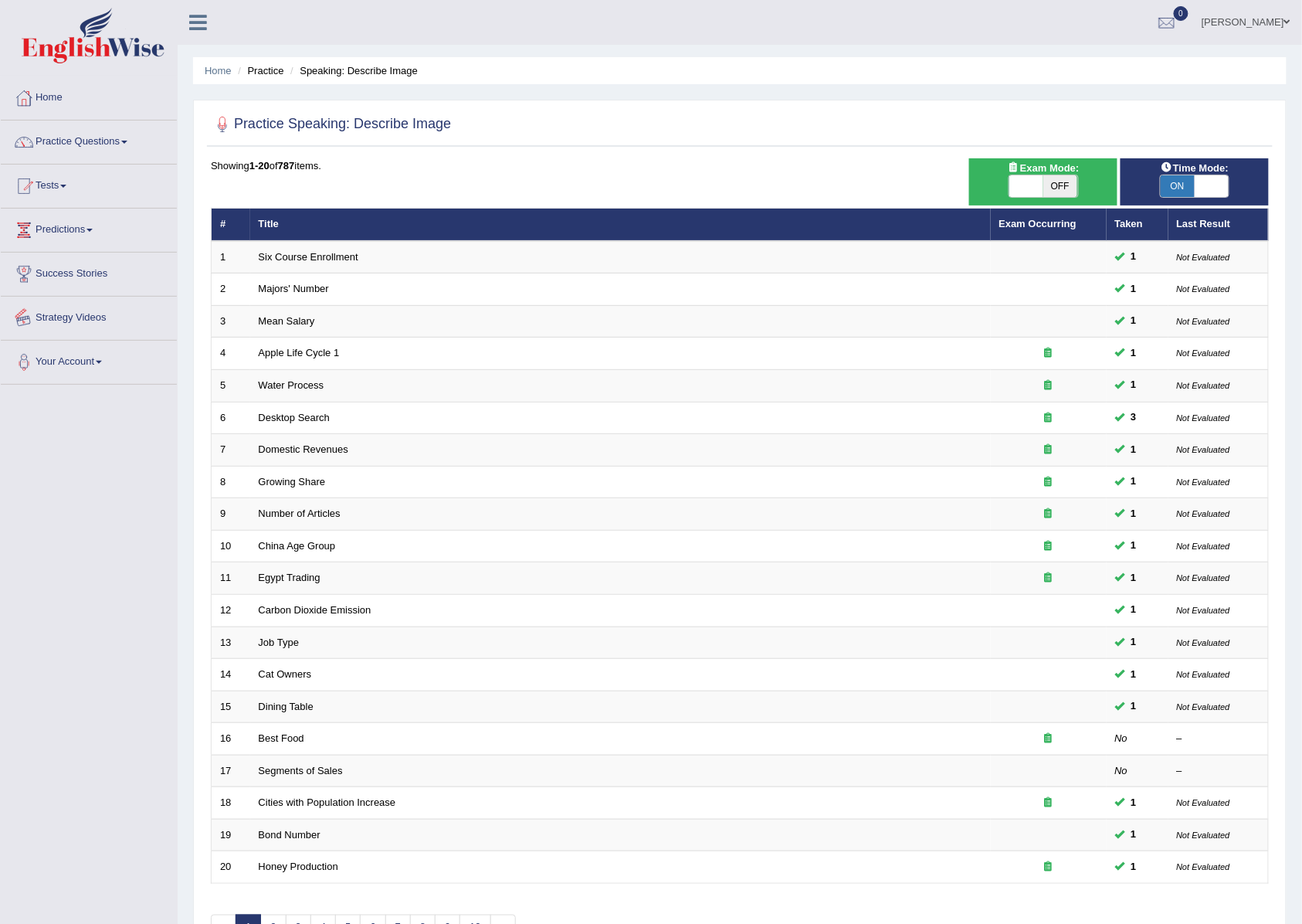
scroll to position [105, 0]
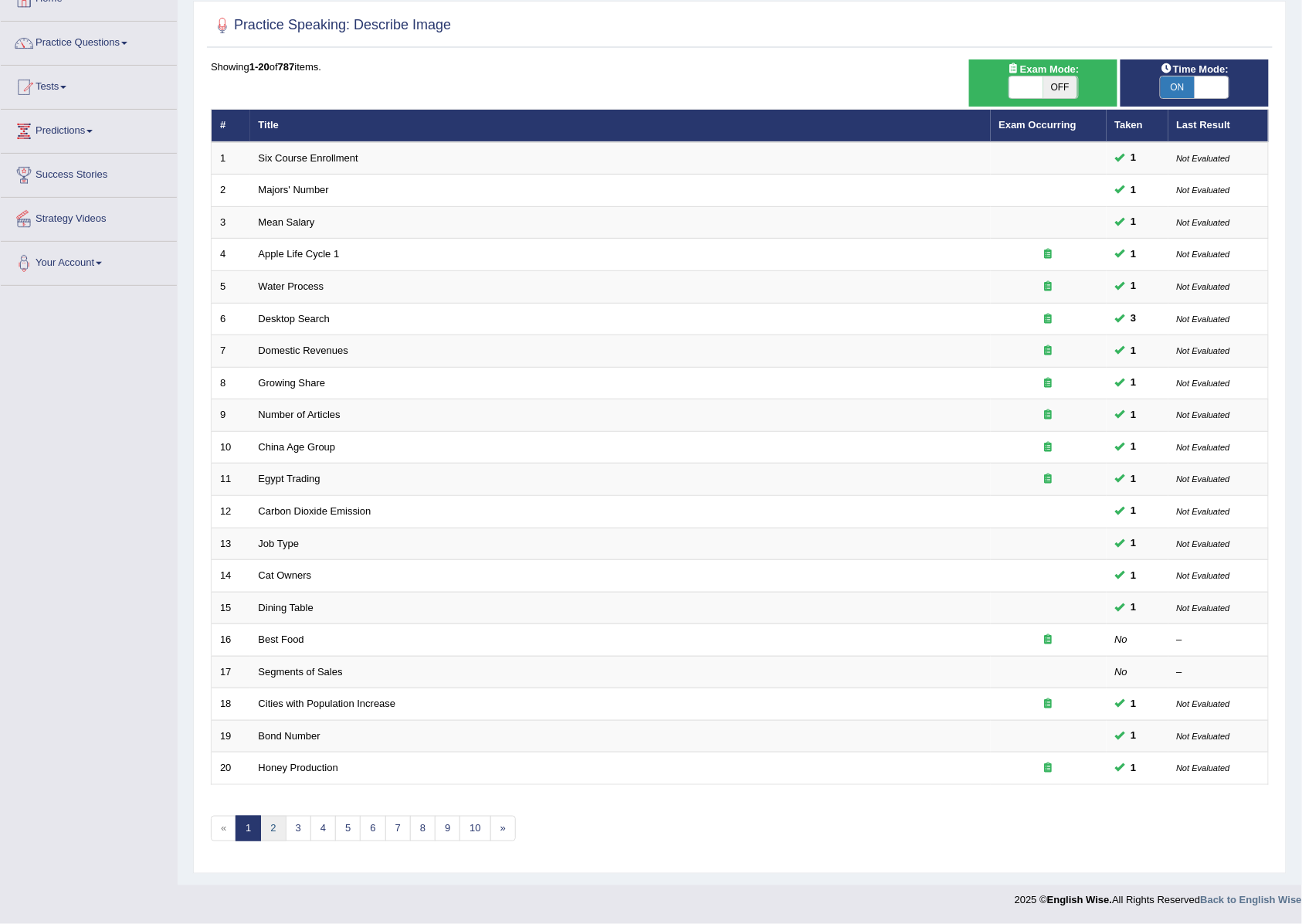
click at [281, 827] on link "2" at bounding box center [273, 827] width 25 height 25
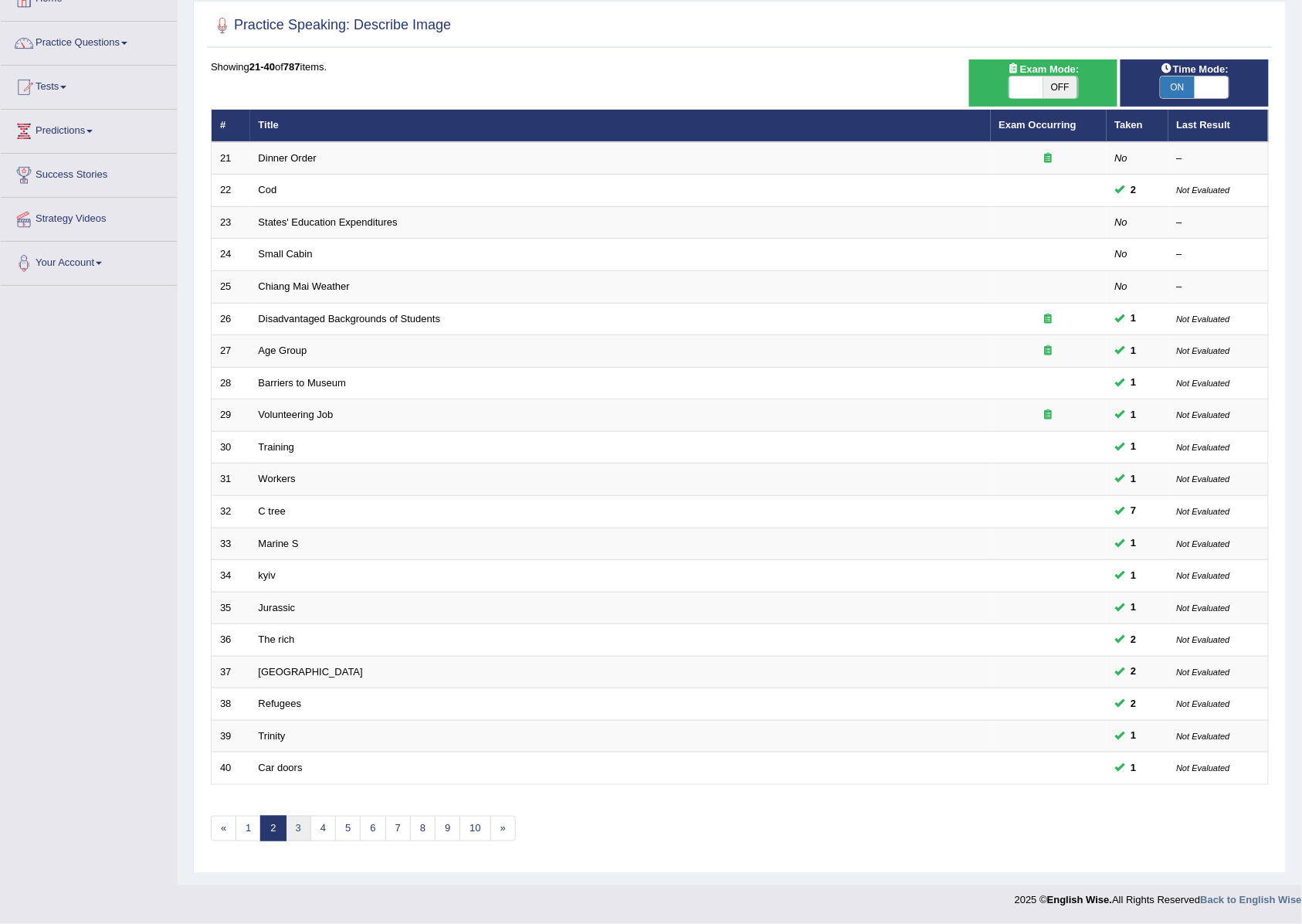
click at [306, 827] on link "3" at bounding box center [298, 827] width 25 height 25
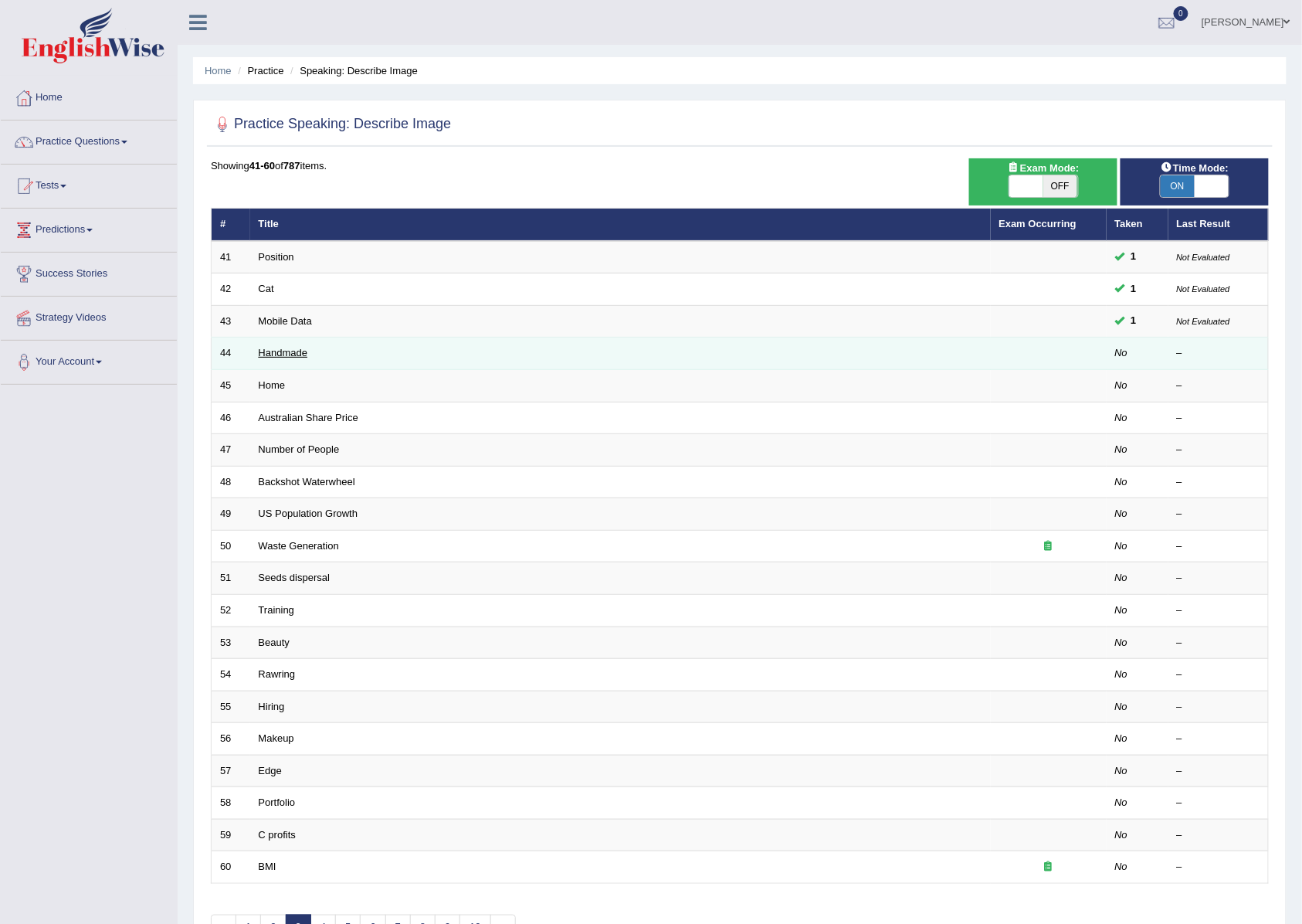
click at [277, 347] on link "Handmade" at bounding box center [283, 352] width 49 height 11
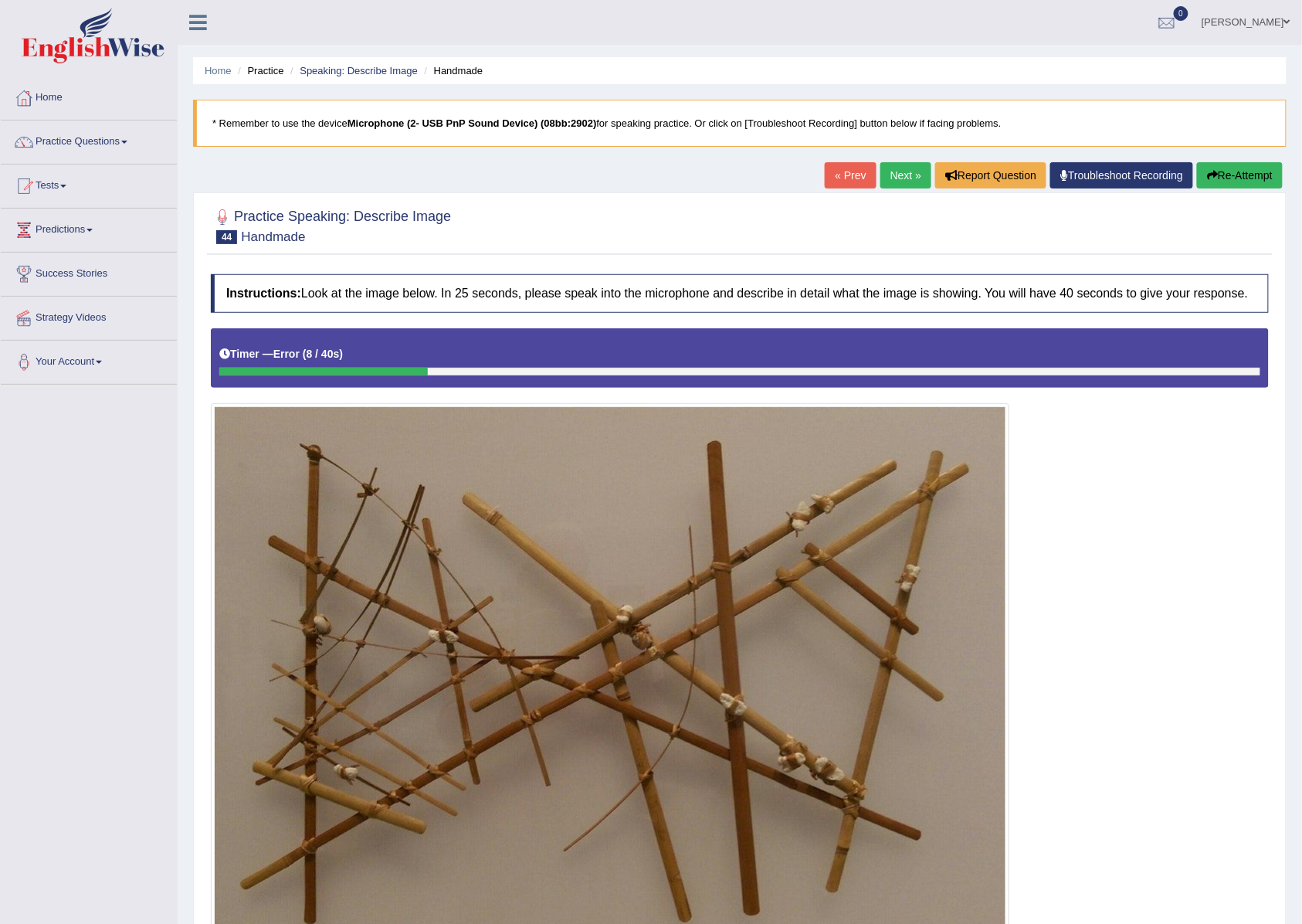
click at [914, 179] on link "Next »" at bounding box center [905, 175] width 51 height 26
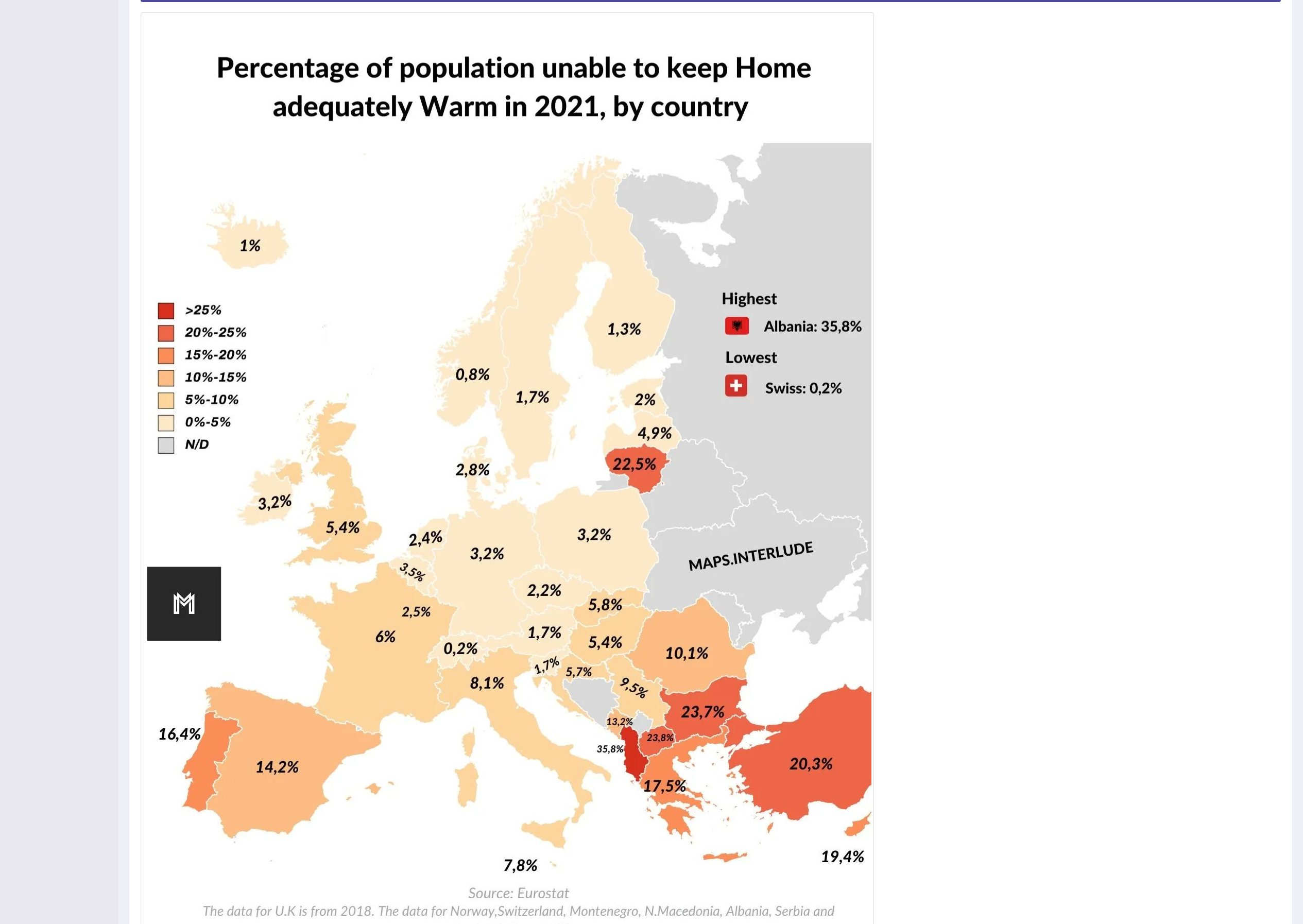
scroll to position [360, 0]
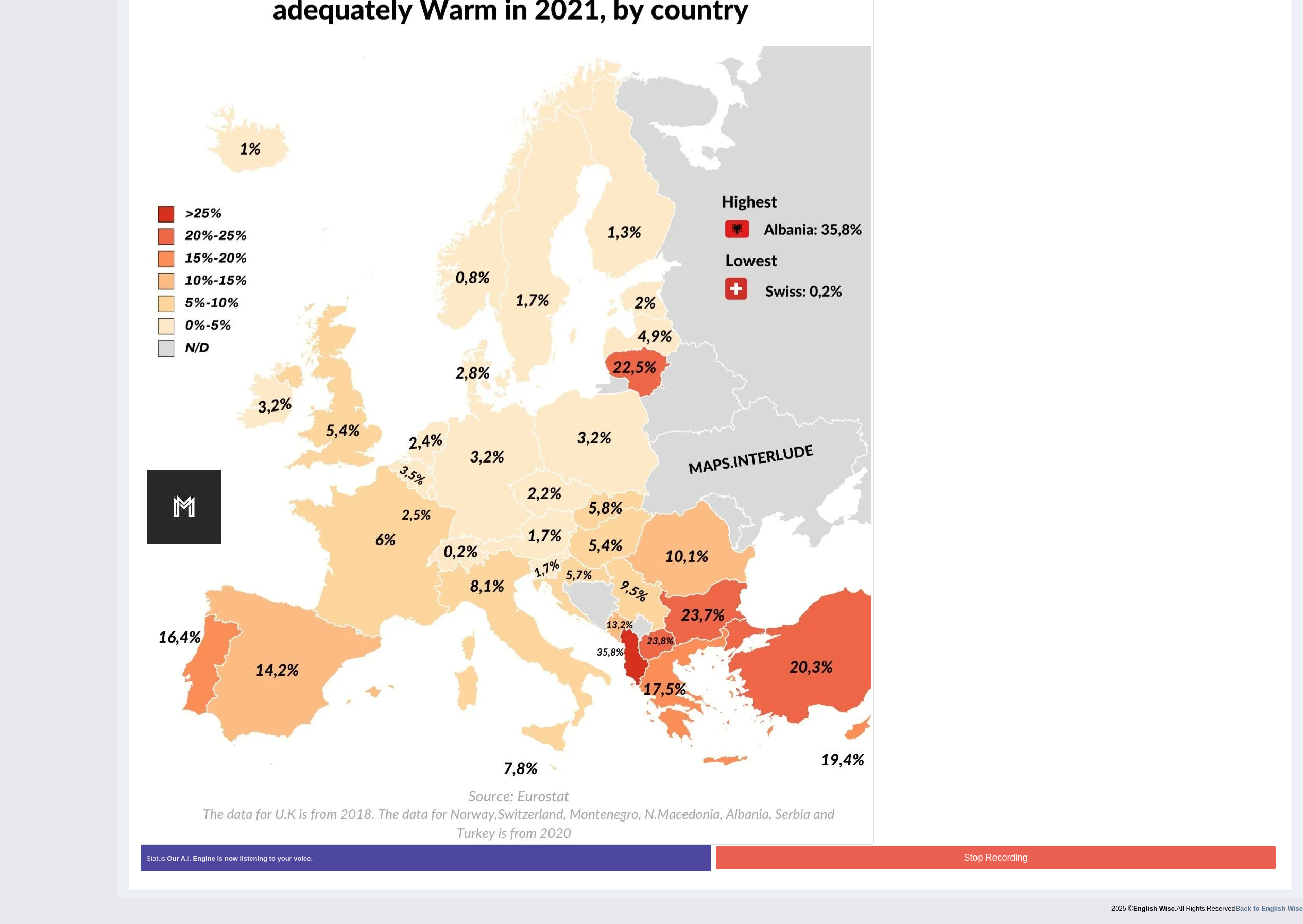
click at [868, 616] on button "Stop Recording" at bounding box center [995, 857] width 560 height 24
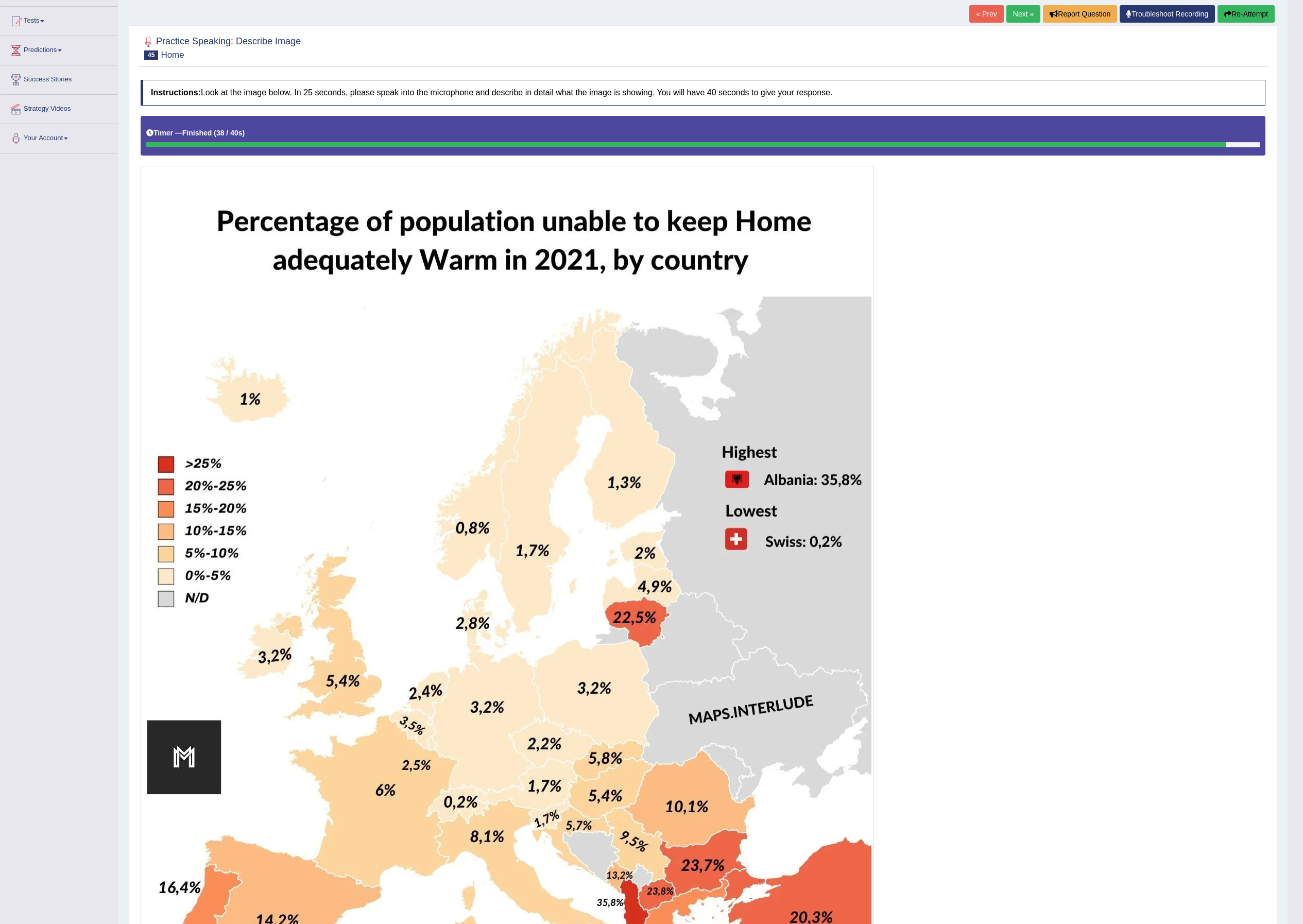
scroll to position [0, 0]
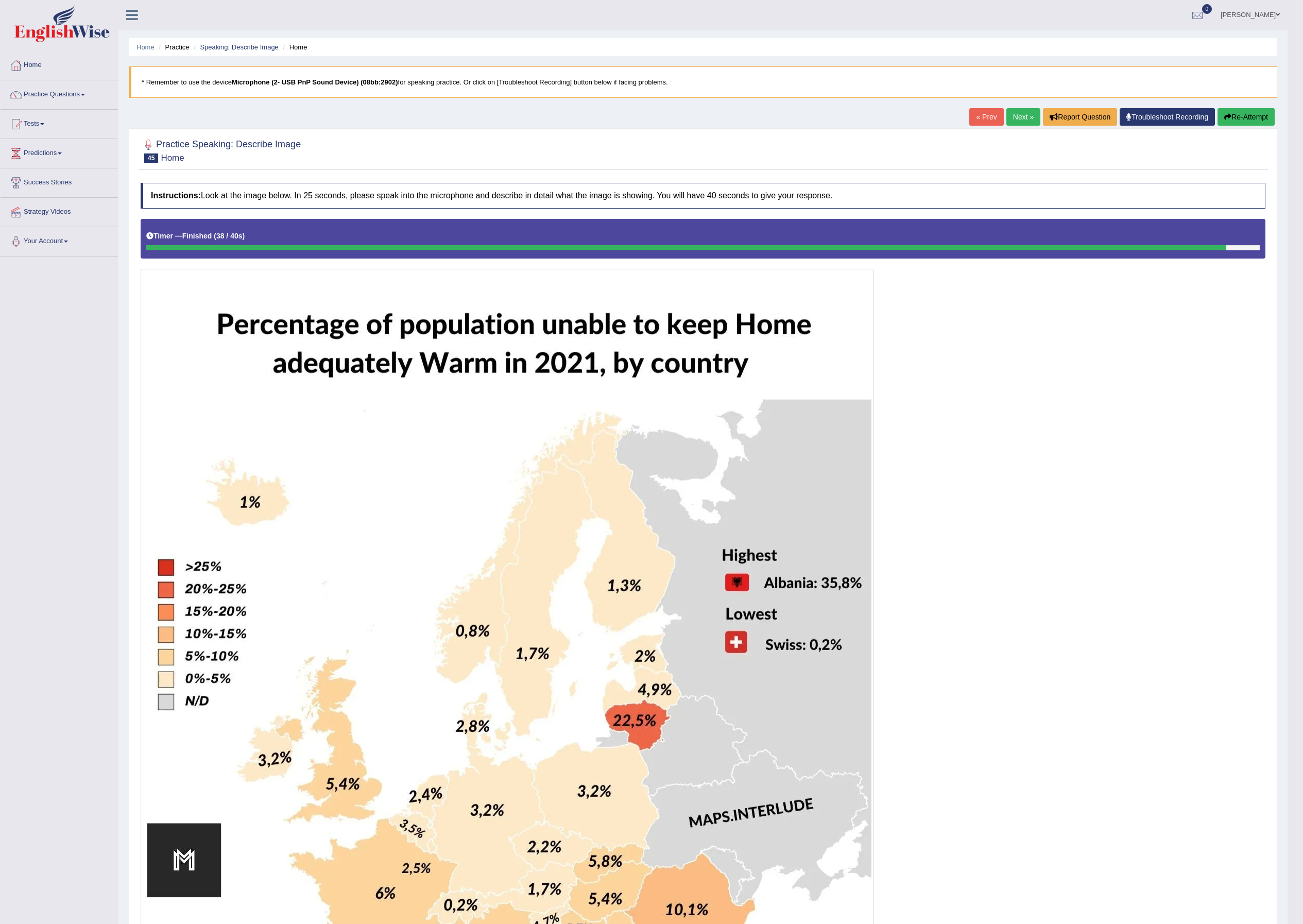
click at [868, 118] on link "Next »" at bounding box center [1023, 117] width 34 height 17
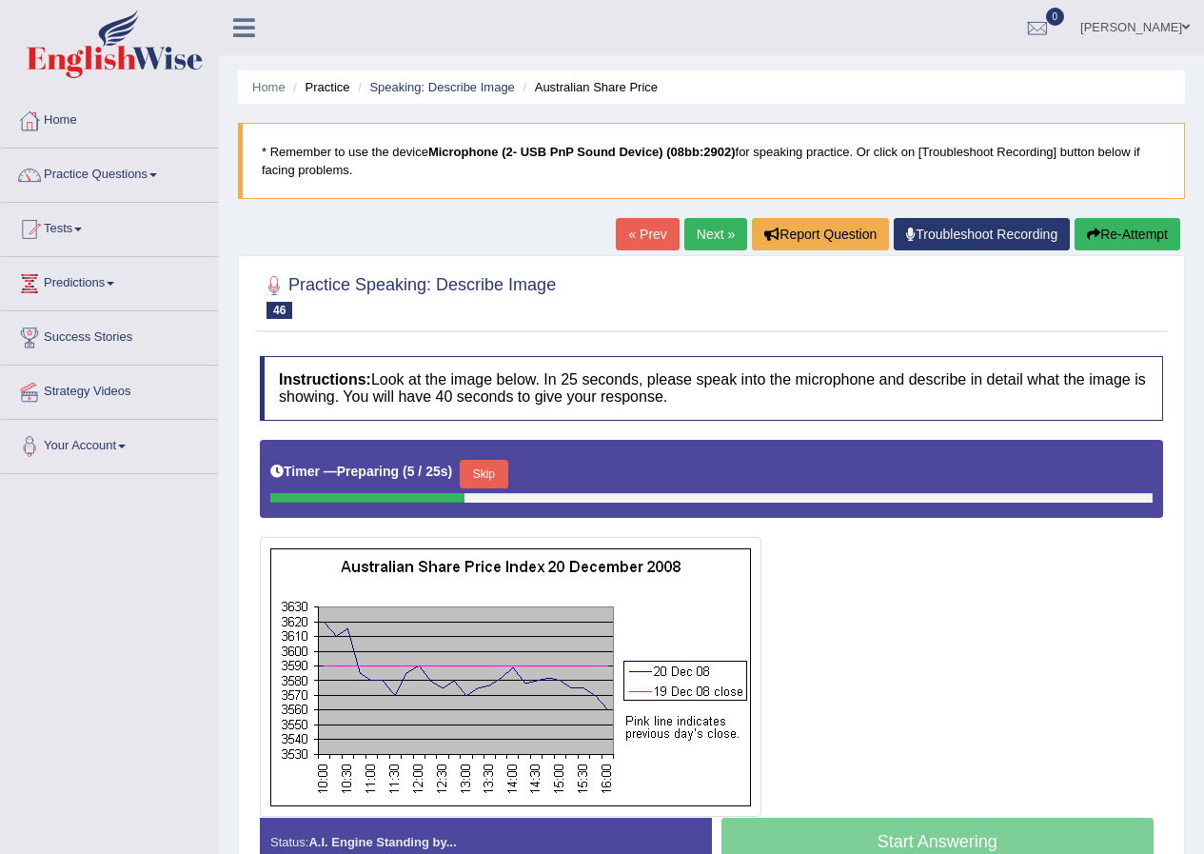
scroll to position [95, 0]
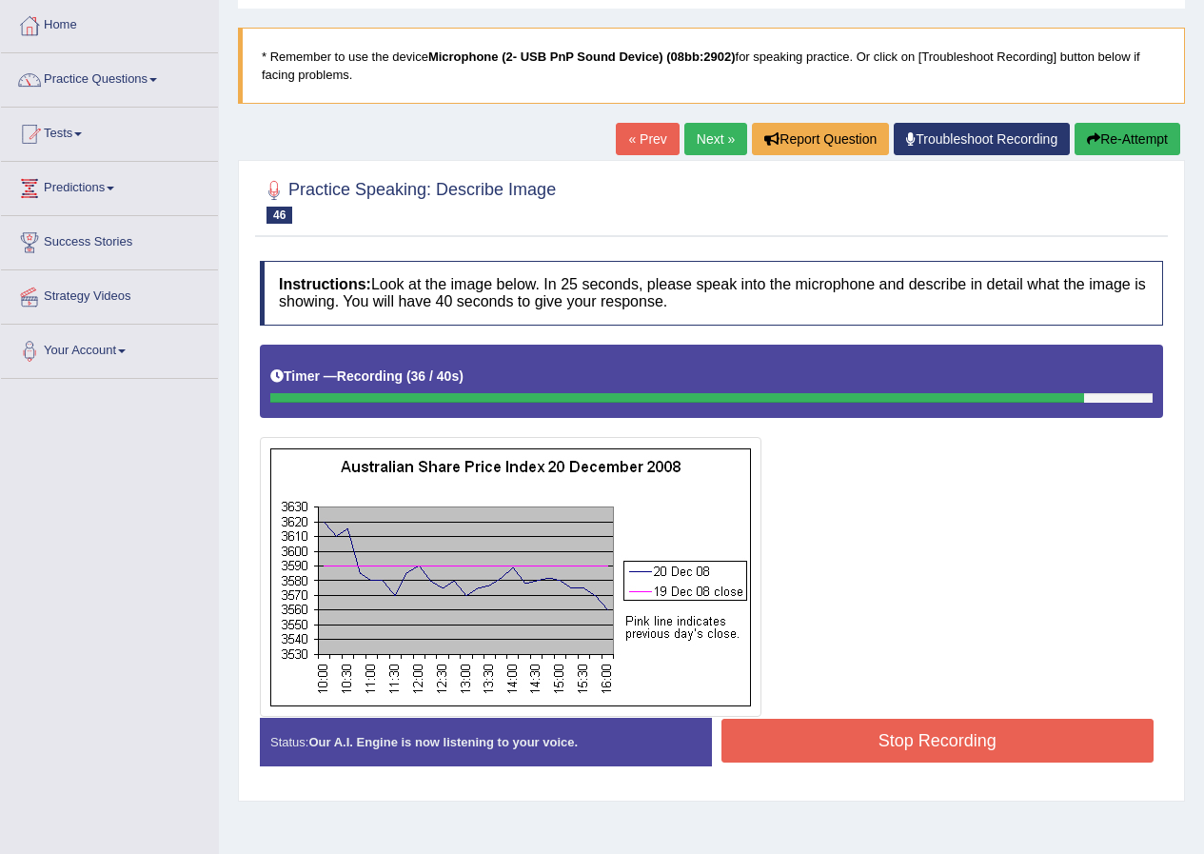
click at [841, 746] on button "Stop Recording" at bounding box center [938, 741] width 433 height 44
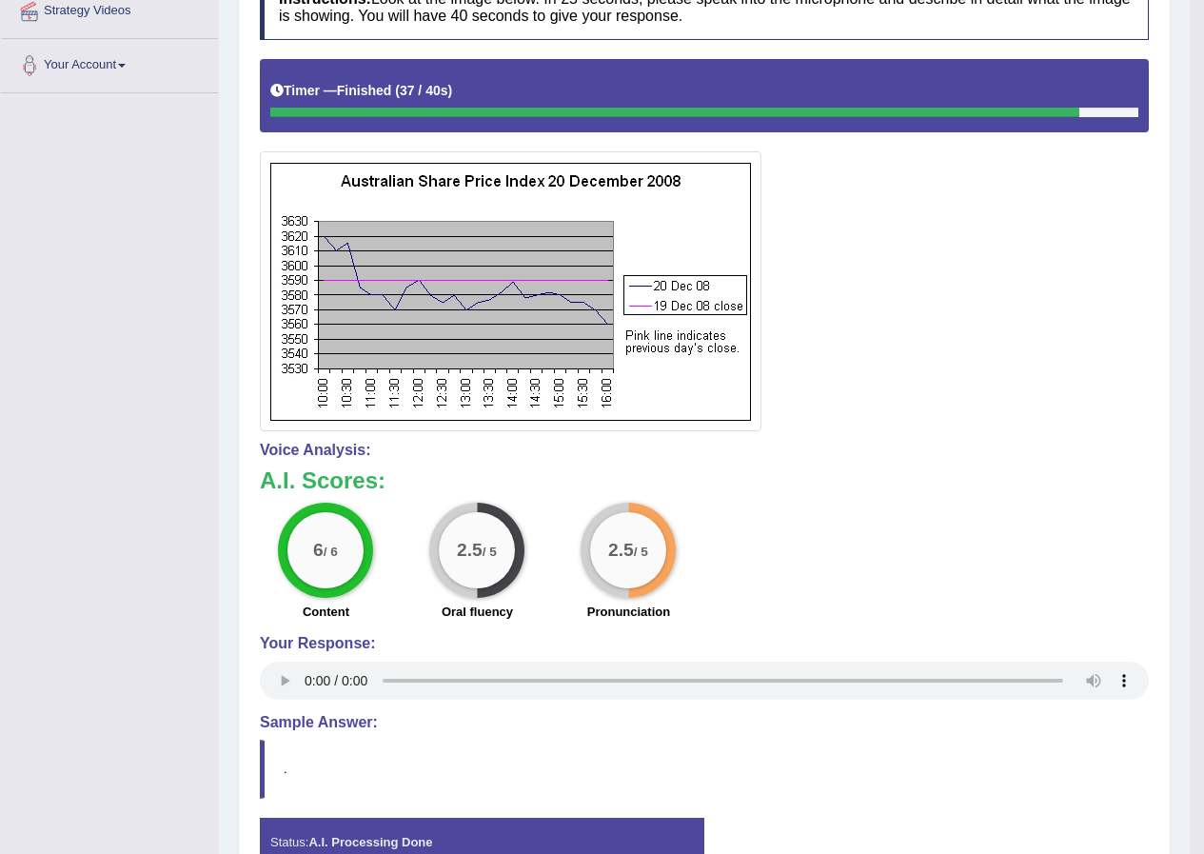
scroll to position [0, 0]
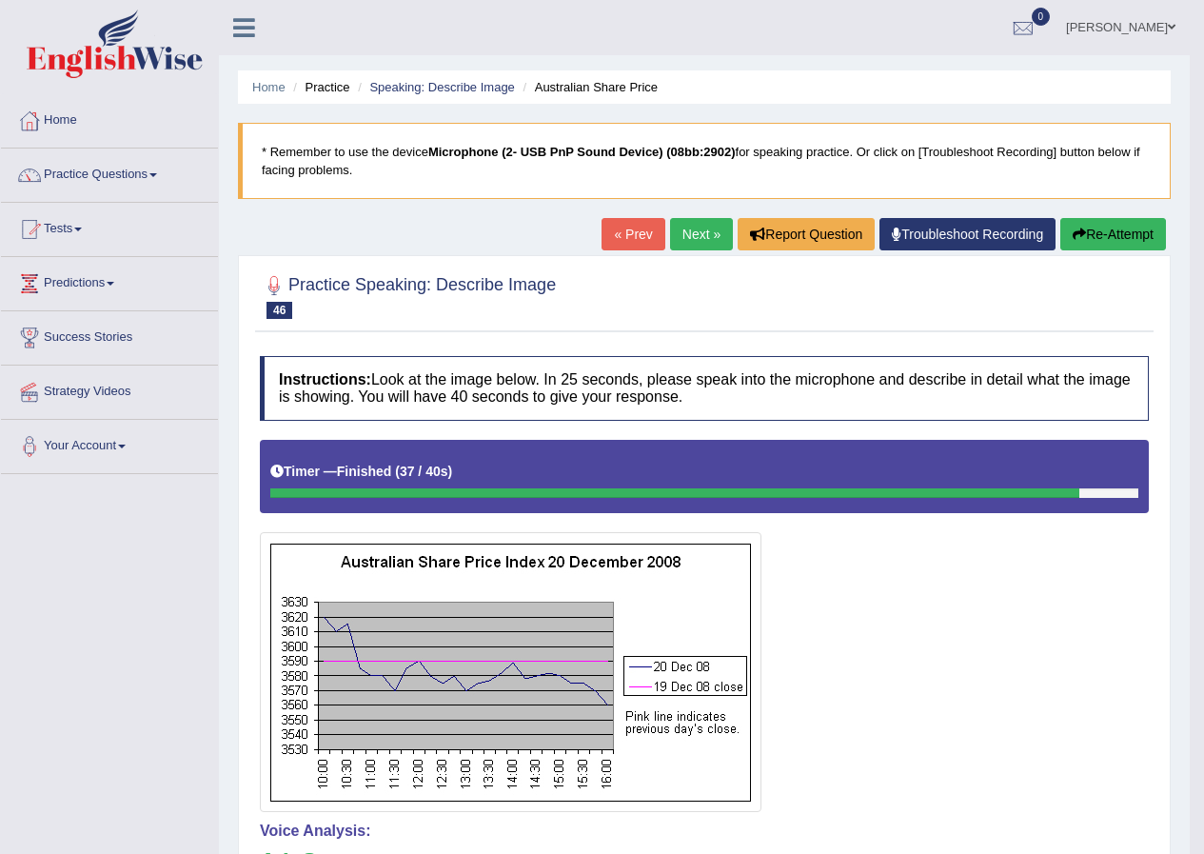
click at [688, 241] on link "Next »" at bounding box center [701, 234] width 63 height 32
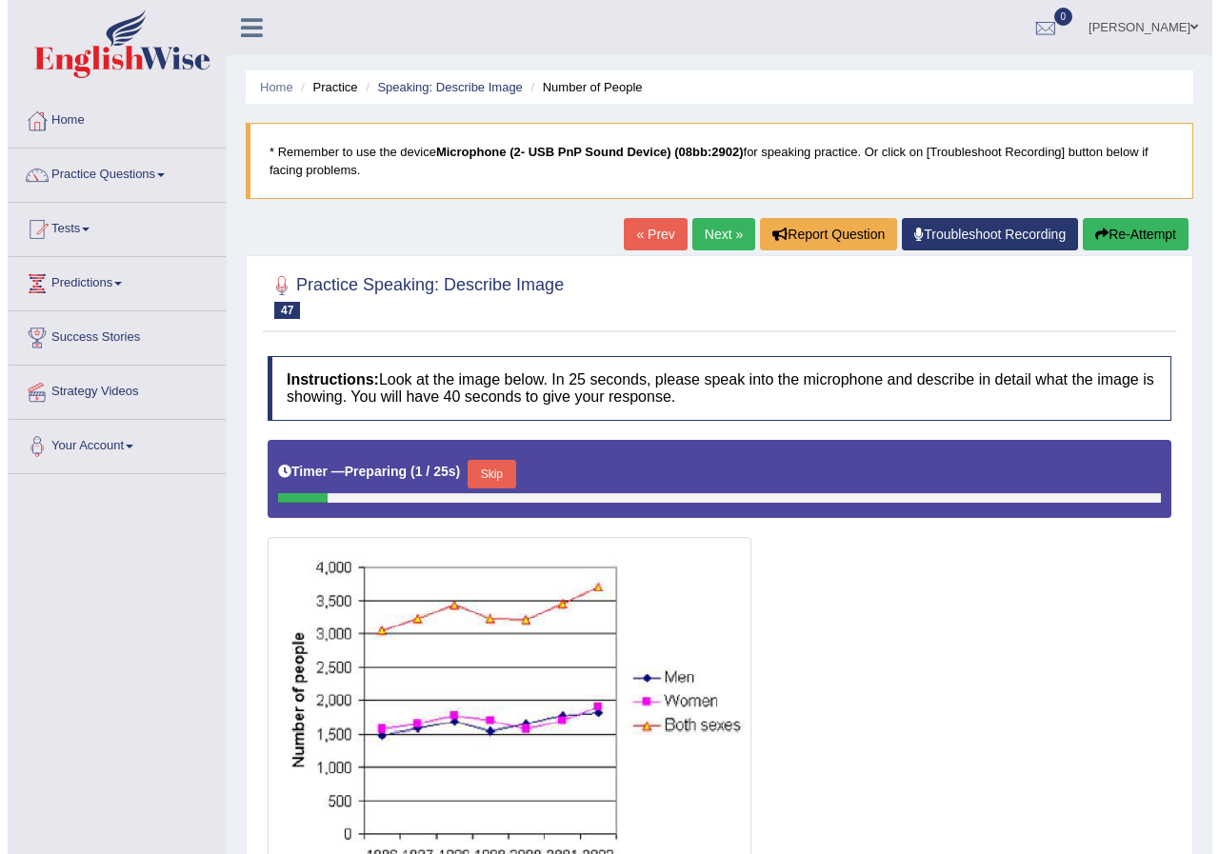
scroll to position [95, 0]
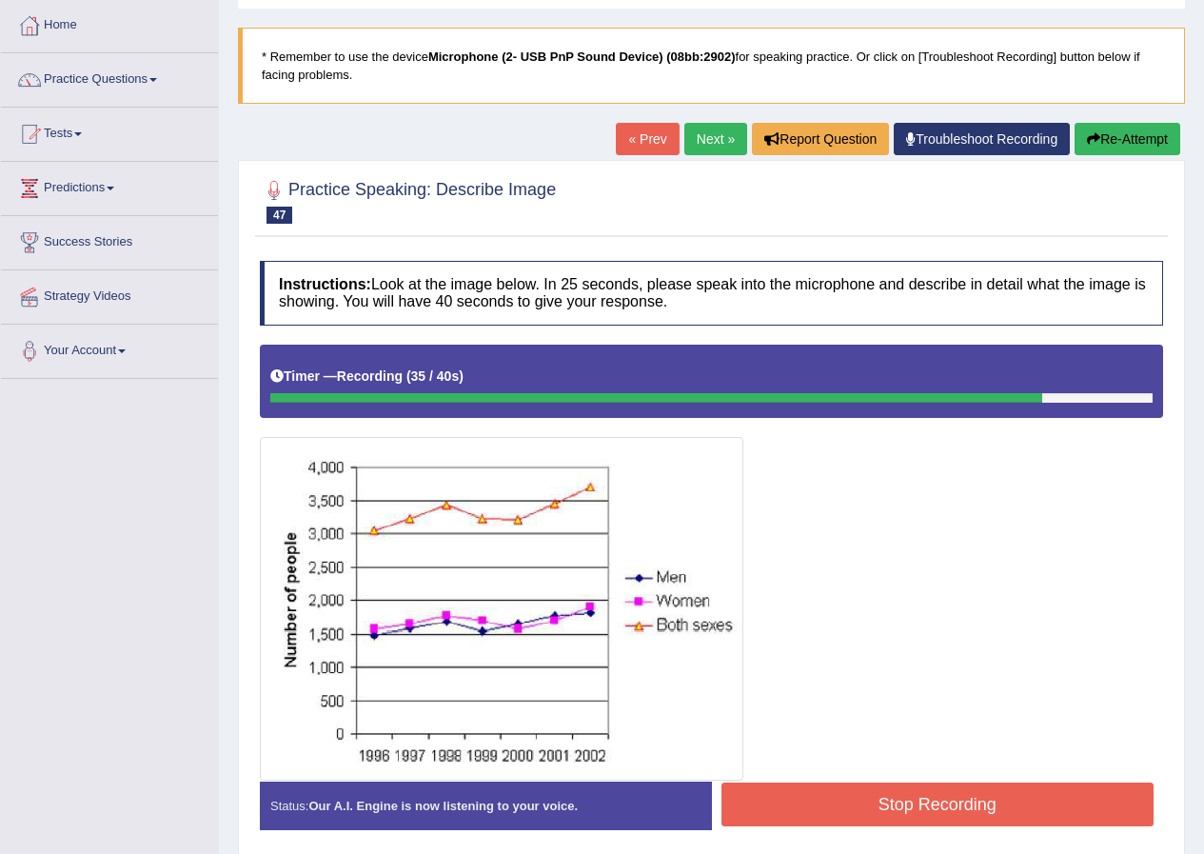
click at [837, 808] on button "Stop Recording" at bounding box center [938, 805] width 433 height 44
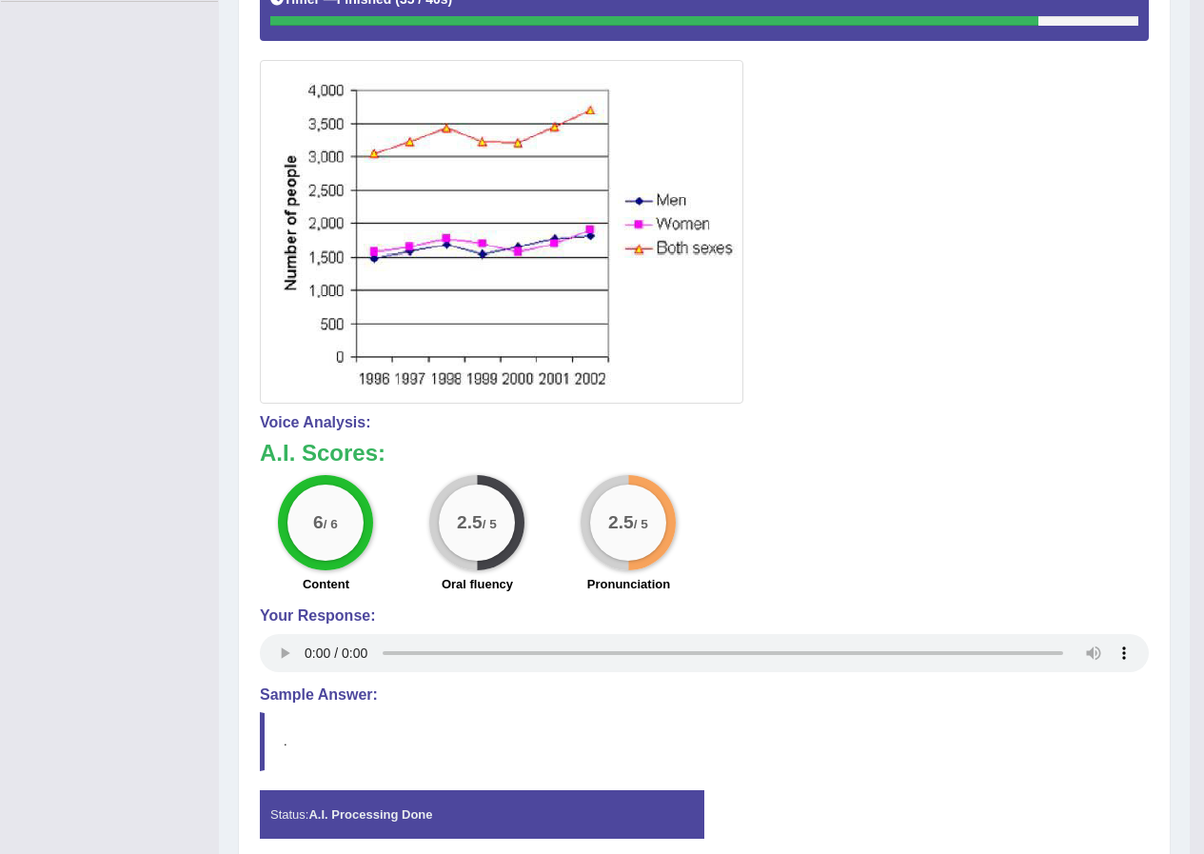
scroll to position [0, 0]
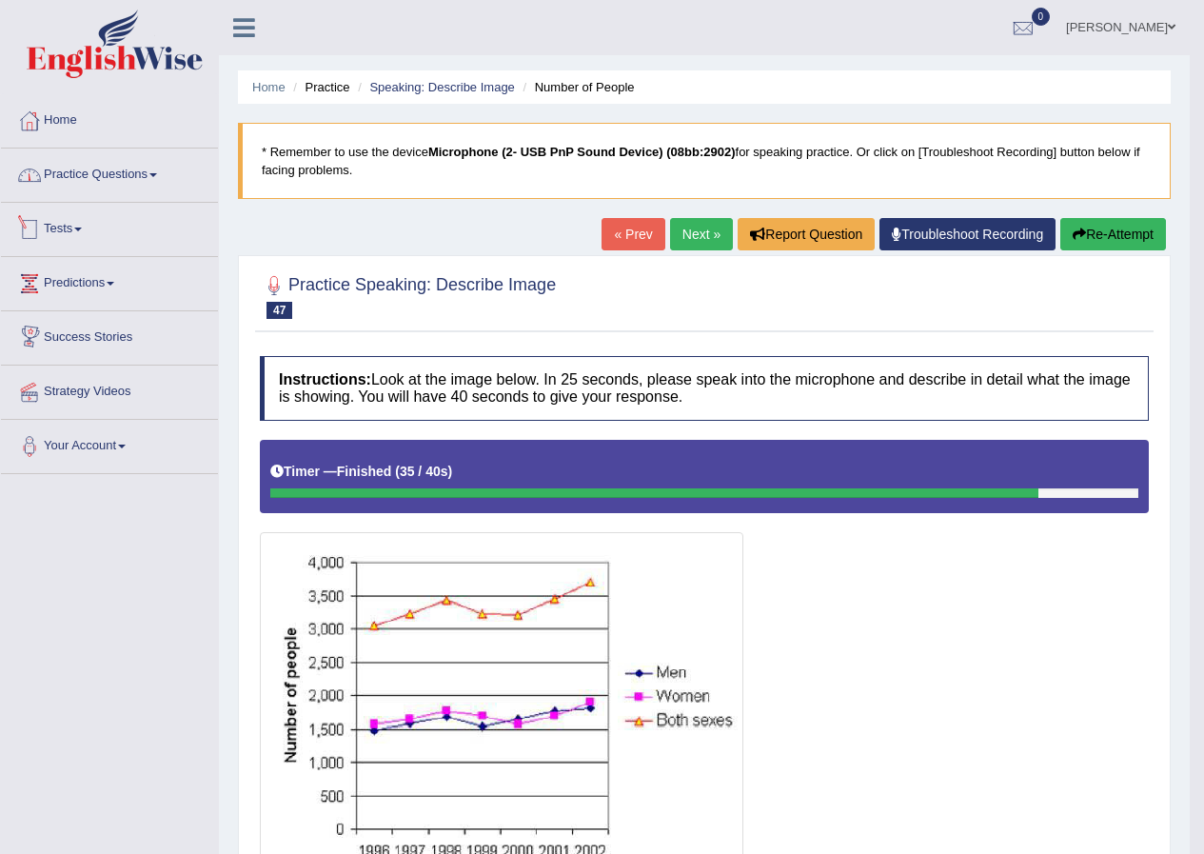
click at [98, 169] on link "Practice Questions" at bounding box center [109, 173] width 217 height 48
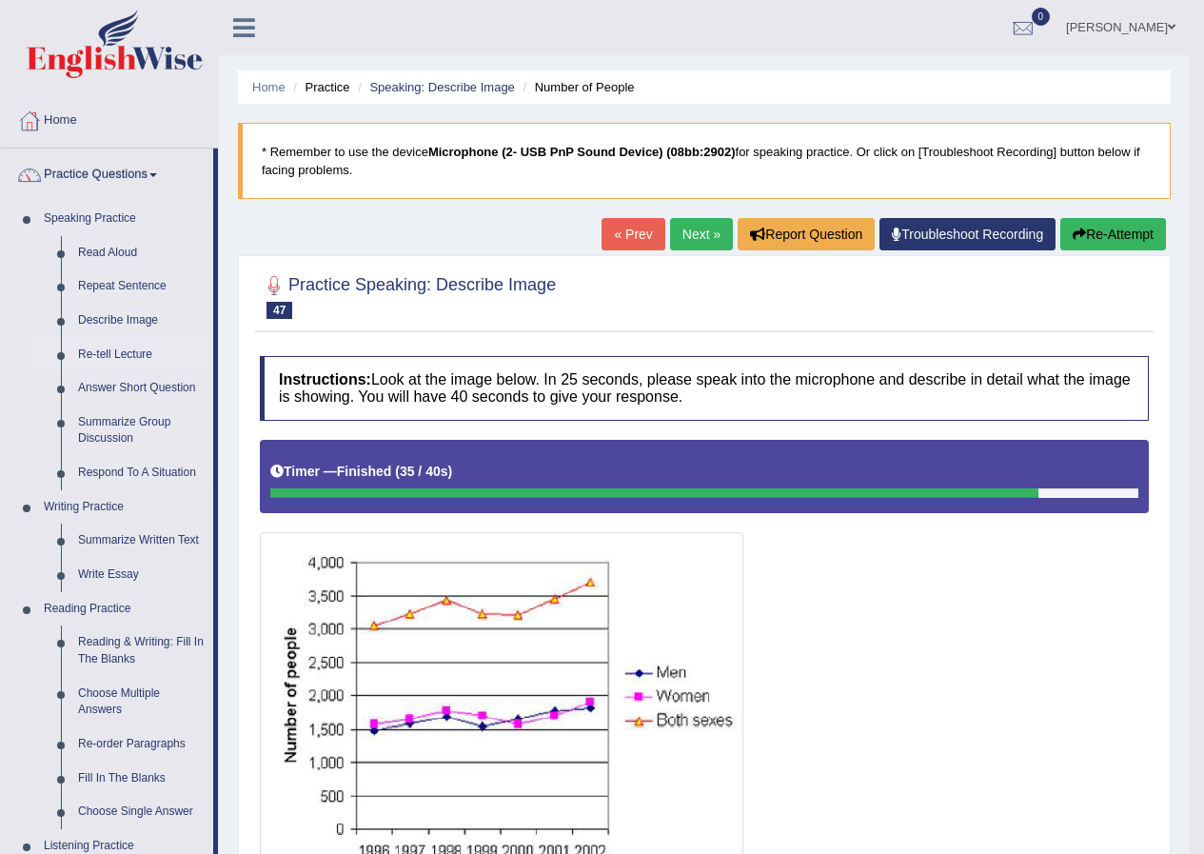
click at [127, 356] on link "Re-tell Lecture" at bounding box center [141, 355] width 144 height 34
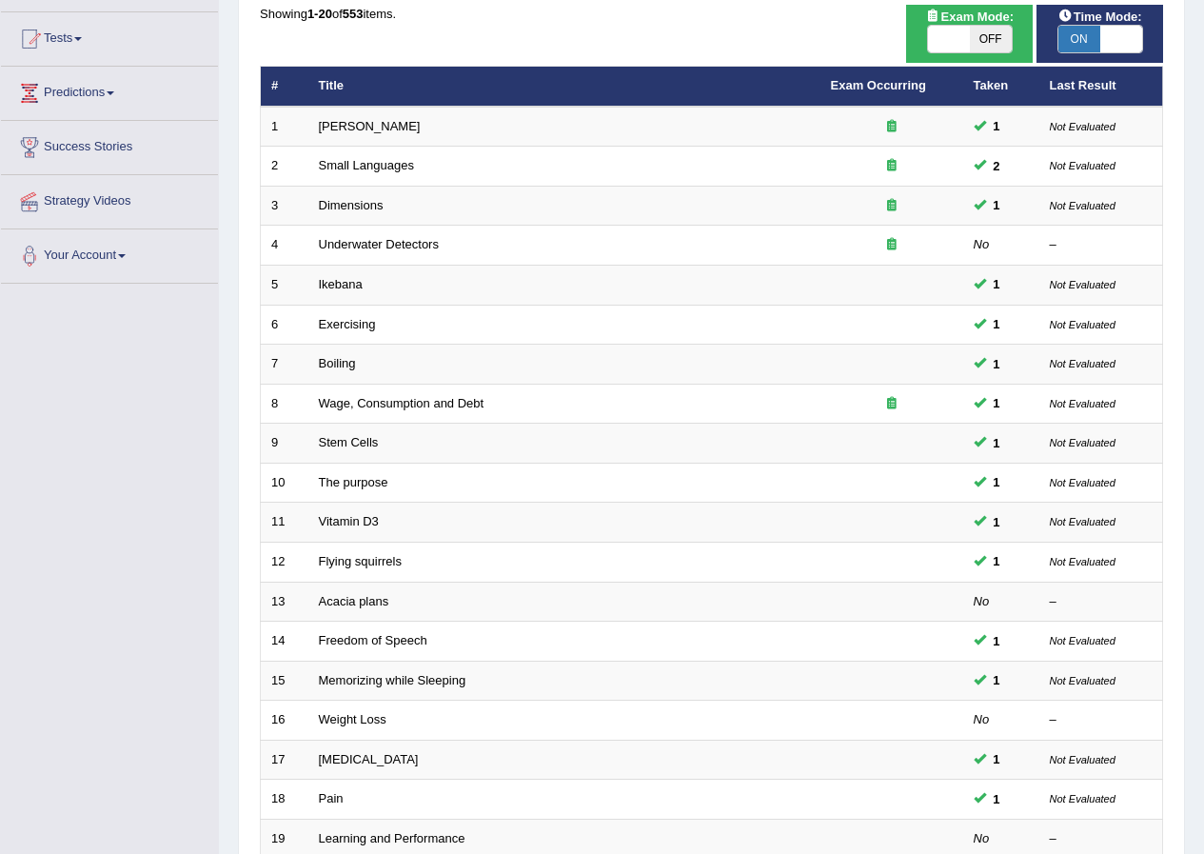
scroll to position [406, 0]
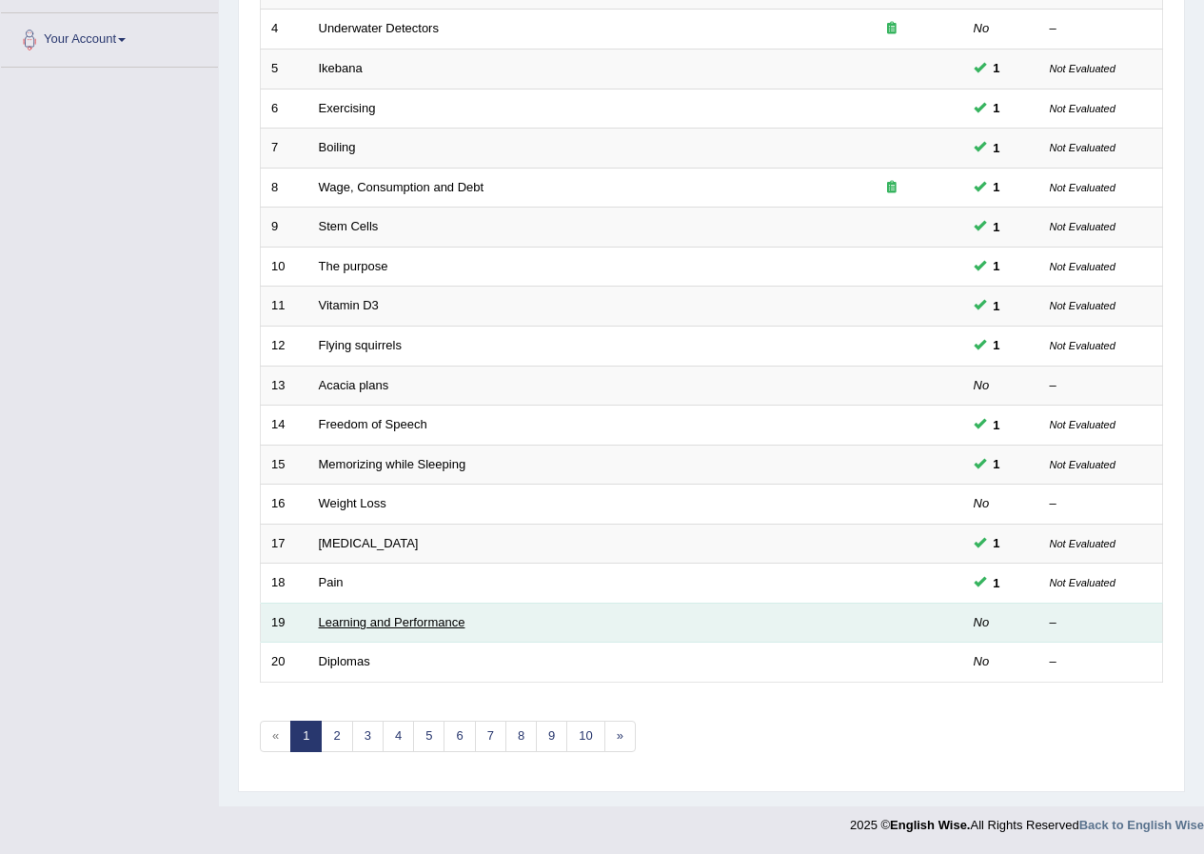
click at [372, 626] on link "Learning and Performance" at bounding box center [392, 622] width 147 height 14
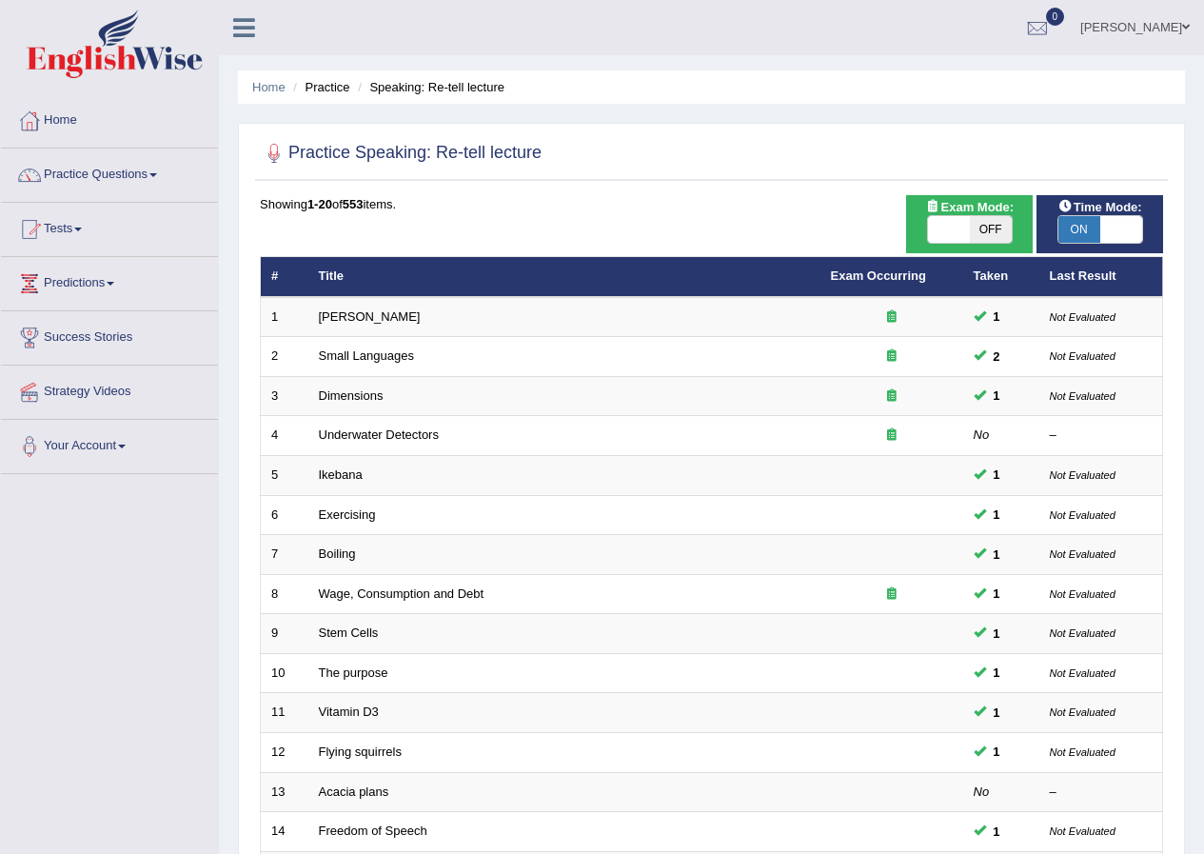
scroll to position [406, 0]
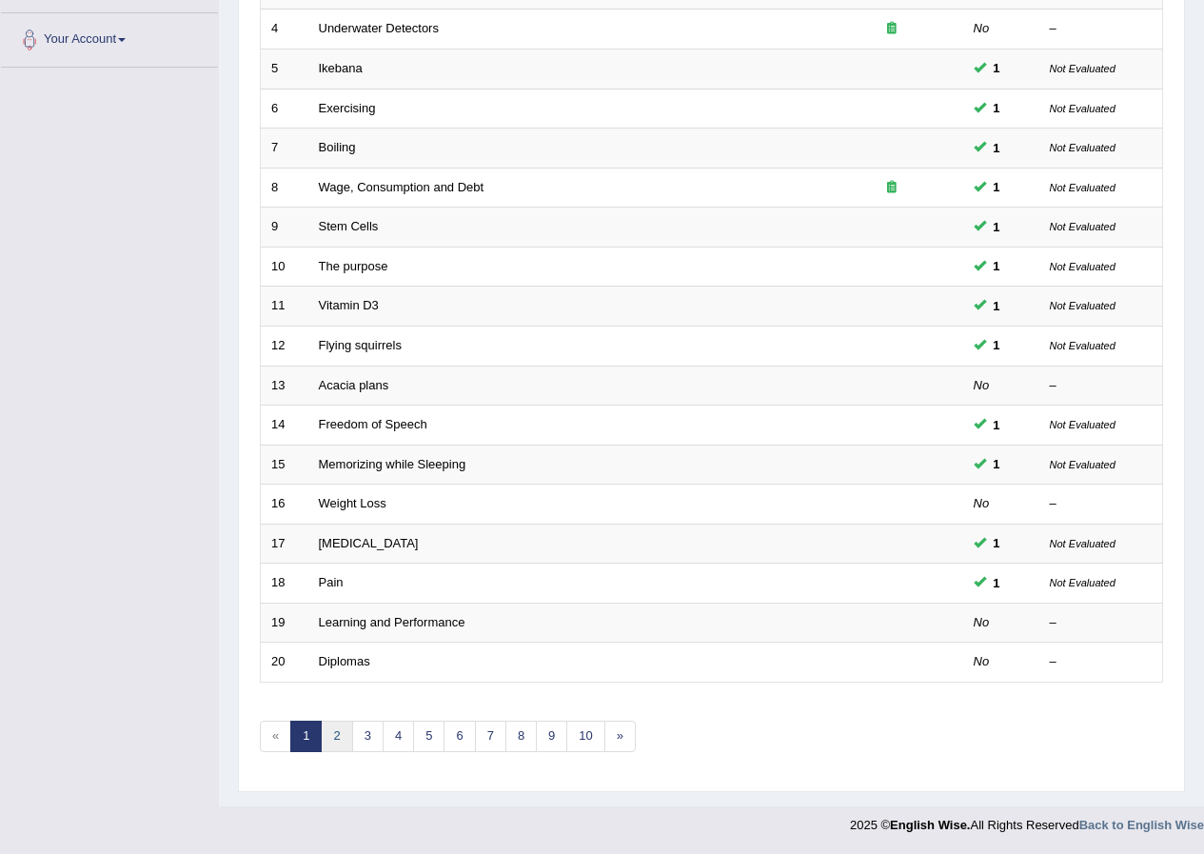
click at [342, 742] on link "2" at bounding box center [336, 736] width 31 height 31
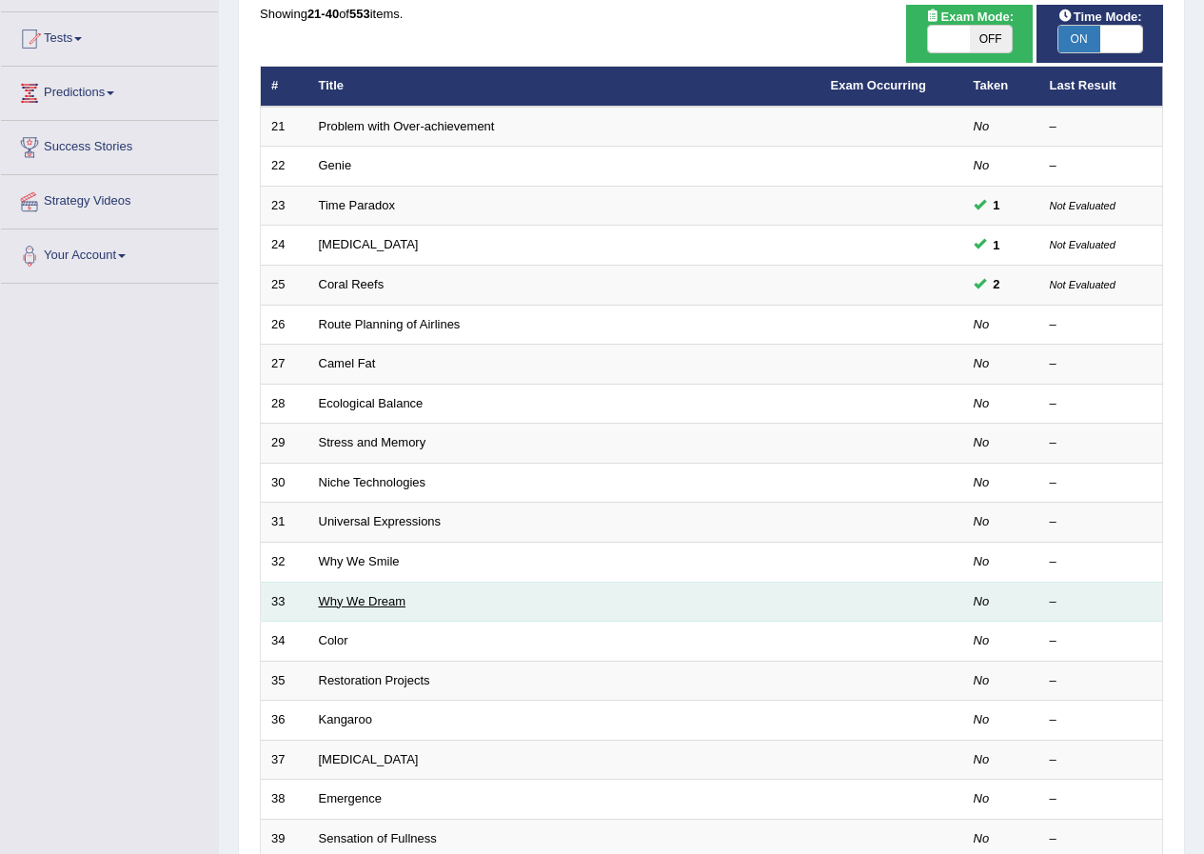
scroll to position [190, 0]
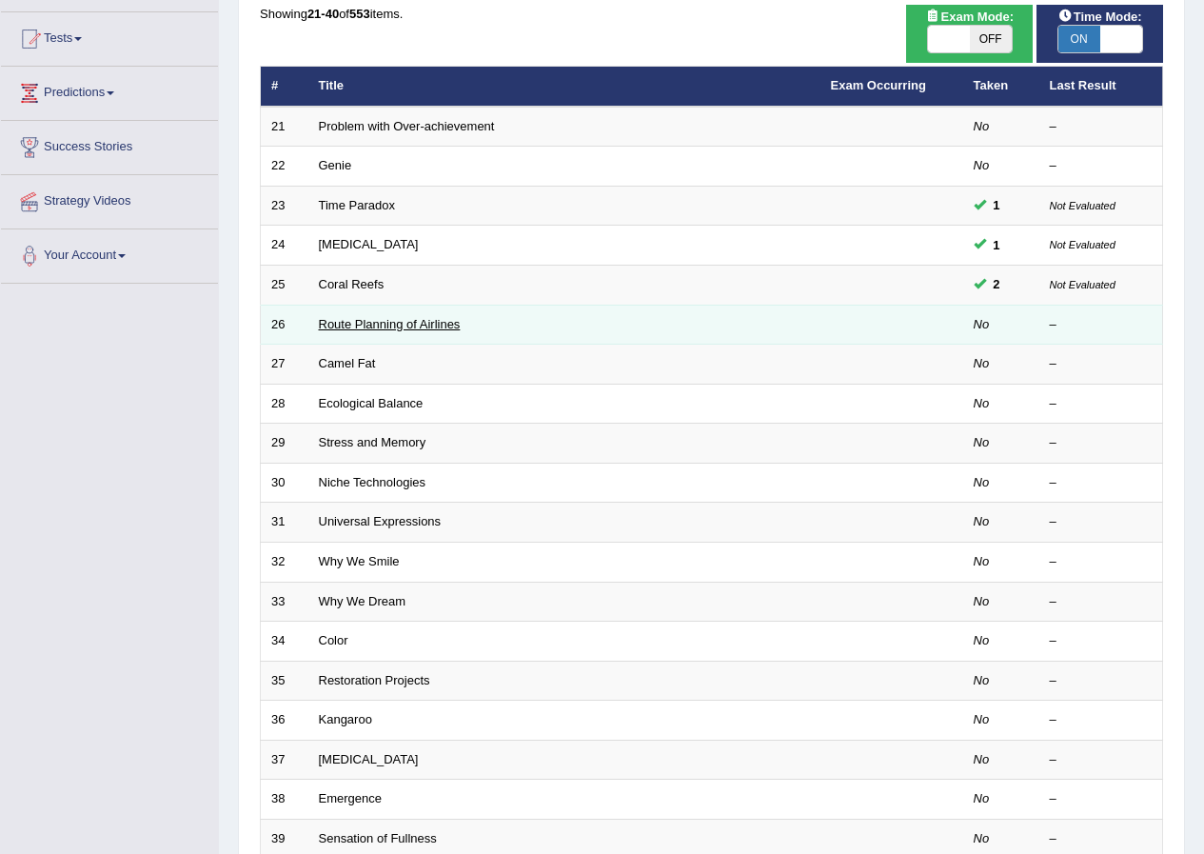
click at [372, 327] on link "Route Planning of Airlines" at bounding box center [390, 324] width 142 height 14
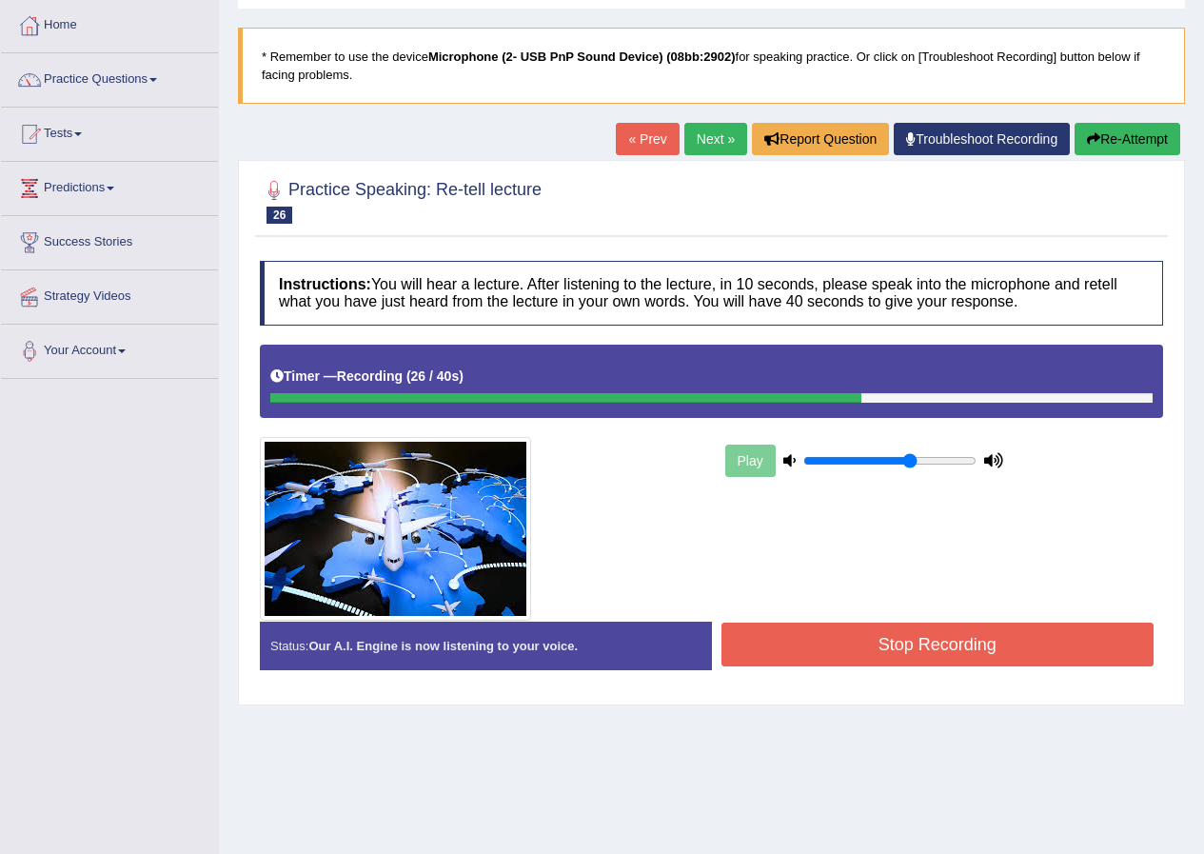
click at [829, 660] on button "Stop Recording" at bounding box center [938, 645] width 433 height 44
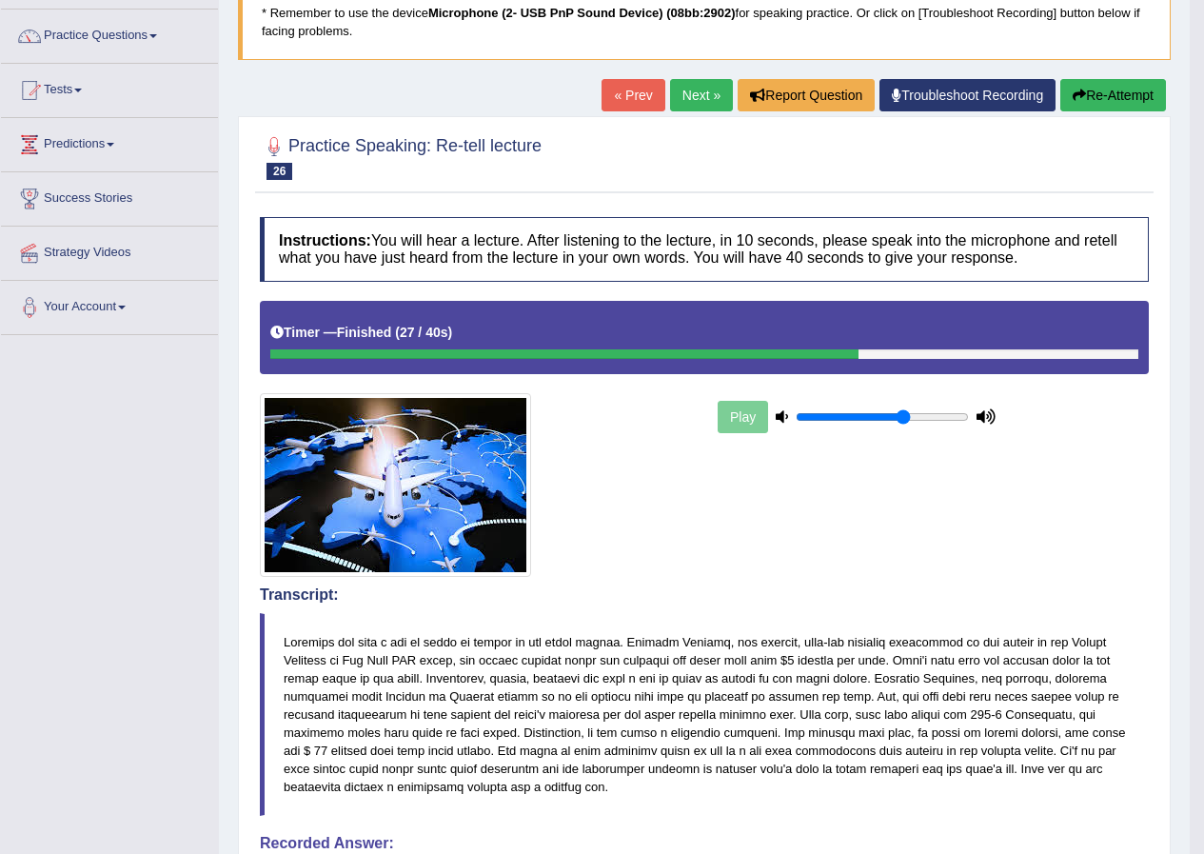
scroll to position [44, 0]
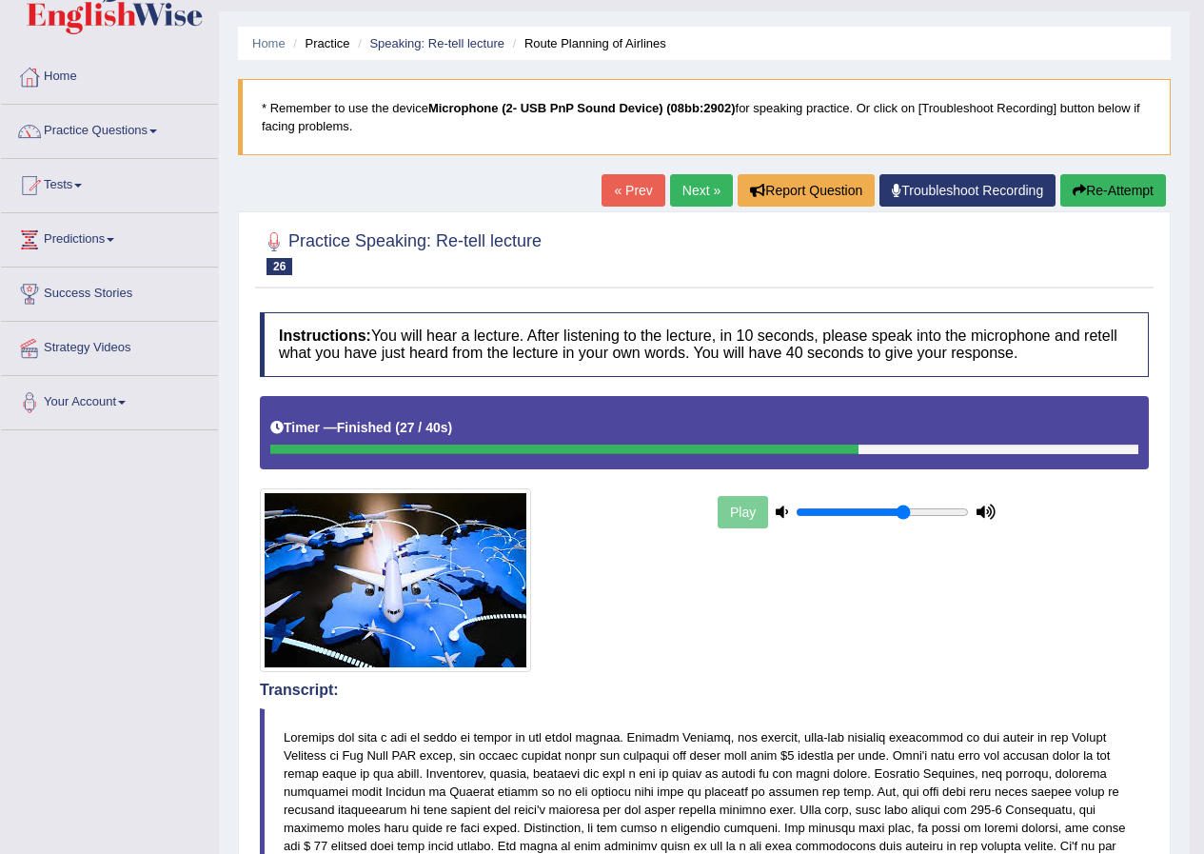
click at [691, 180] on link "Next »" at bounding box center [701, 190] width 63 height 32
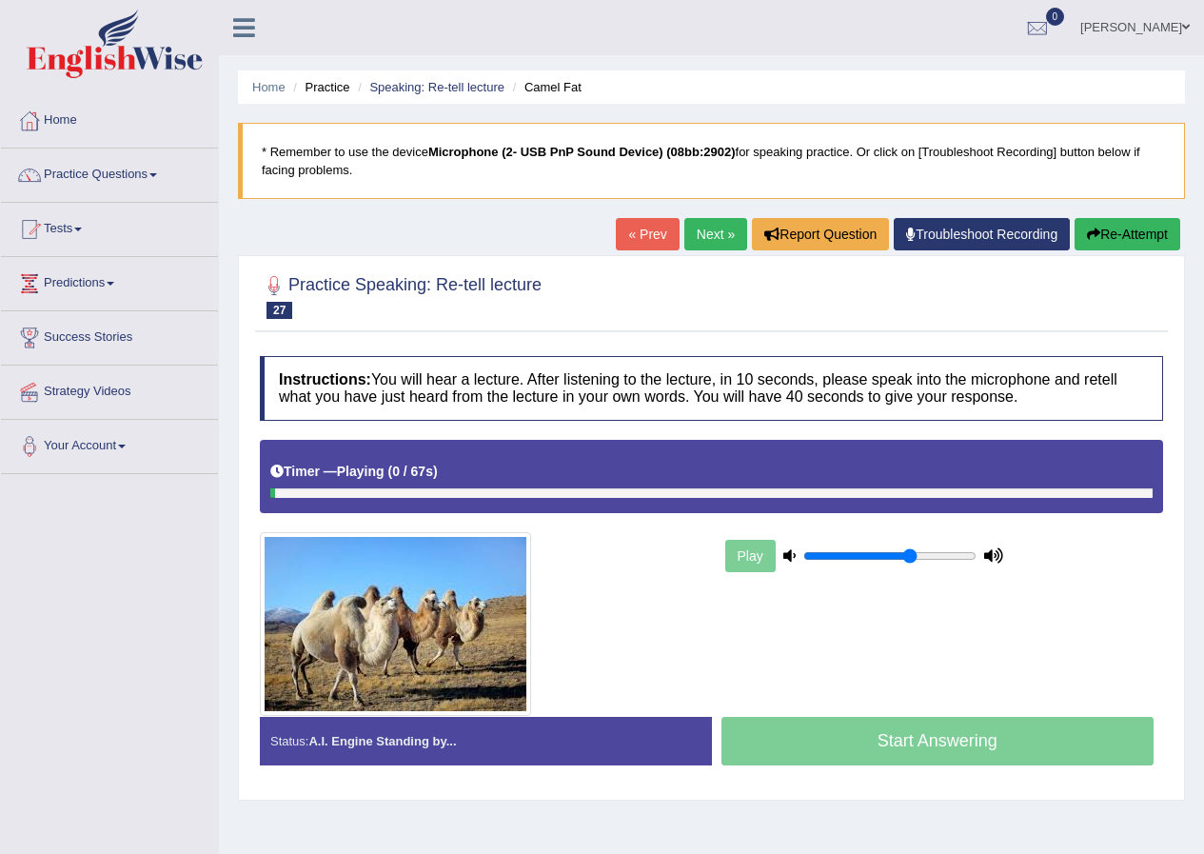
scroll to position [95, 0]
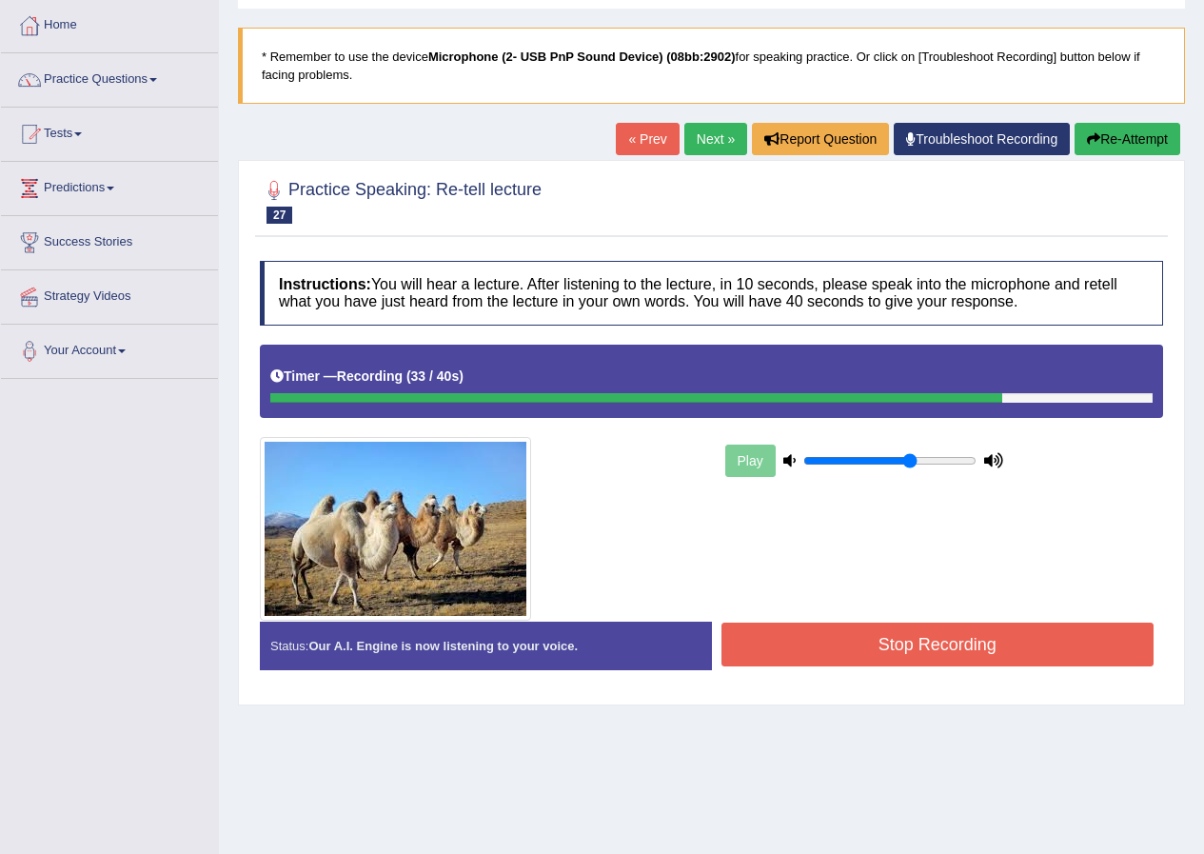
click at [865, 657] on button "Stop Recording" at bounding box center [938, 645] width 433 height 44
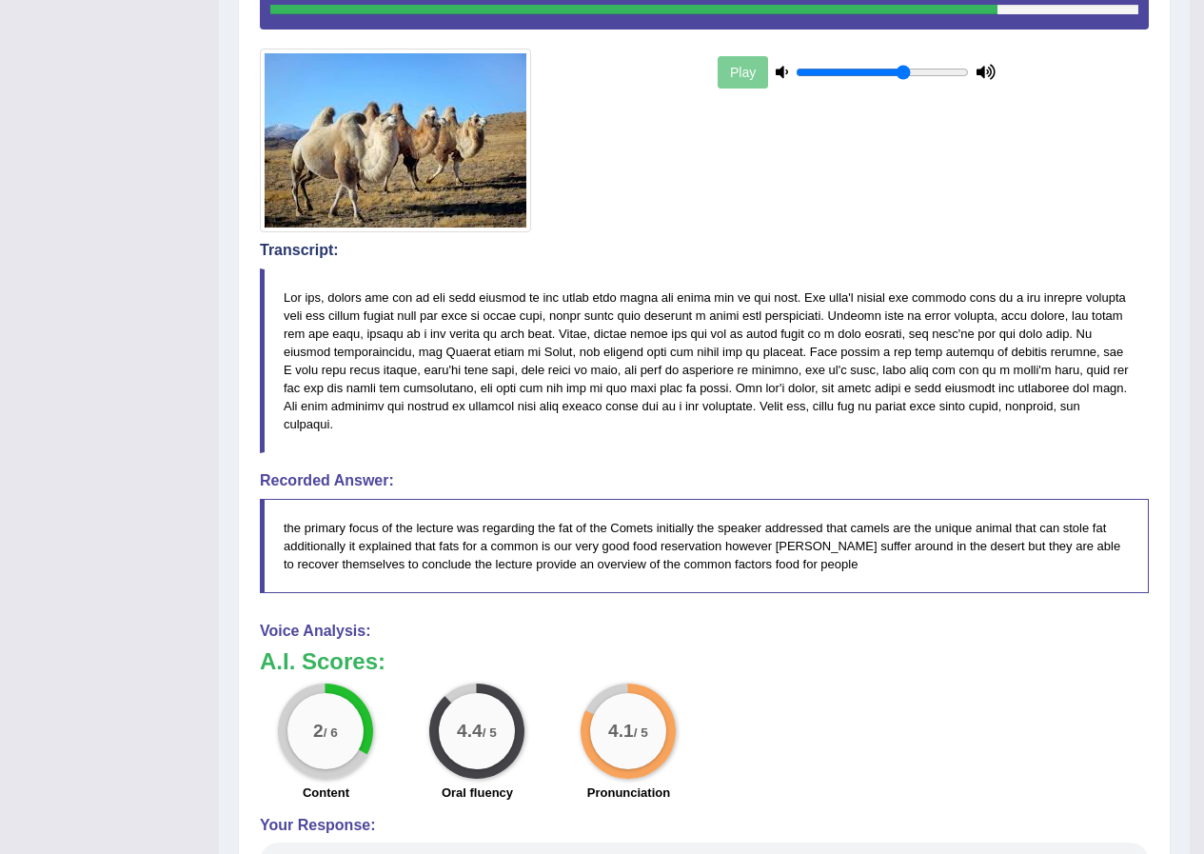
scroll to position [0, 0]
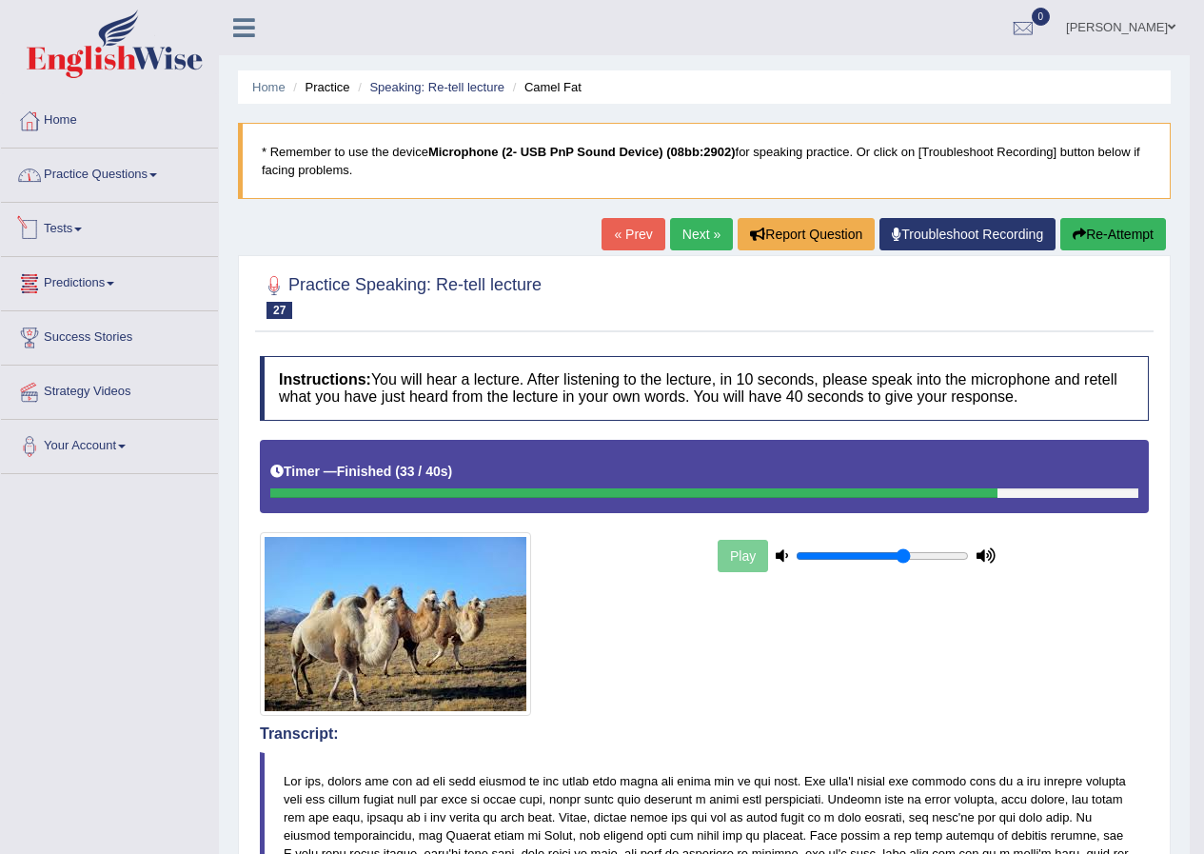
click at [133, 152] on link "Practice Questions" at bounding box center [109, 173] width 217 height 48
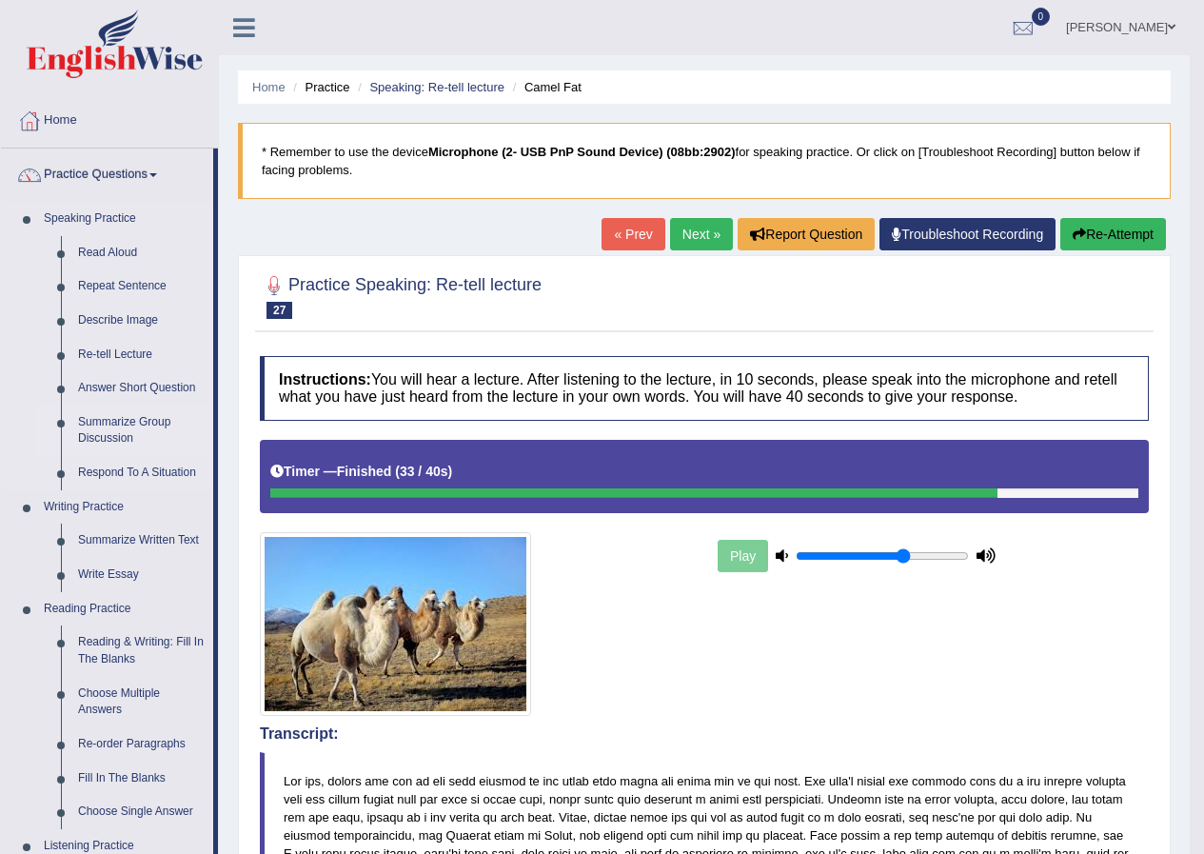
click at [107, 426] on link "Summarize Group Discussion" at bounding box center [141, 431] width 144 height 50
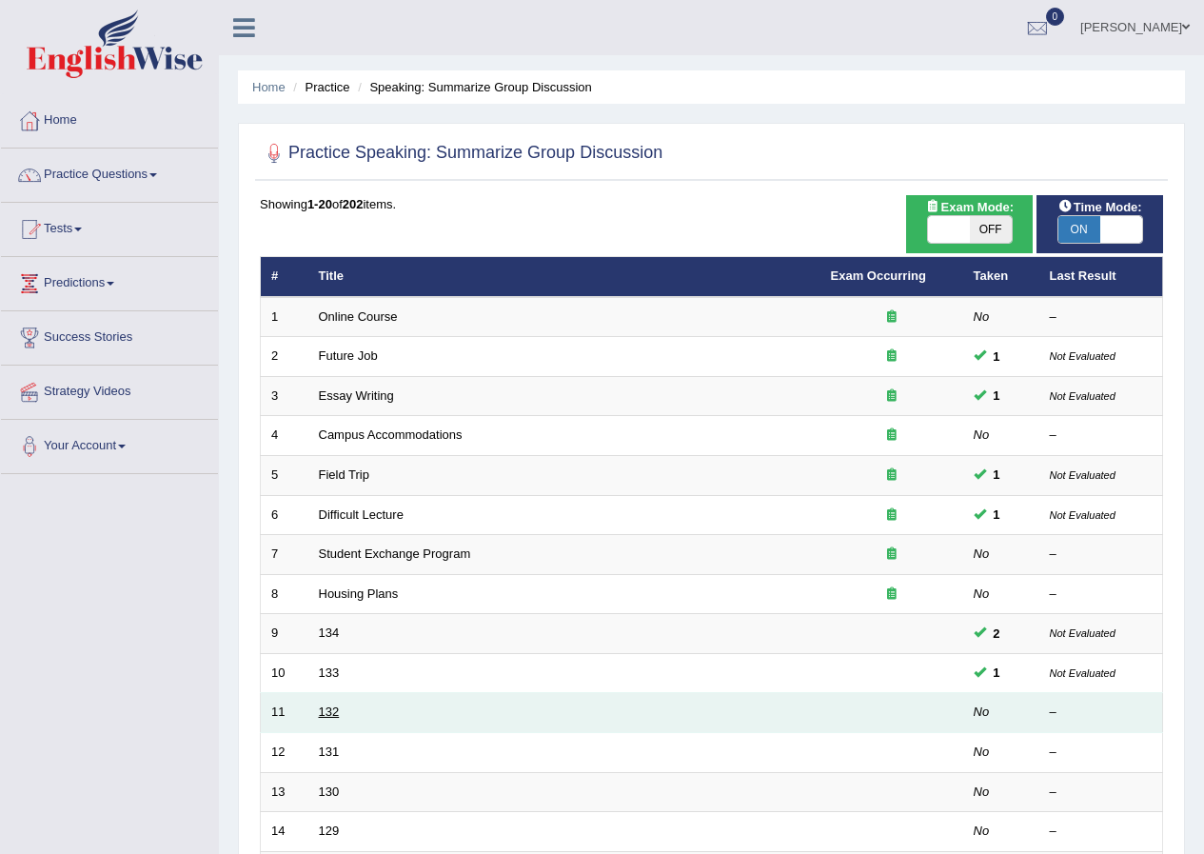
click at [326, 711] on link "132" at bounding box center [329, 711] width 21 height 14
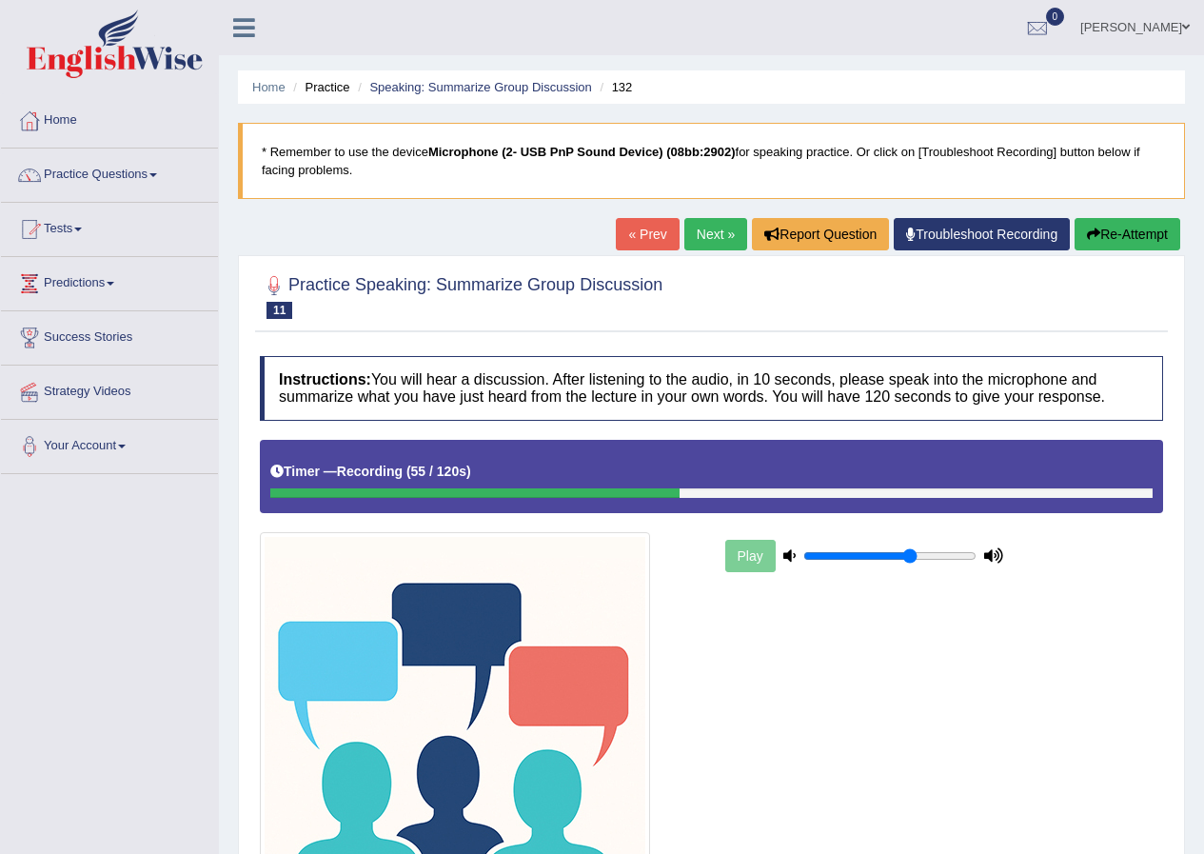
scroll to position [215, 0]
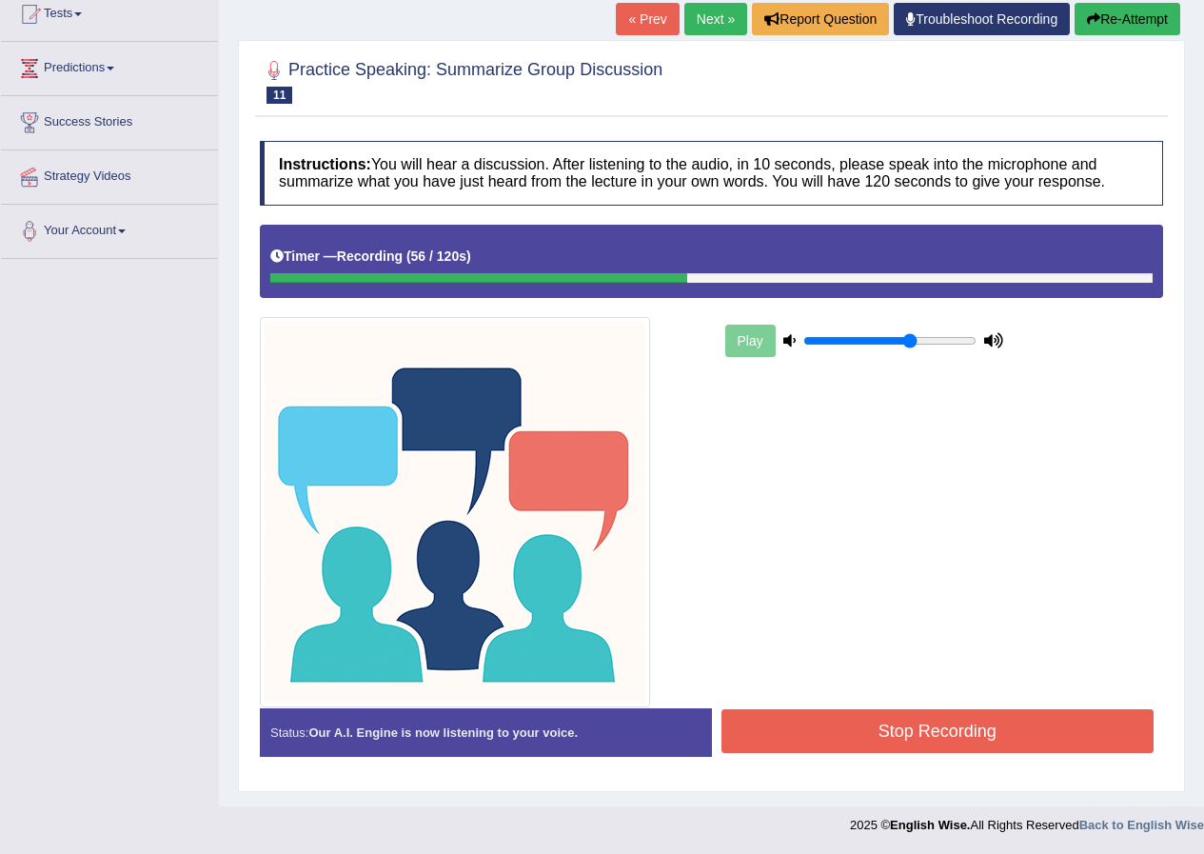
click at [776, 744] on button "Stop Recording" at bounding box center [938, 731] width 433 height 44
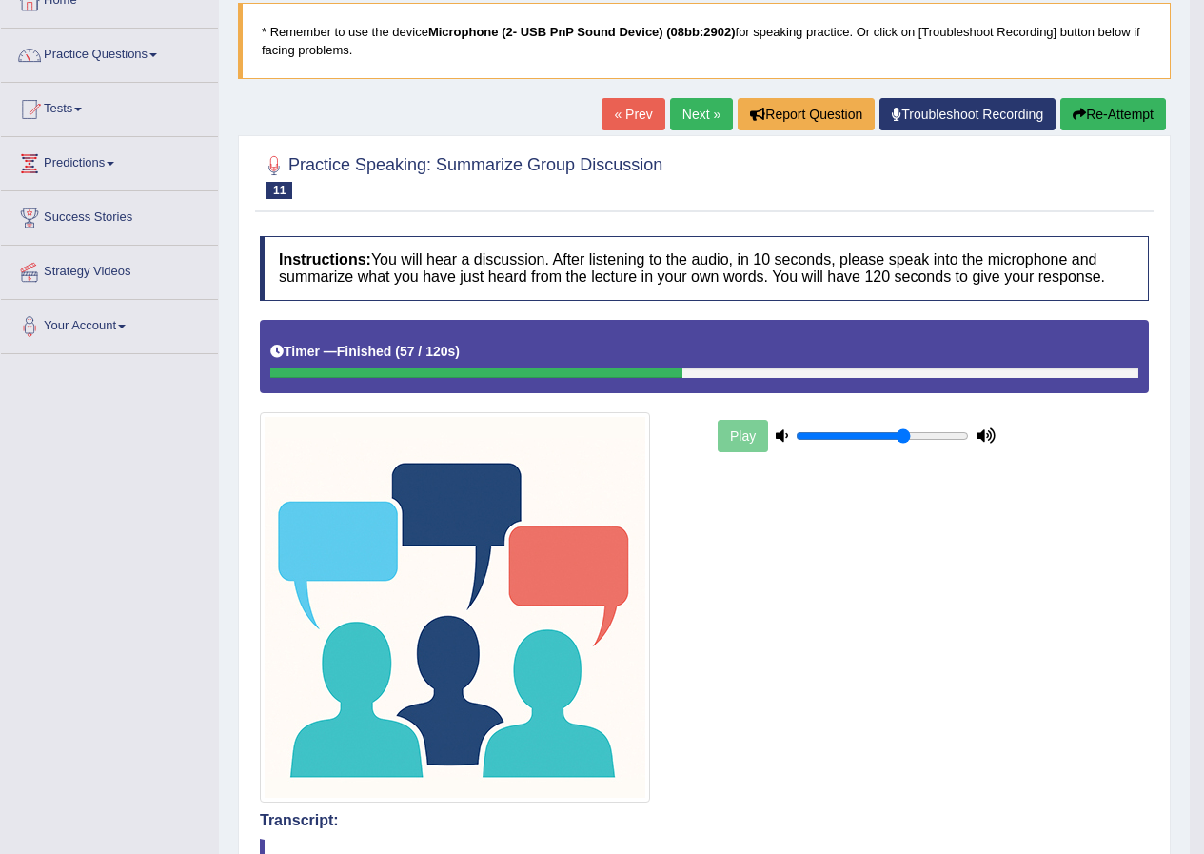
scroll to position [0, 0]
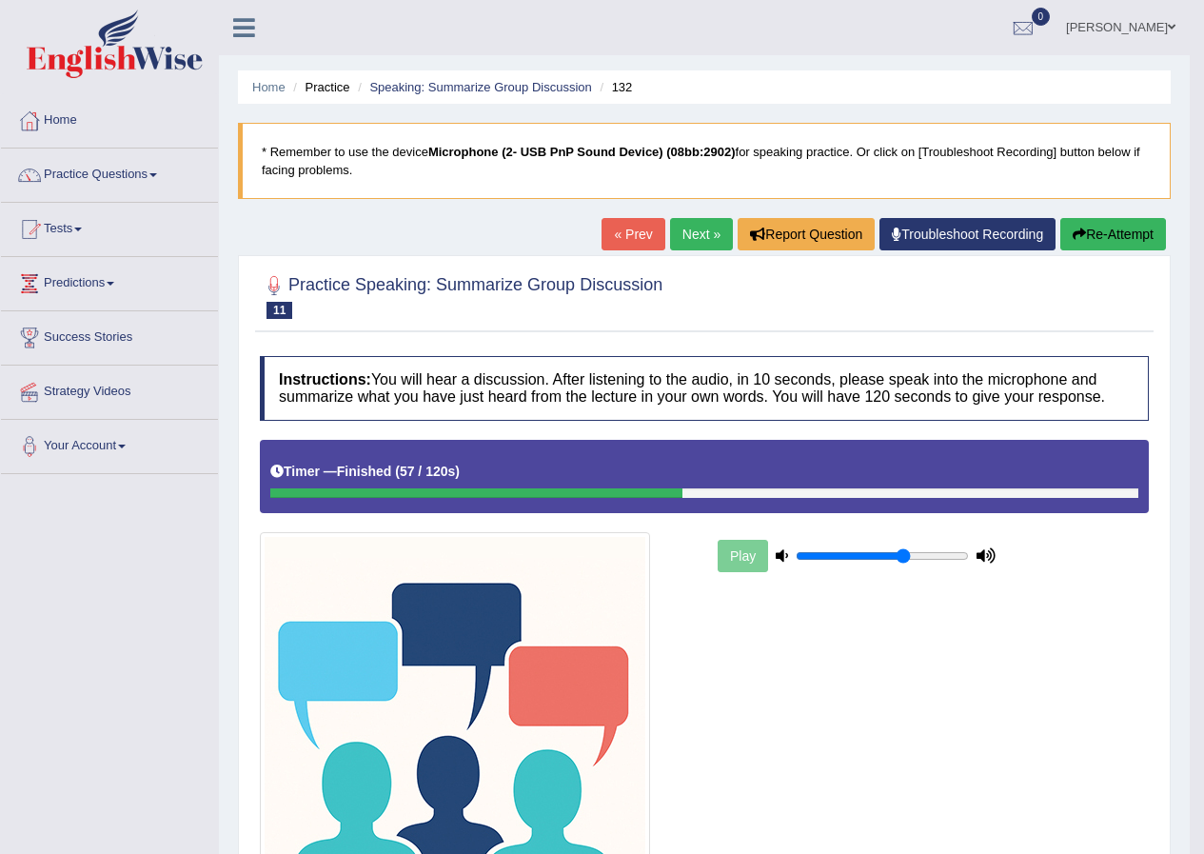
click at [705, 241] on link "Next »" at bounding box center [701, 234] width 63 height 32
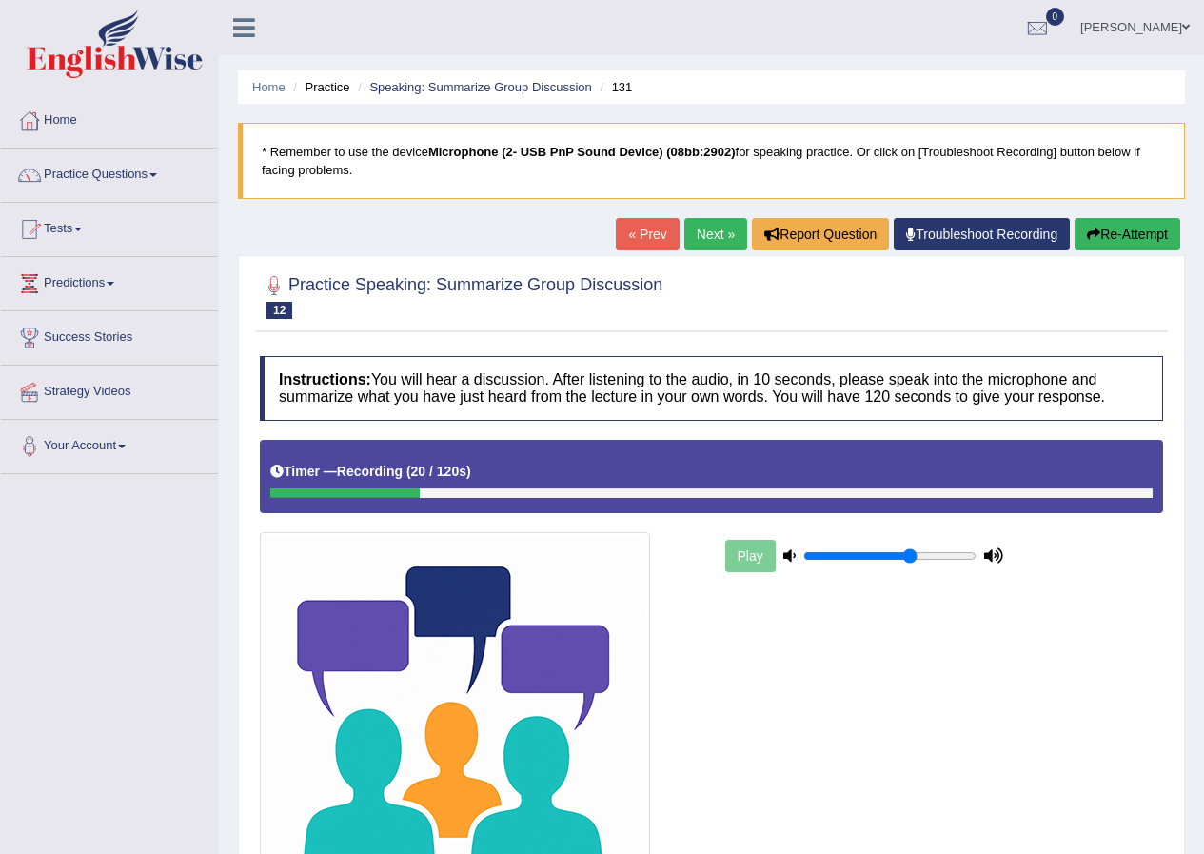
click at [1125, 242] on button "Re-Attempt" at bounding box center [1128, 234] width 106 height 32
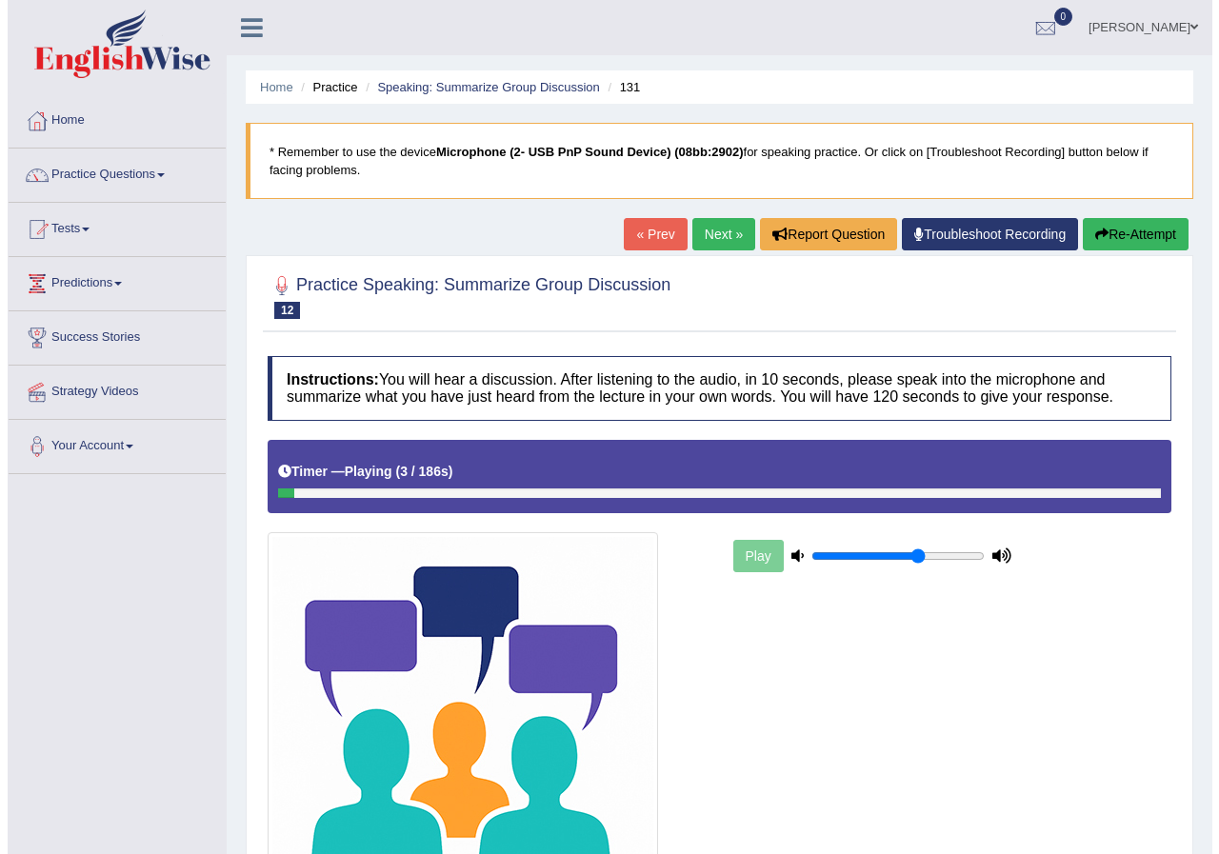
scroll to position [215, 0]
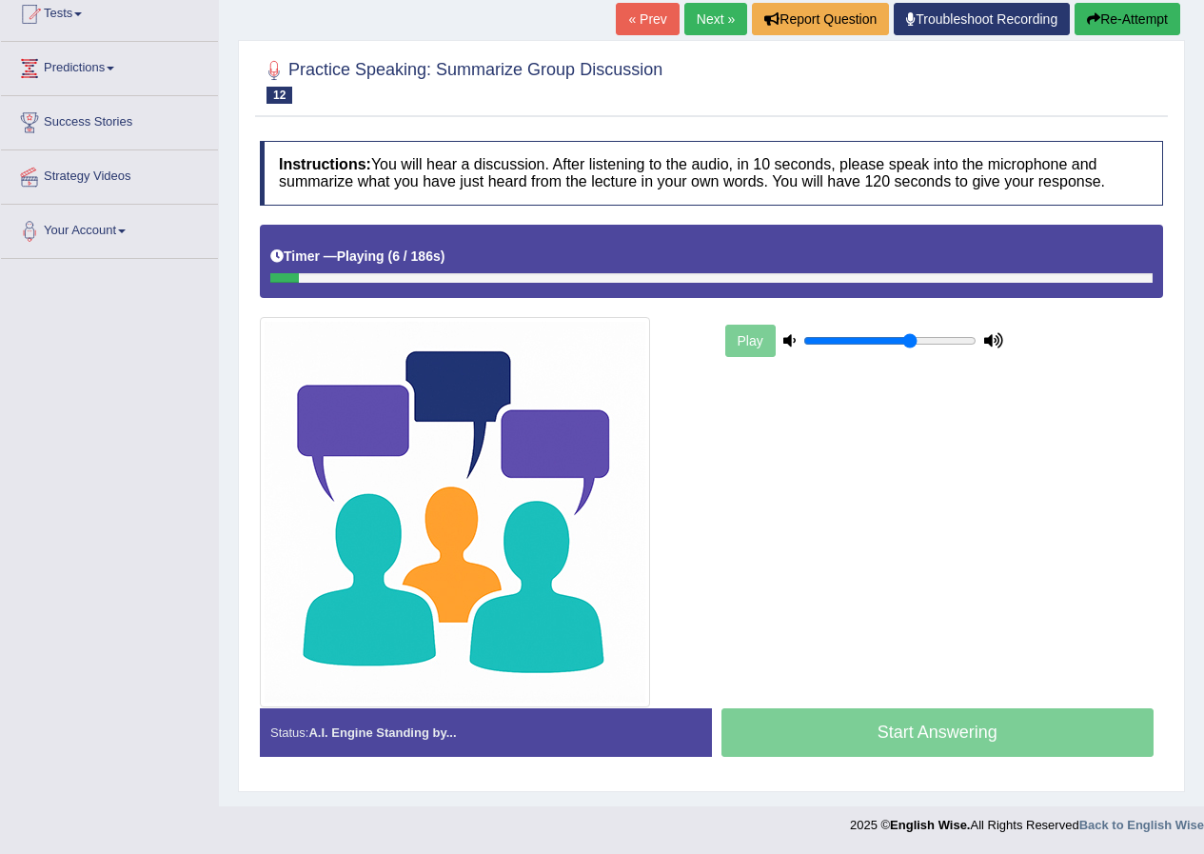
click at [893, 735] on div "Start Answering" at bounding box center [938, 734] width 452 height 53
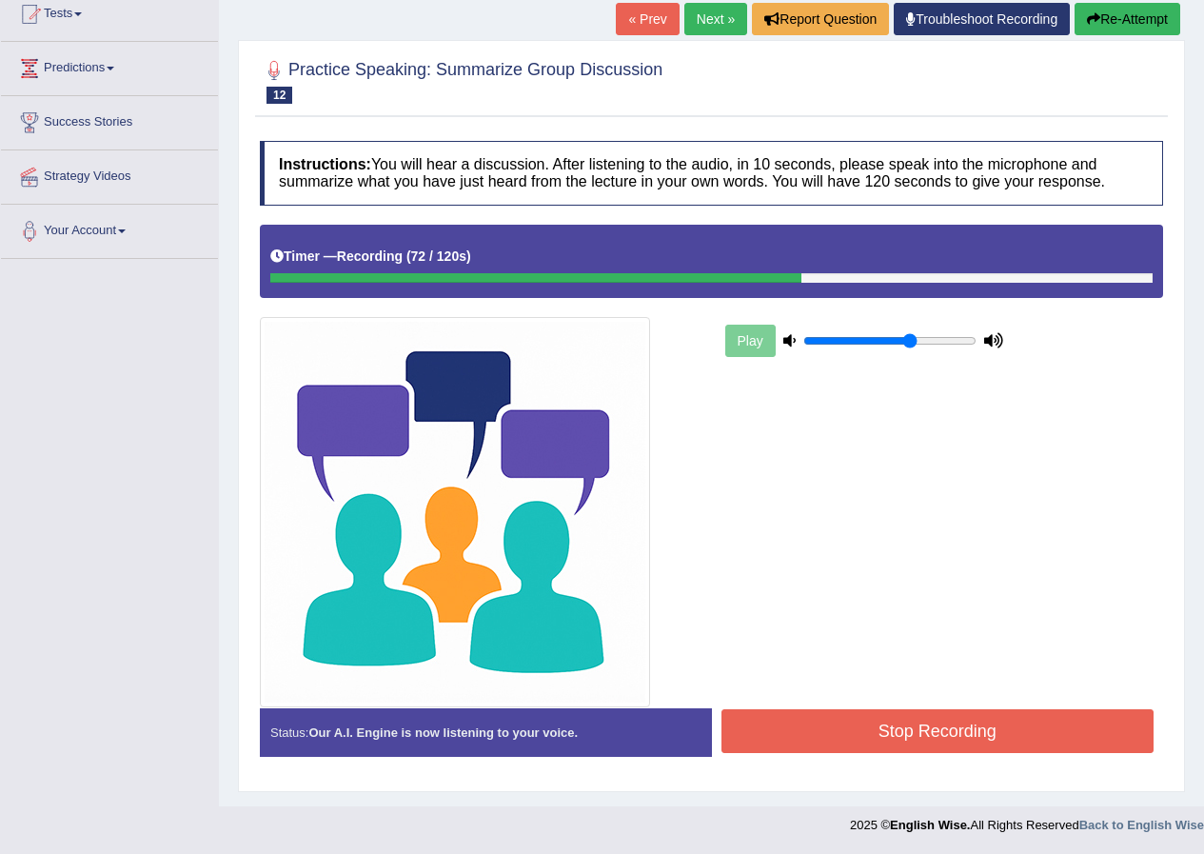
click at [872, 724] on button "Stop Recording" at bounding box center [938, 731] width 433 height 44
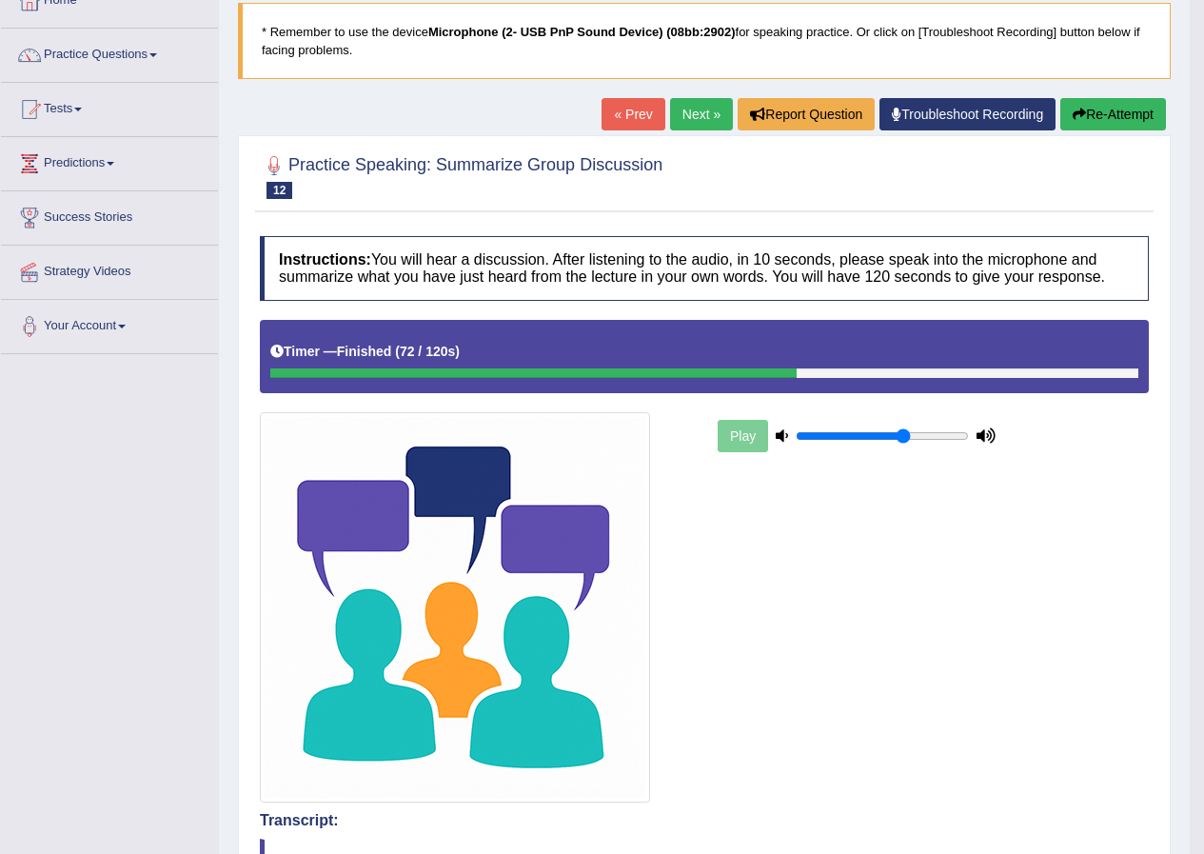
scroll to position [0, 0]
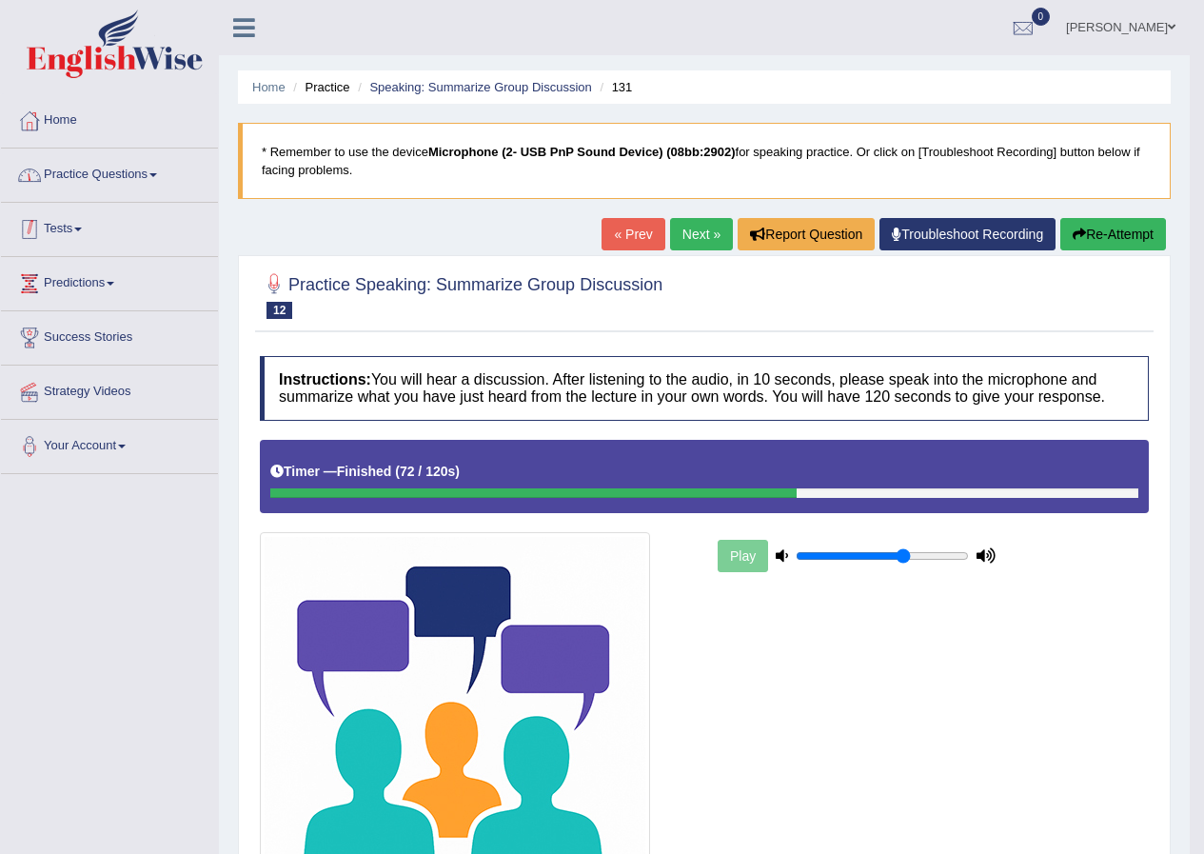
click at [155, 183] on link "Practice Questions" at bounding box center [109, 173] width 217 height 48
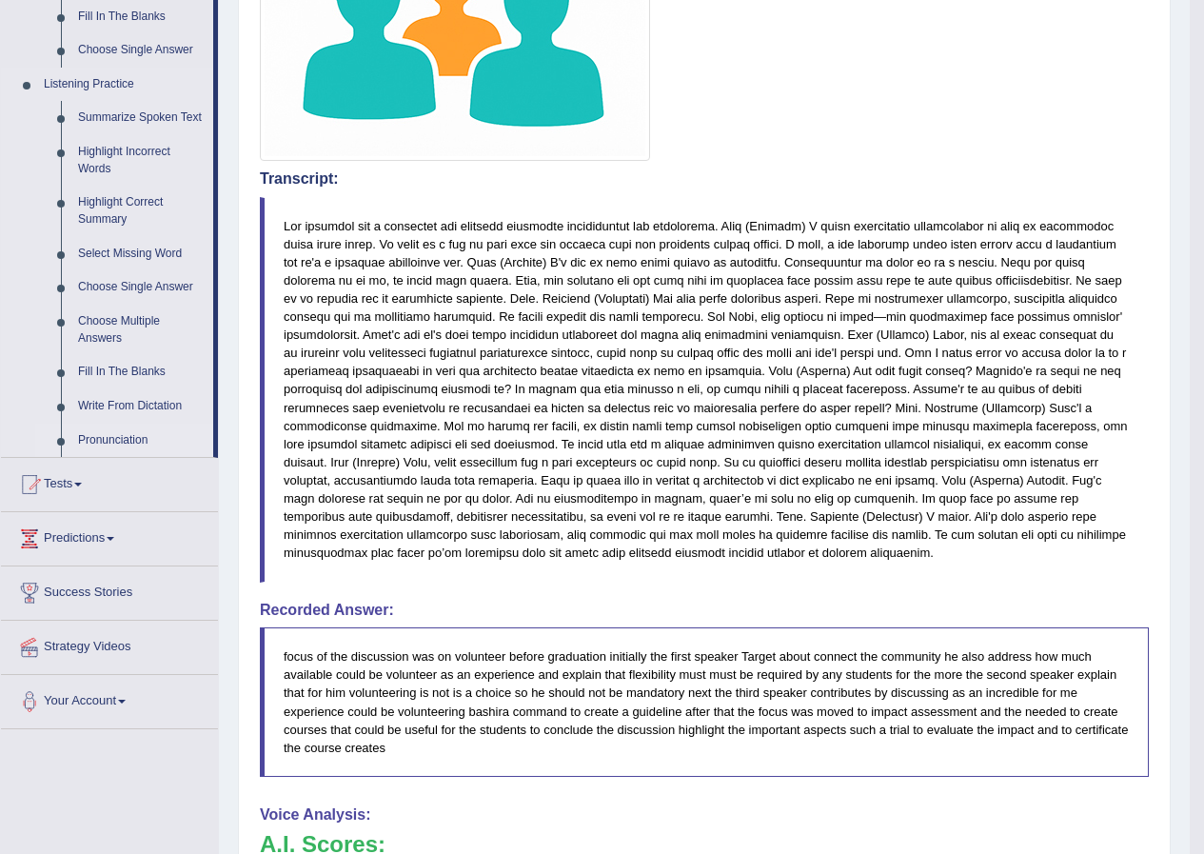
scroll to position [286, 0]
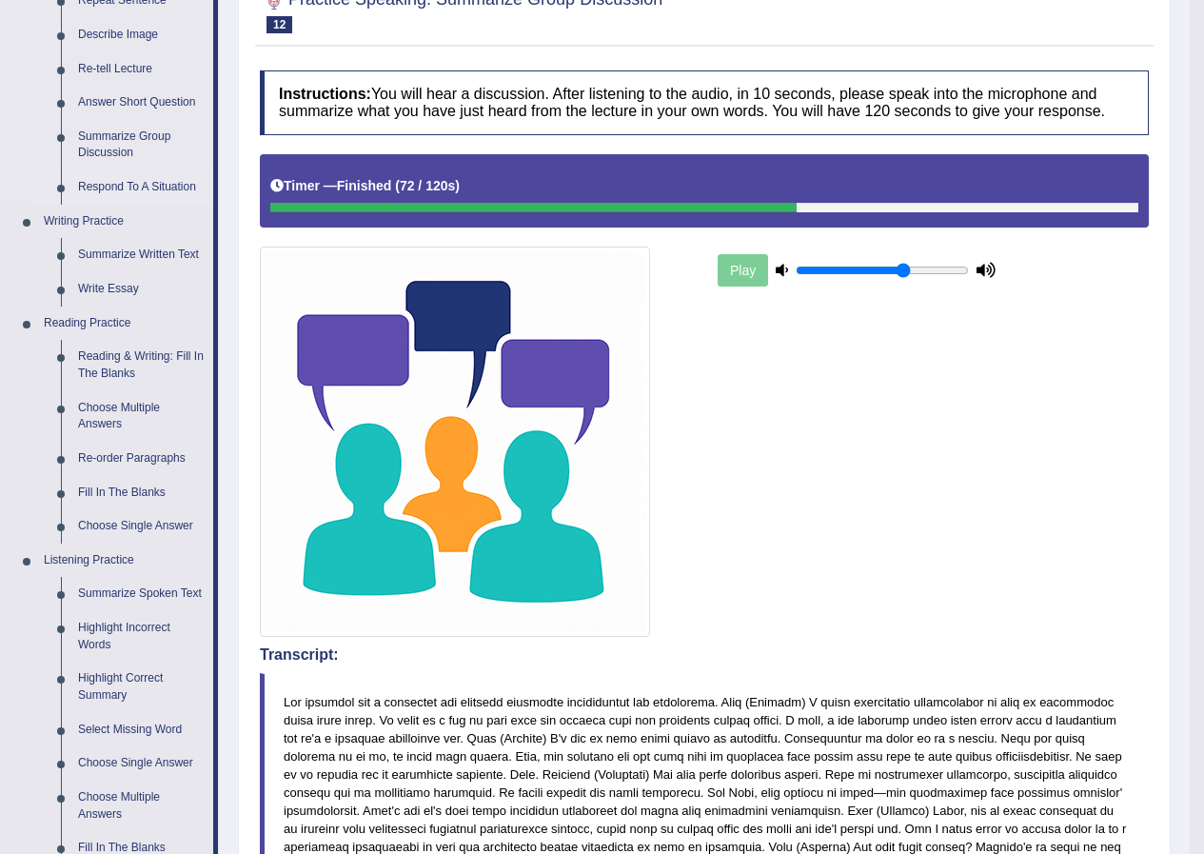
click at [143, 180] on link "Respond To A Situation" at bounding box center [141, 187] width 144 height 34
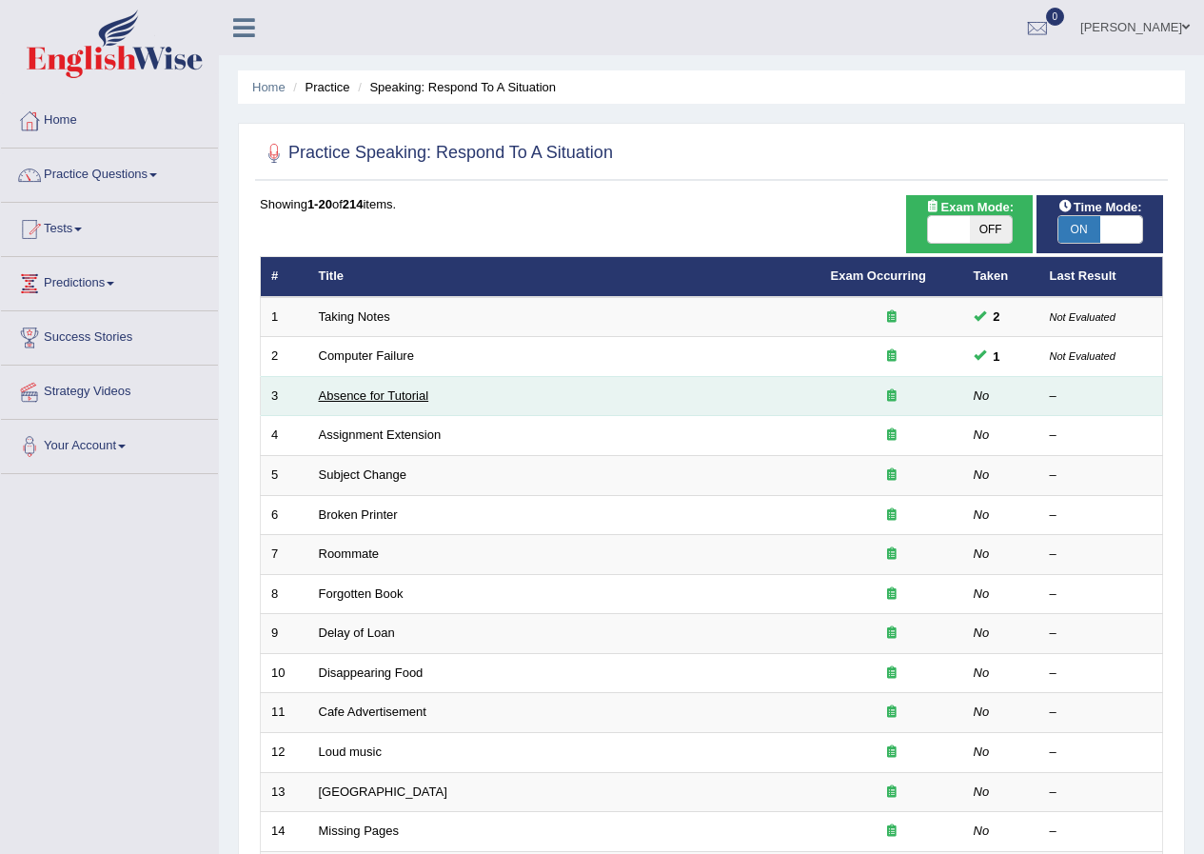
click at [350, 391] on link "Absence for Tutorial" at bounding box center [374, 395] width 110 height 14
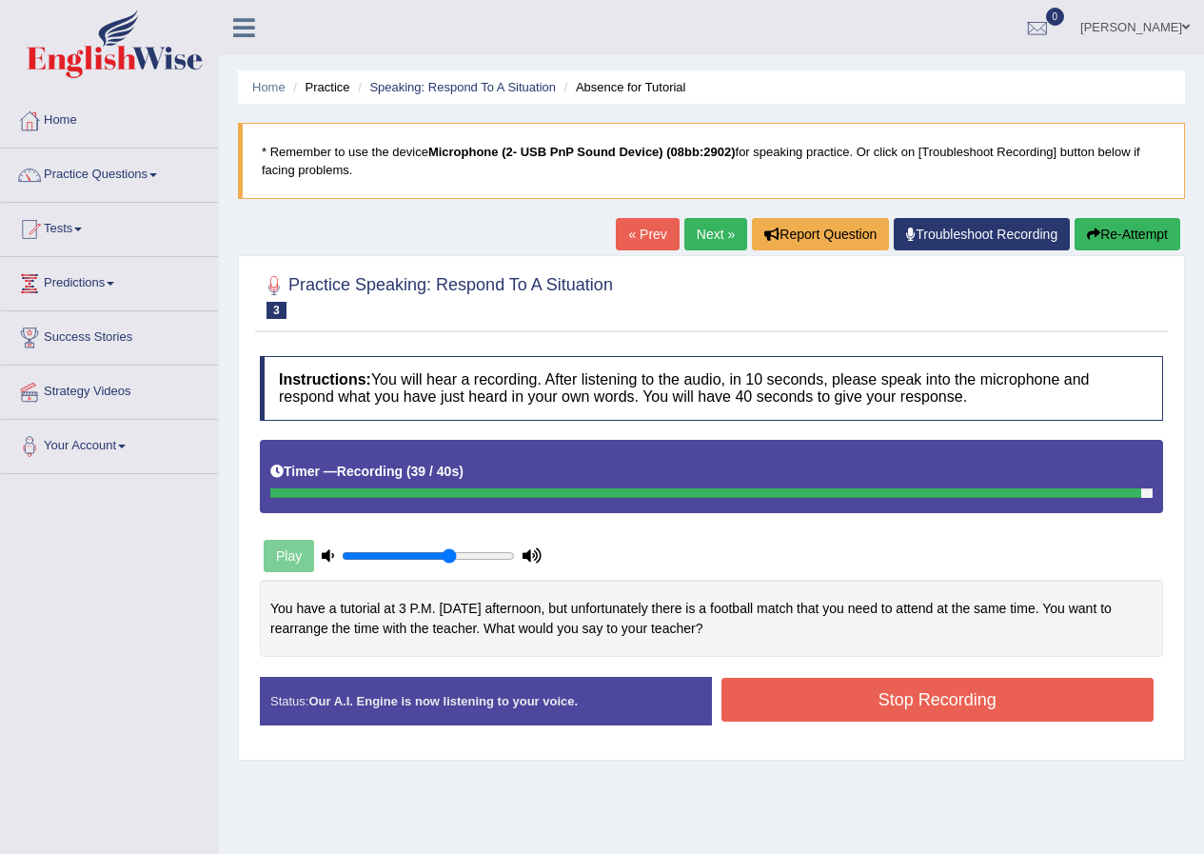
click at [802, 684] on button "Stop Recording" at bounding box center [938, 700] width 433 height 44
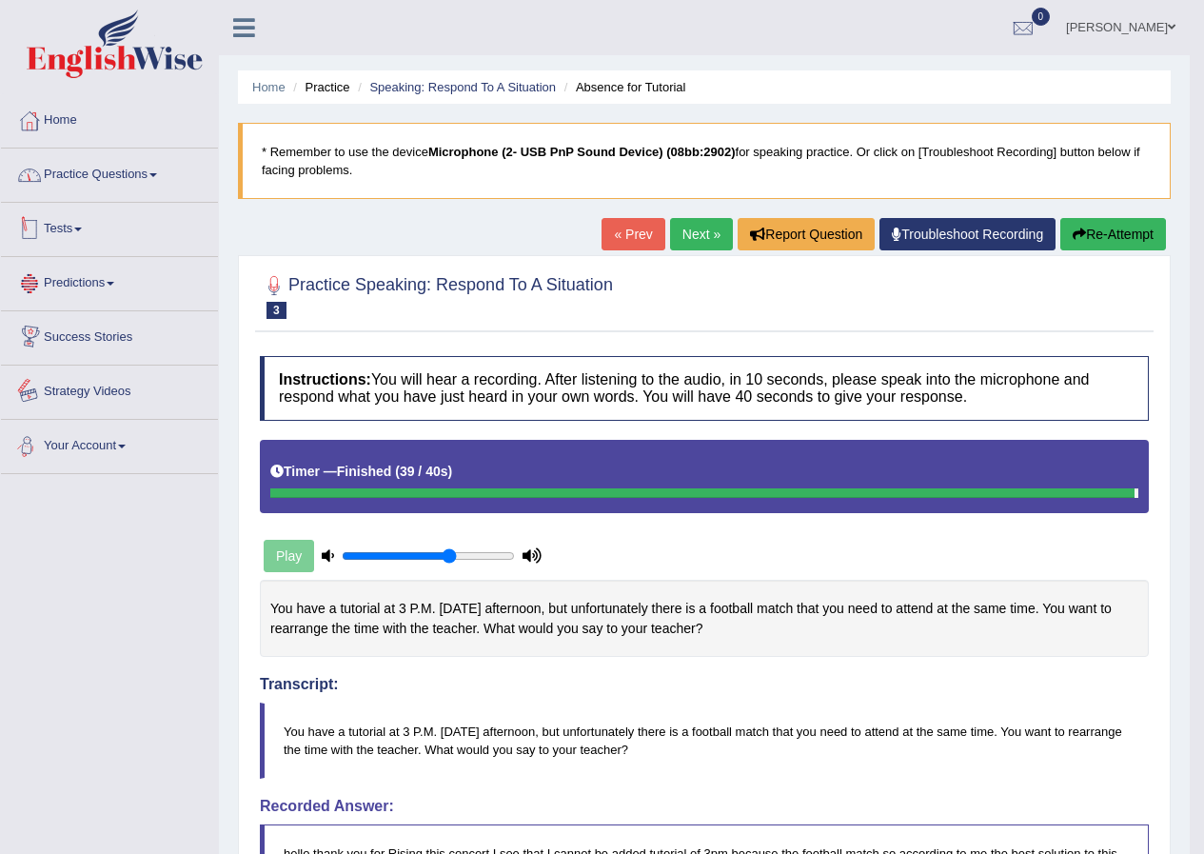
click at [133, 181] on link "Practice Questions" at bounding box center [109, 173] width 217 height 48
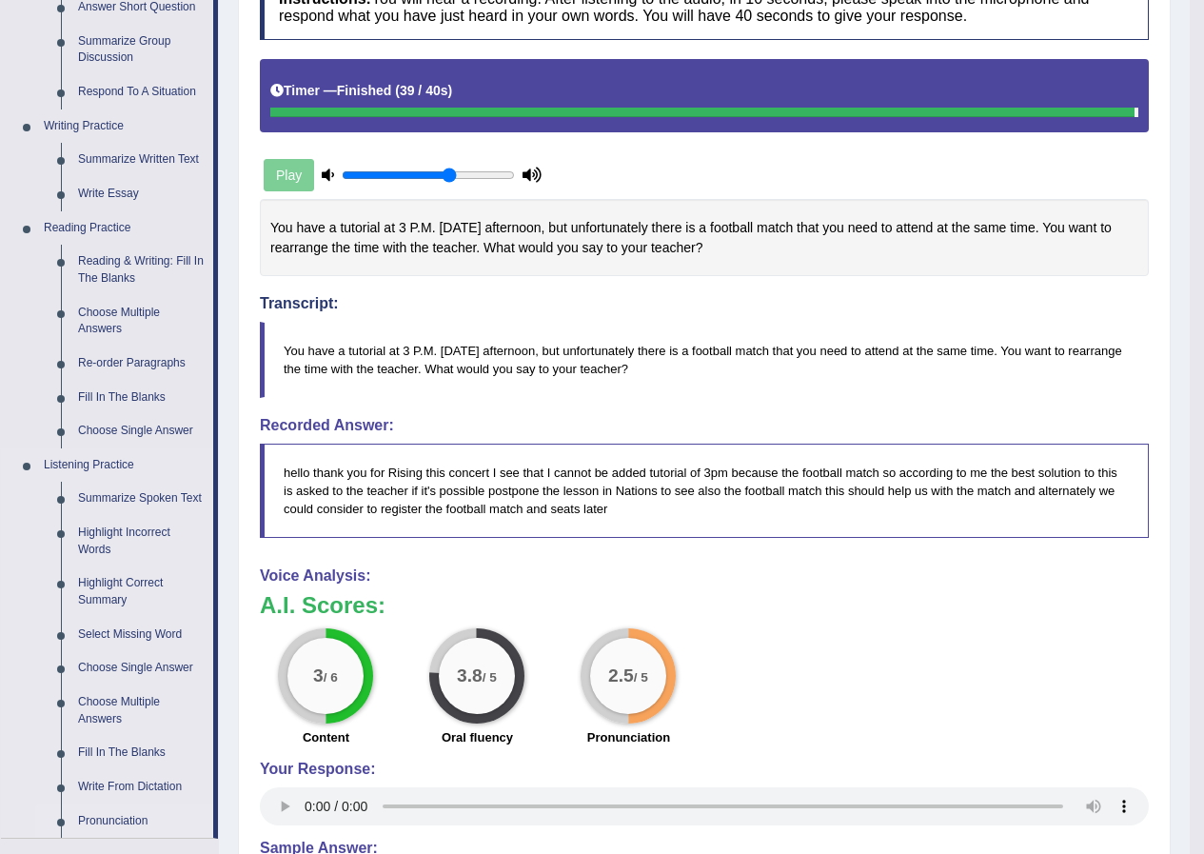
scroll to position [638, 0]
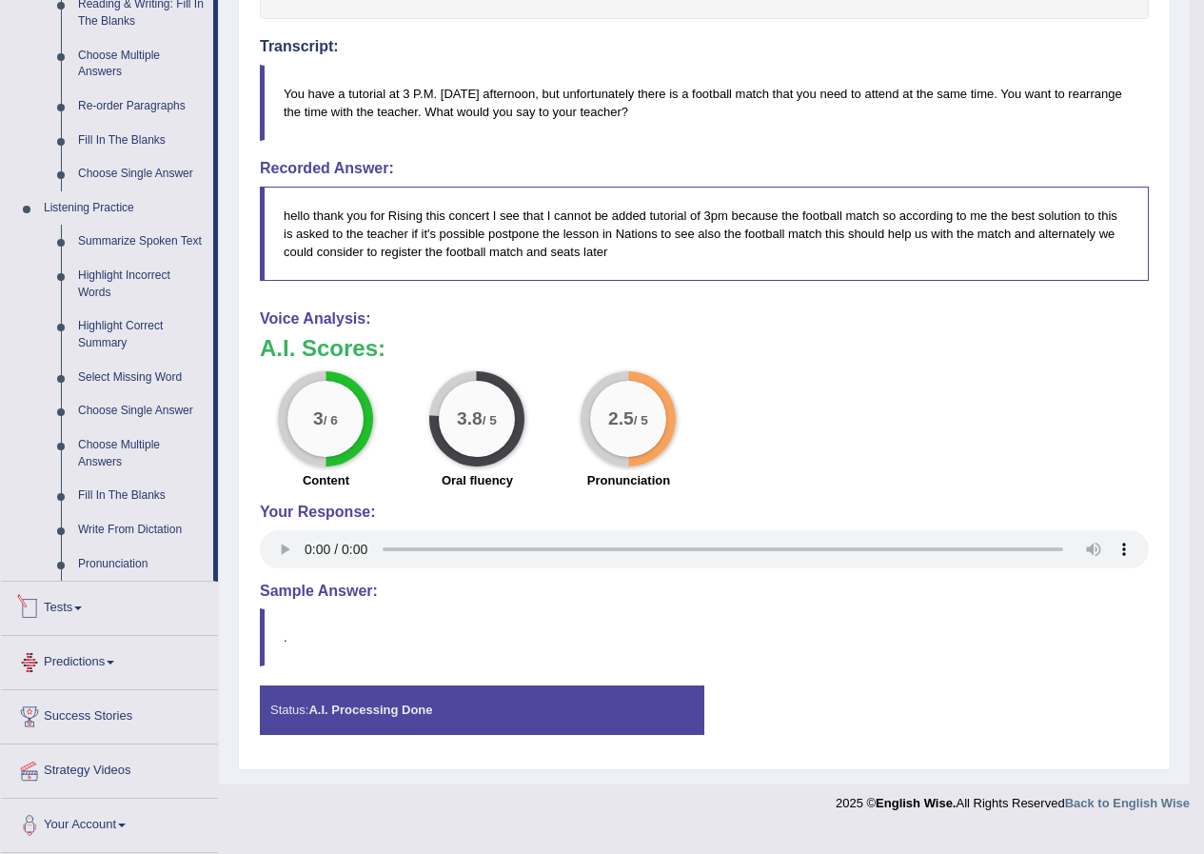
click at [106, 605] on link "Tests" at bounding box center [109, 606] width 217 height 48
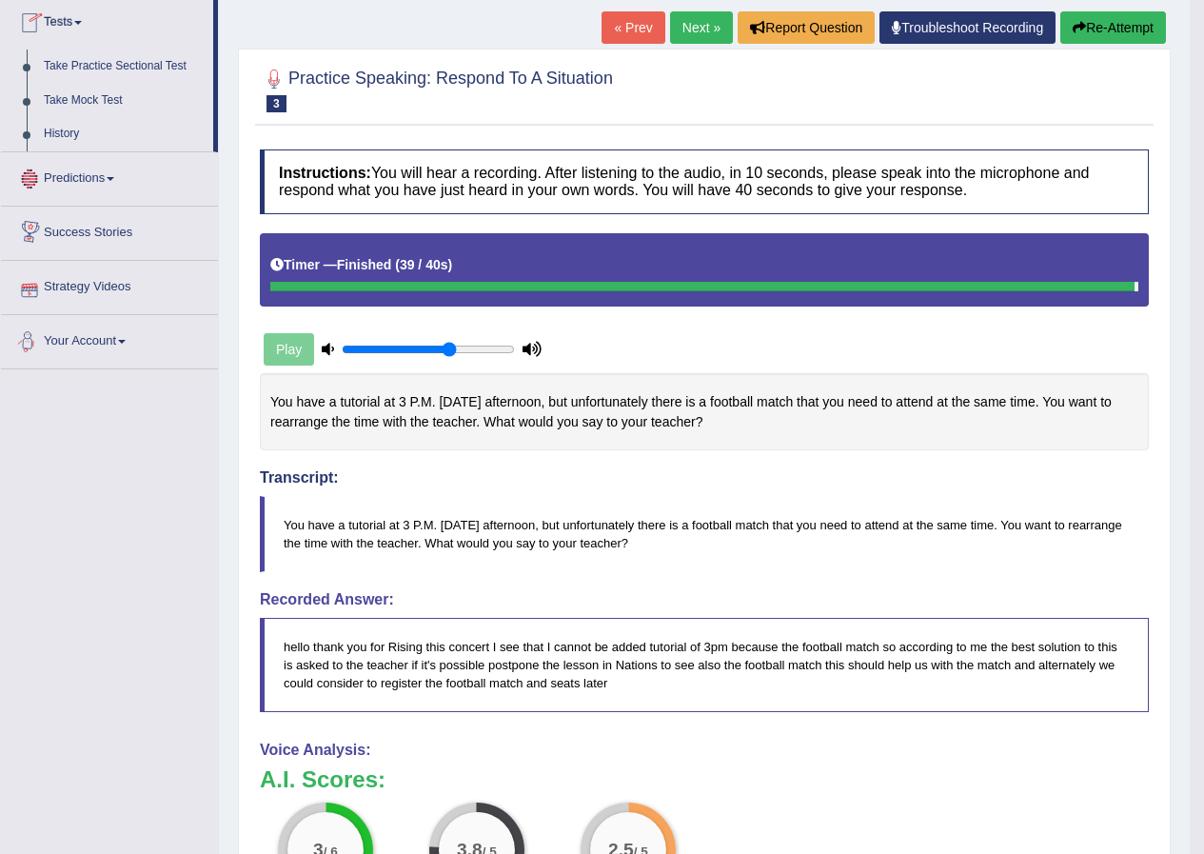
scroll to position [0, 0]
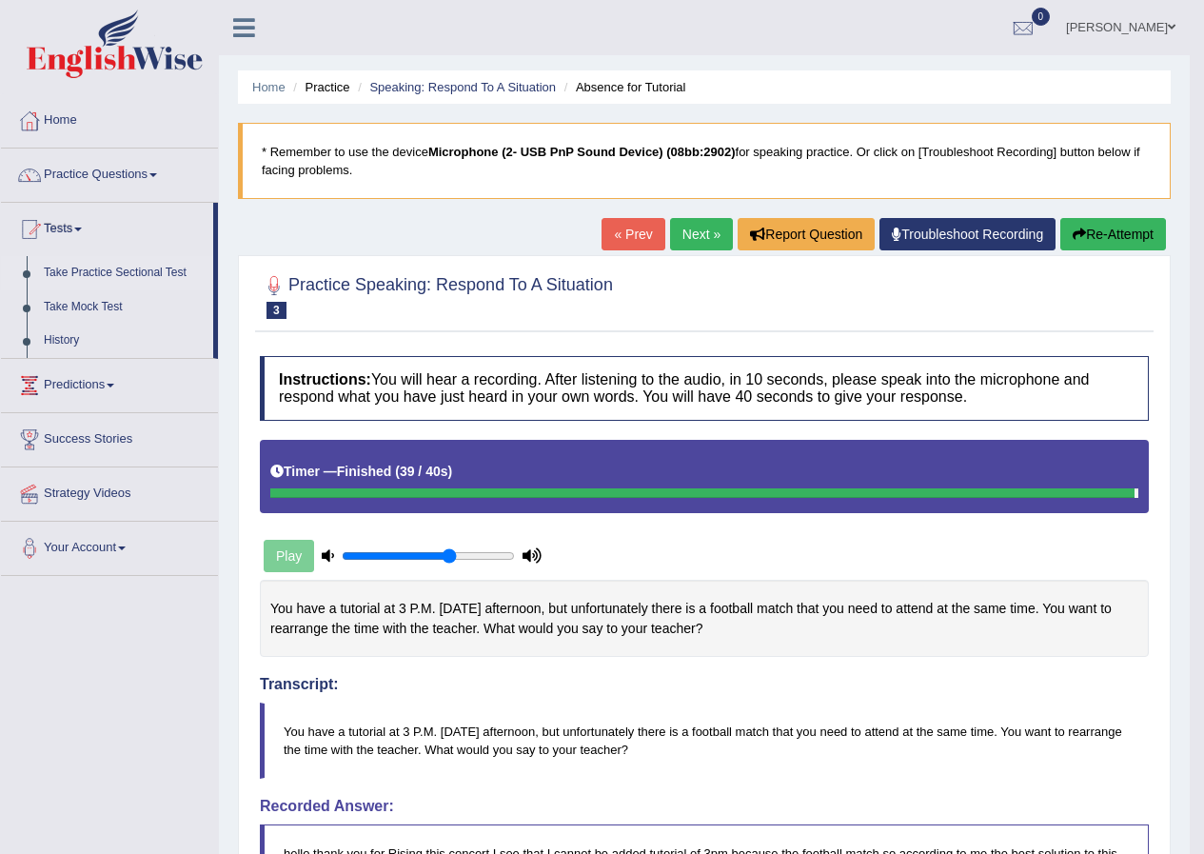
click at [119, 273] on link "Take Practice Sectional Test" at bounding box center [124, 273] width 178 height 34
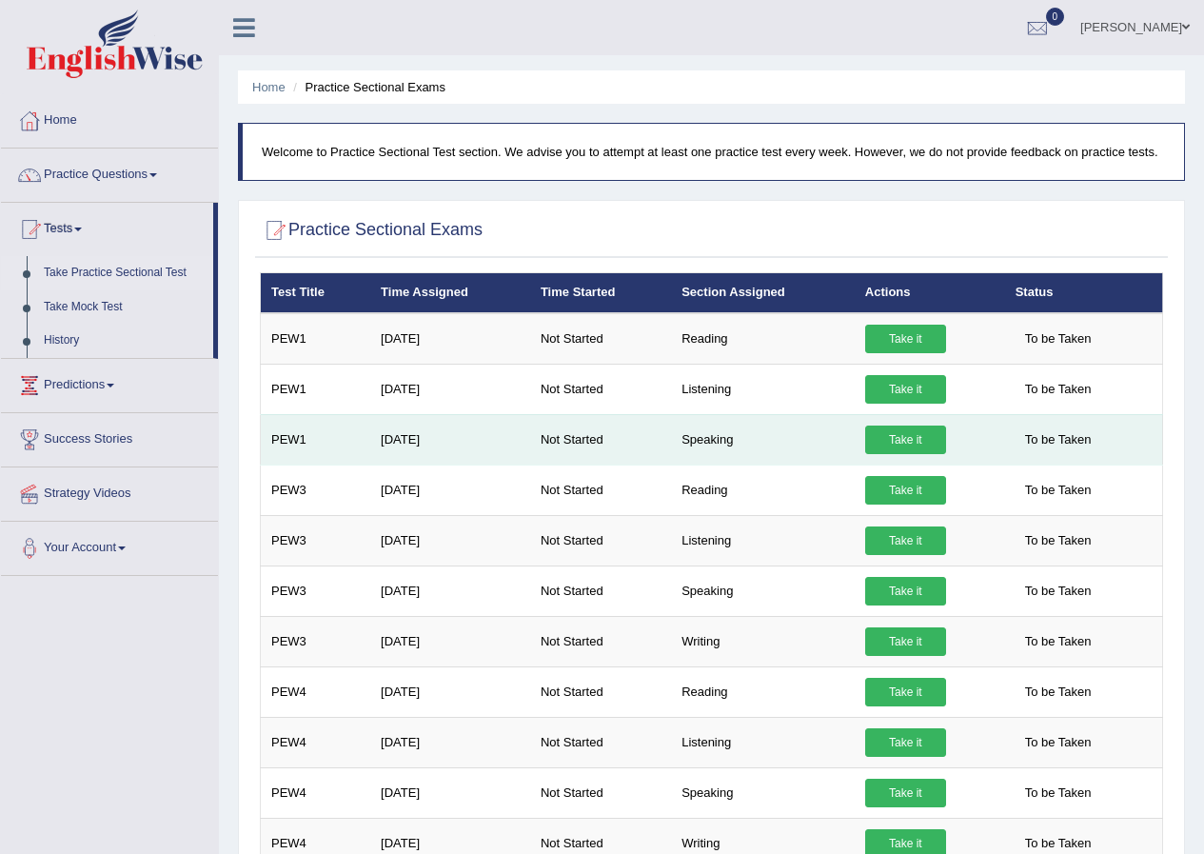
click at [887, 441] on link "Take it" at bounding box center [905, 440] width 81 height 29
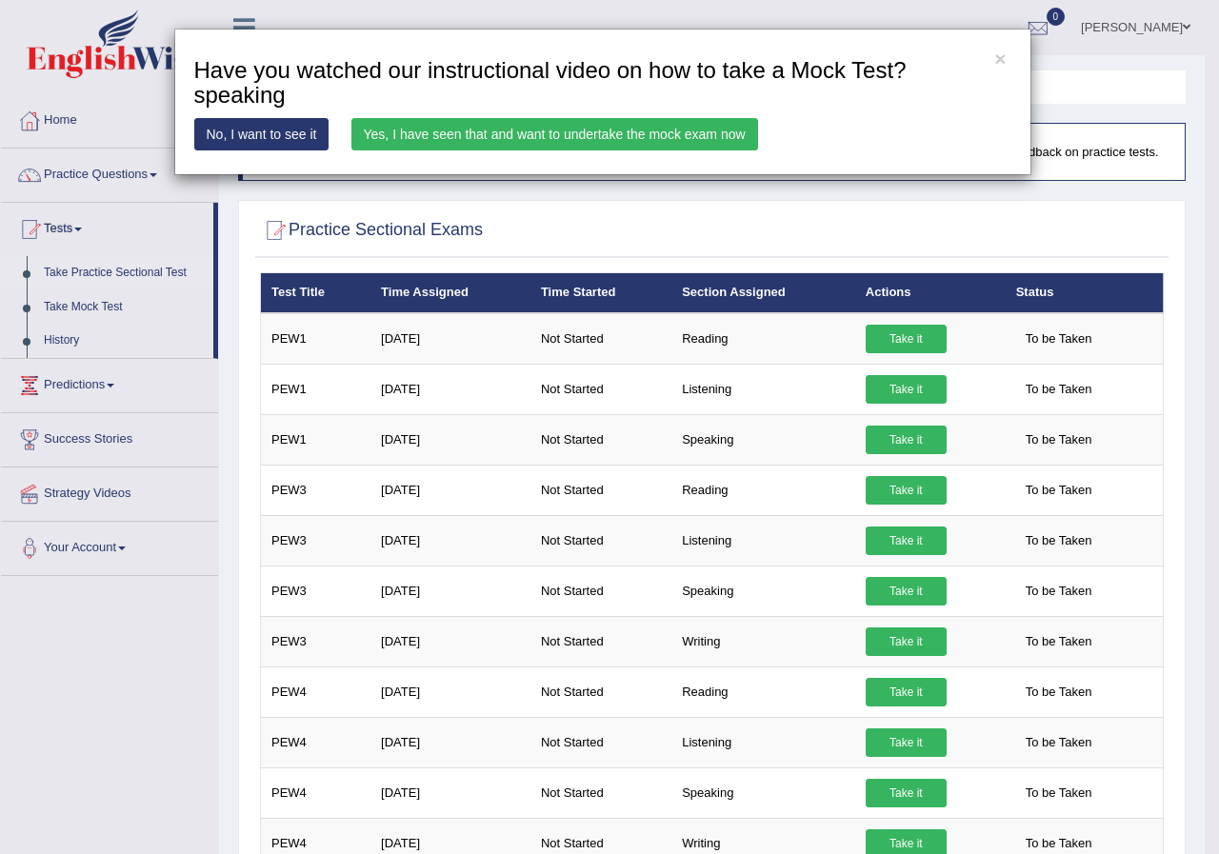
click at [223, 146] on link "No, I want to see it" at bounding box center [261, 134] width 135 height 32
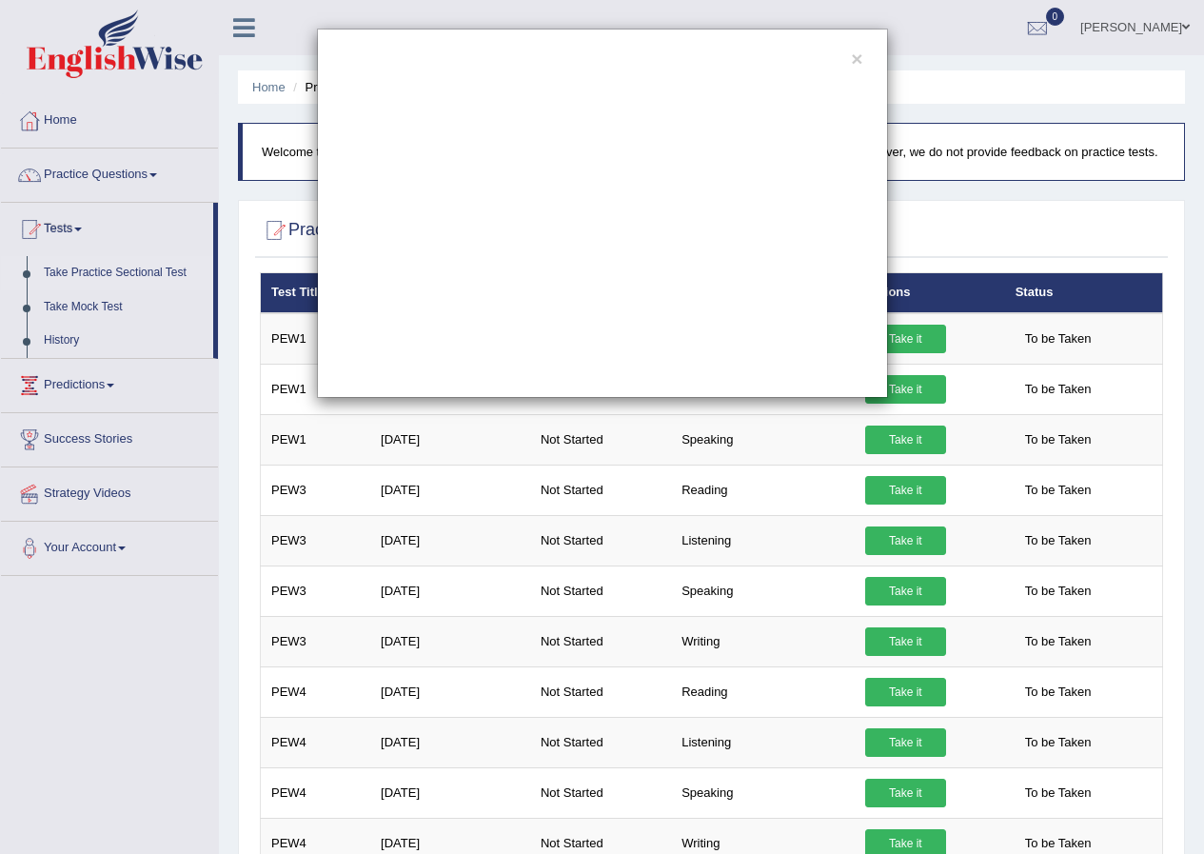
click at [252, 372] on div "×" at bounding box center [602, 213] width 1204 height 369
click at [570, 383] on div "×" at bounding box center [602, 213] width 571 height 369
click at [862, 56] on button "×" at bounding box center [856, 59] width 11 height 20
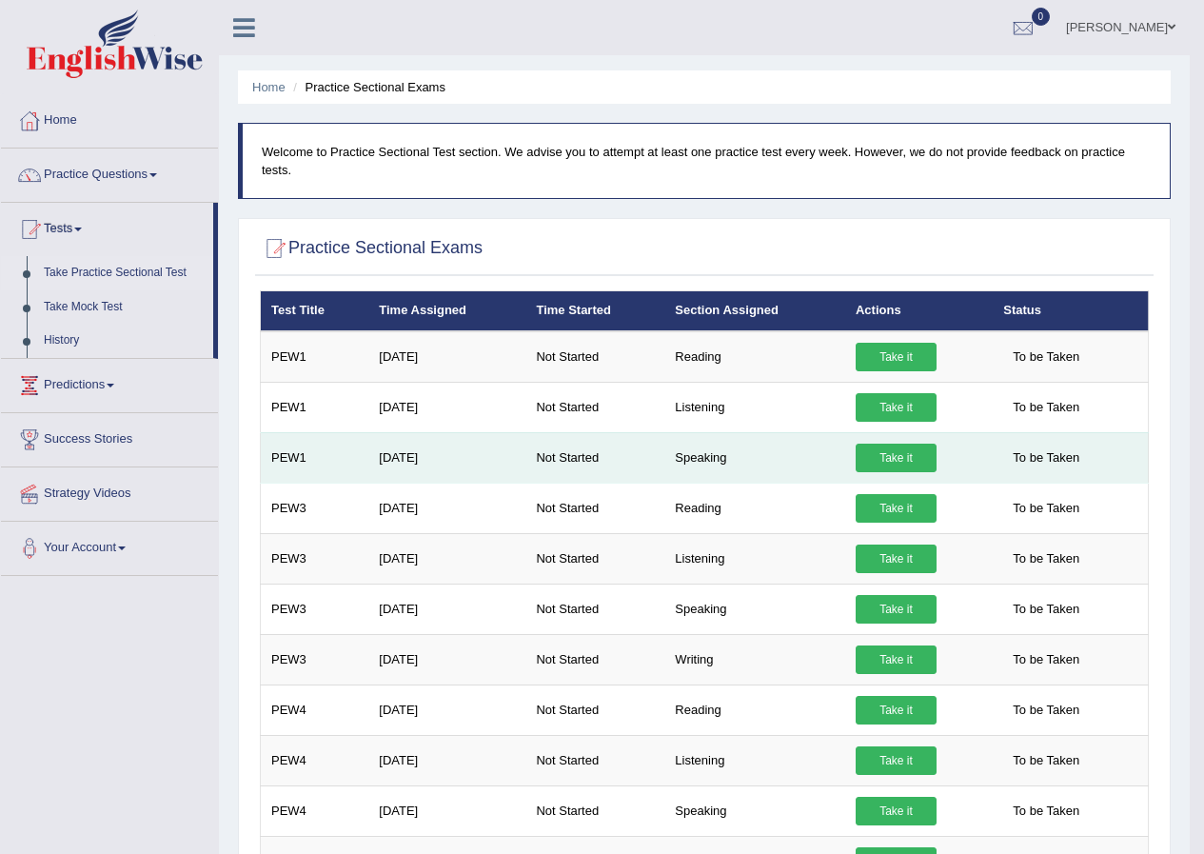
click at [875, 458] on link "Take it" at bounding box center [896, 458] width 81 height 29
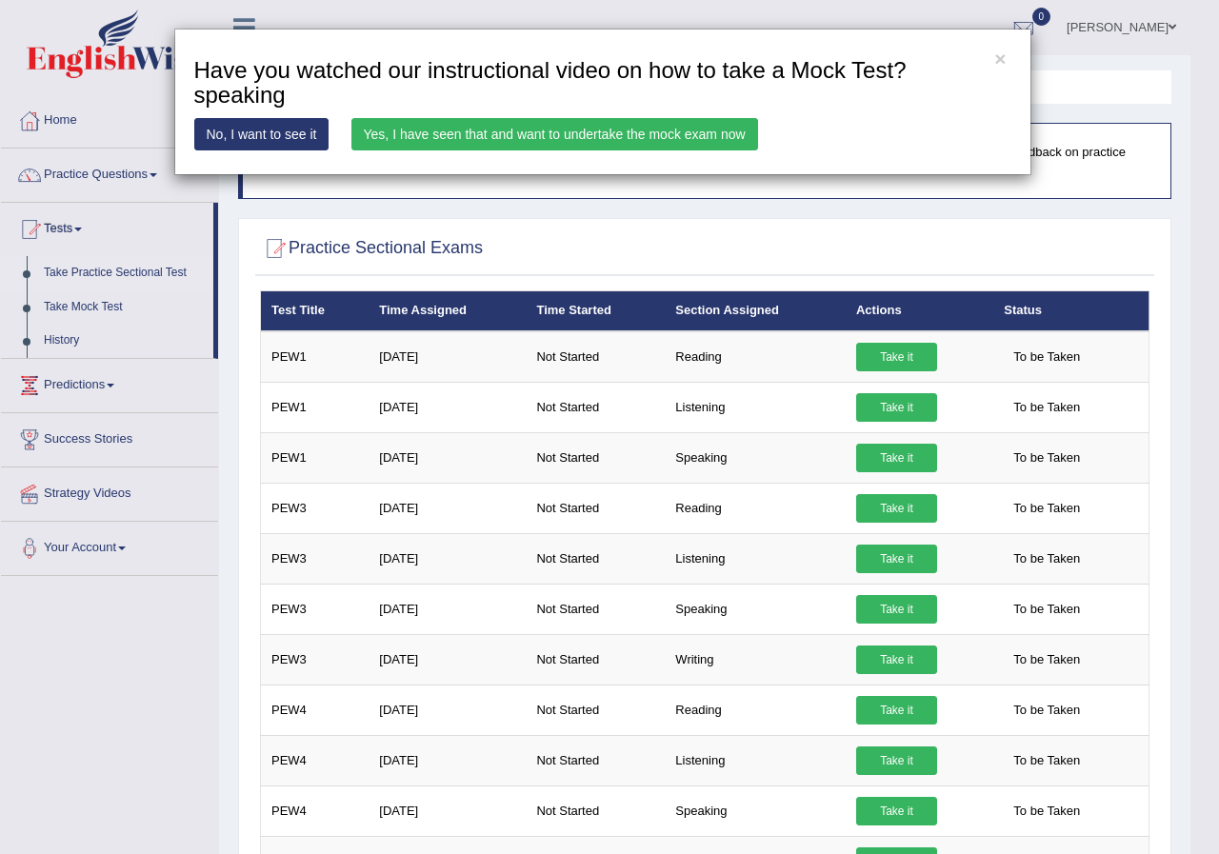
click at [163, 704] on div "× Have you watched our instructional video on how to take a Mock Test?speaking …" at bounding box center [609, 427] width 1219 height 854
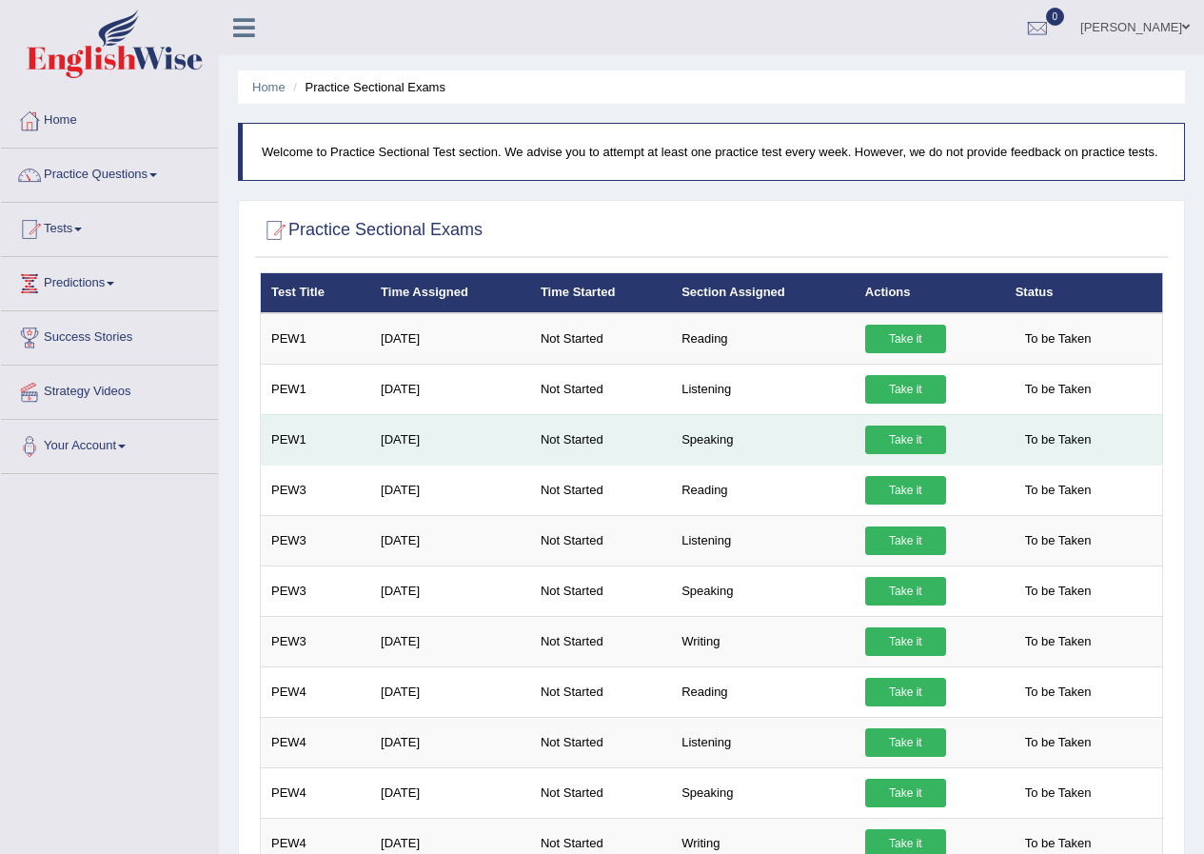
click at [901, 448] on link "Take it" at bounding box center [905, 440] width 81 height 29
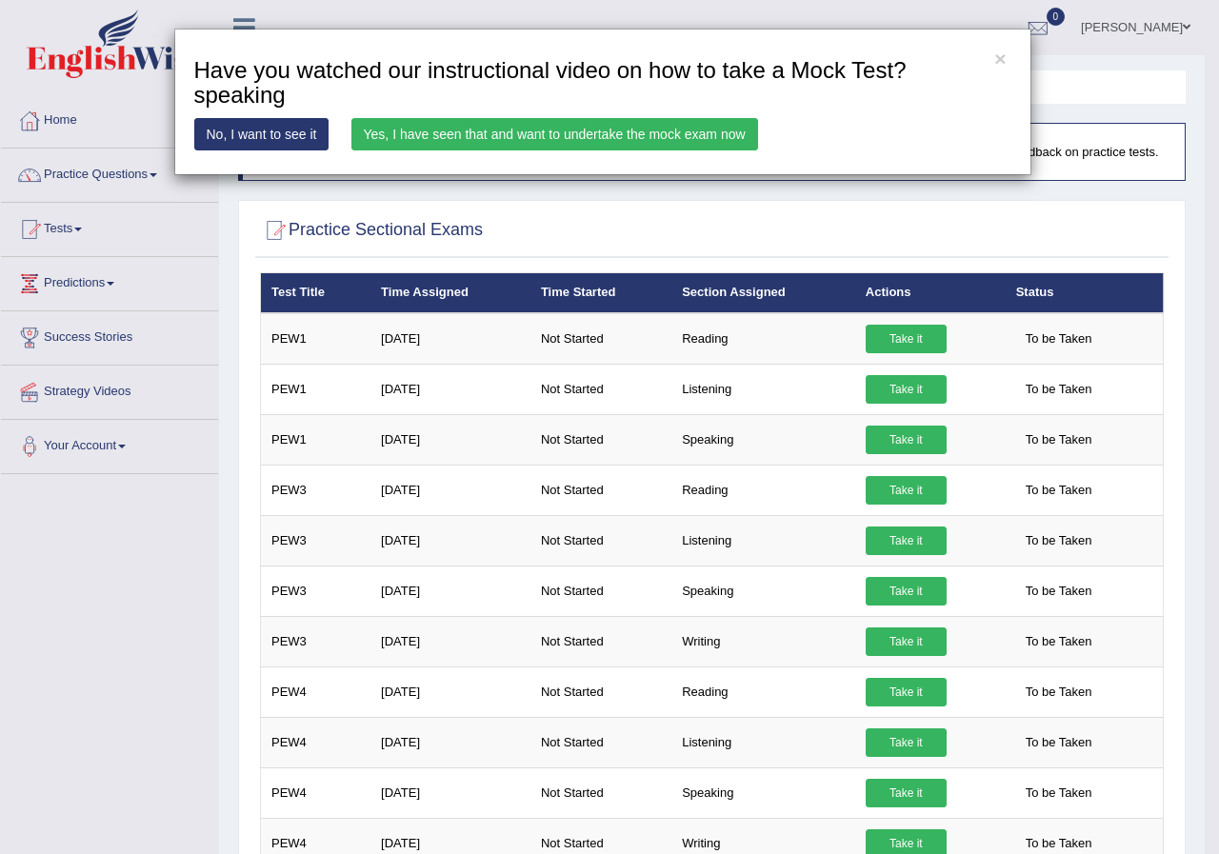
click at [470, 125] on link "Yes, I have seen that and want to undertake the mock exam now" at bounding box center [554, 134] width 406 height 32
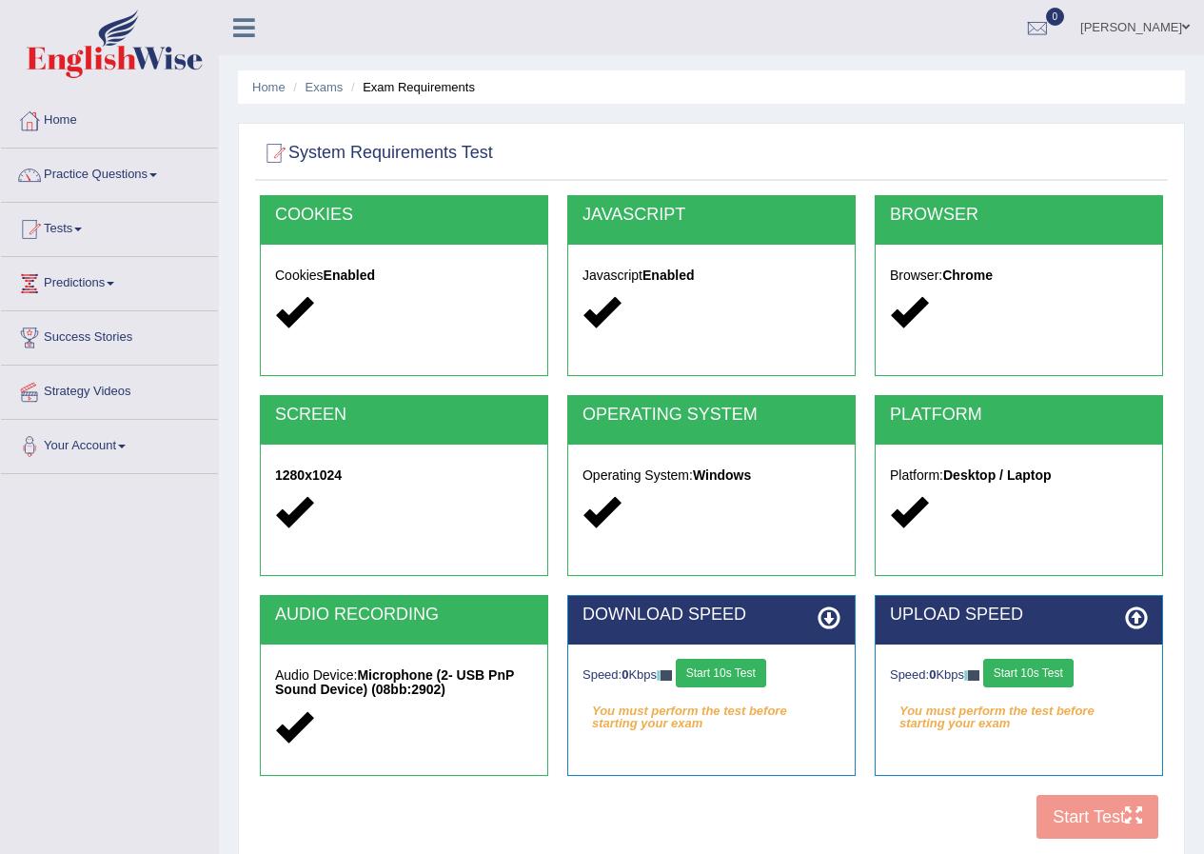
scroll to position [95, 0]
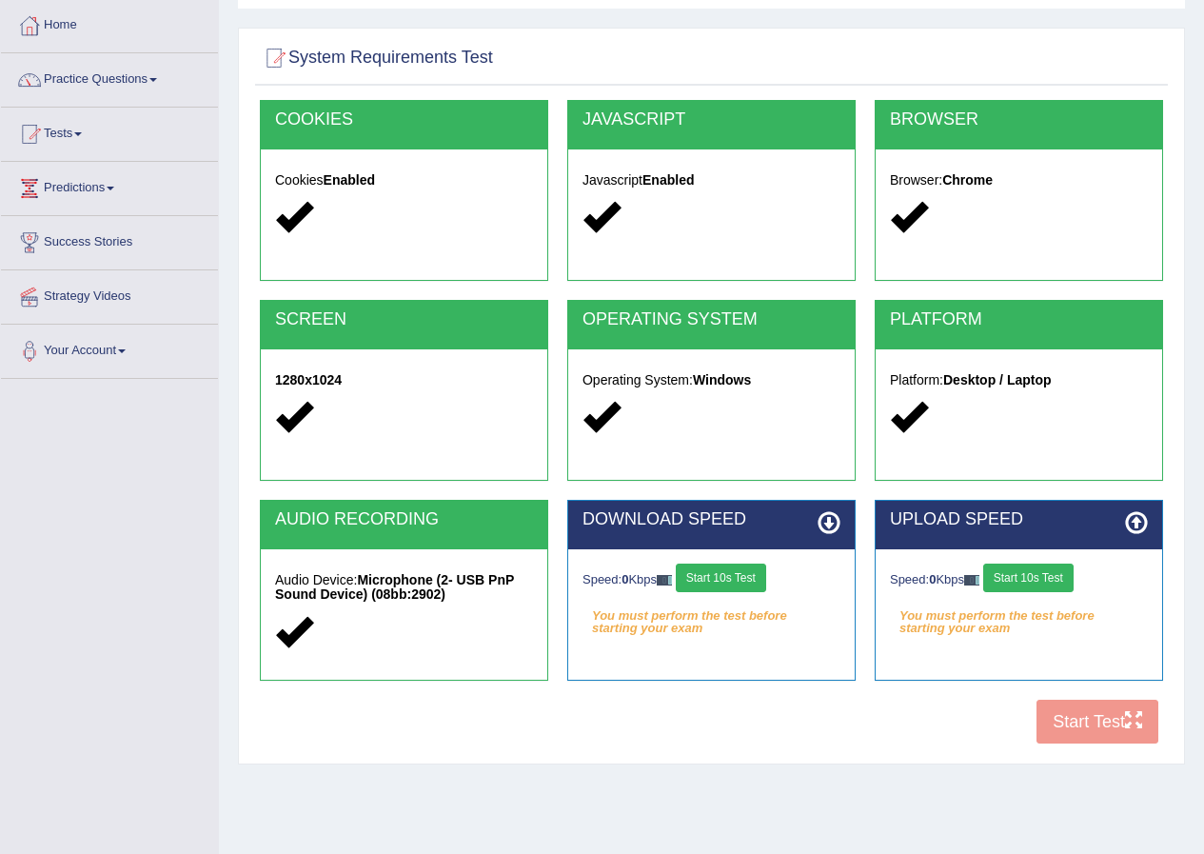
click at [727, 583] on button "Start 10s Test" at bounding box center [721, 578] width 90 height 29
drag, startPoint x: 727, startPoint y: 583, endPoint x: 599, endPoint y: 687, distance: 165.8
click at [599, 687] on div "DOWNLOAD SPEED Speed: 7760 Kbps Start 10s Test Your connection speed is fine! S…" at bounding box center [711, 600] width 307 height 200
click at [1021, 580] on button "Start 10s Test" at bounding box center [1028, 578] width 90 height 29
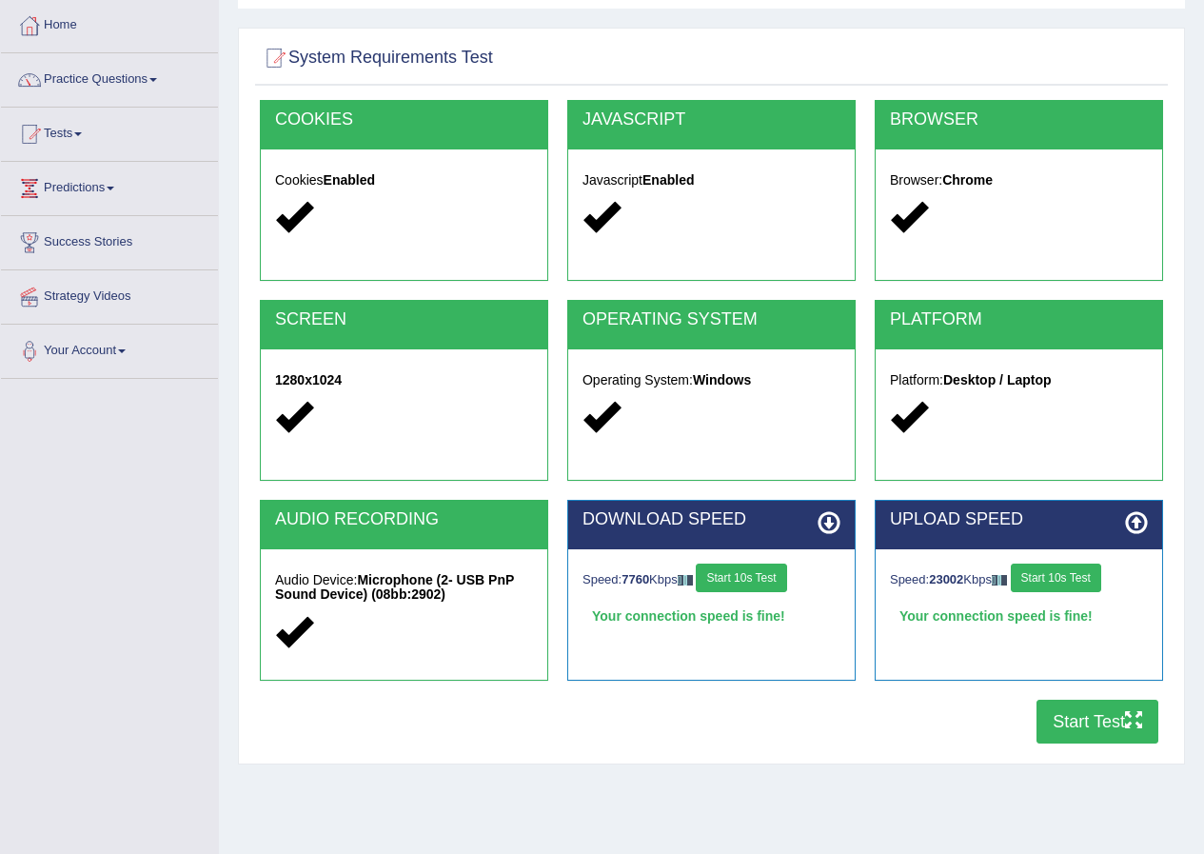
click at [1079, 727] on button "Start Test" at bounding box center [1098, 722] width 122 height 44
